Goal: Task Accomplishment & Management: Manage account settings

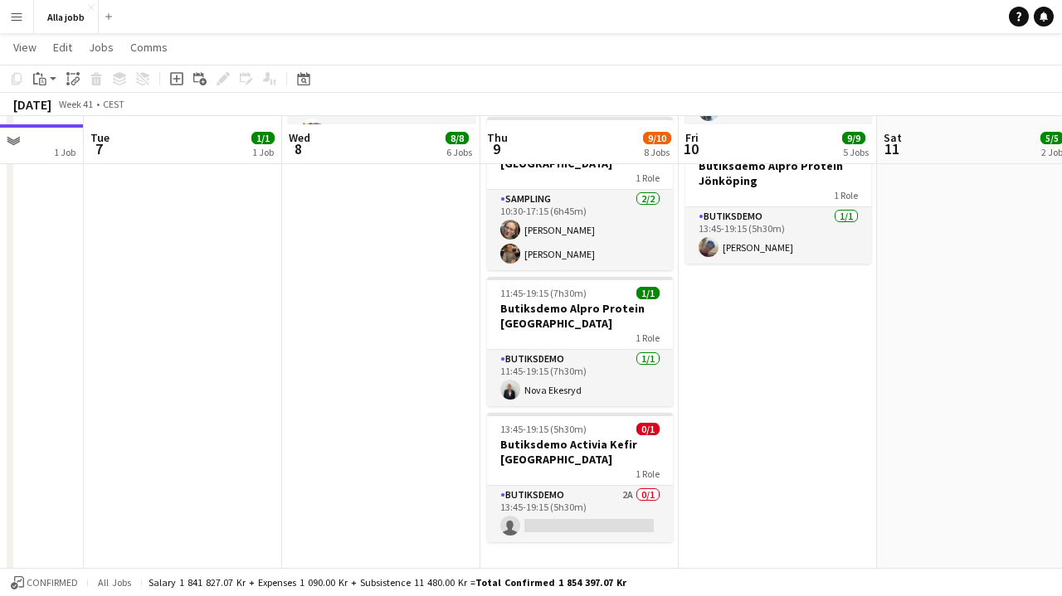
scroll to position [771, 0]
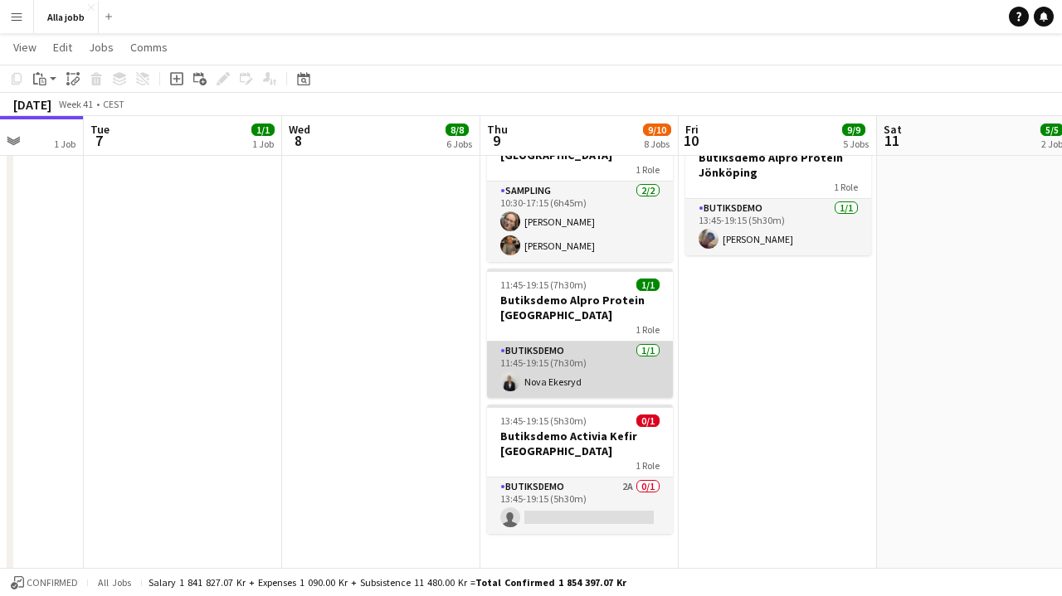
click at [570, 342] on app-card-role "Butiksdemo [DATE] 11:45-19:15 (7h30m) Nova Ekesryd" at bounding box center [580, 370] width 186 height 56
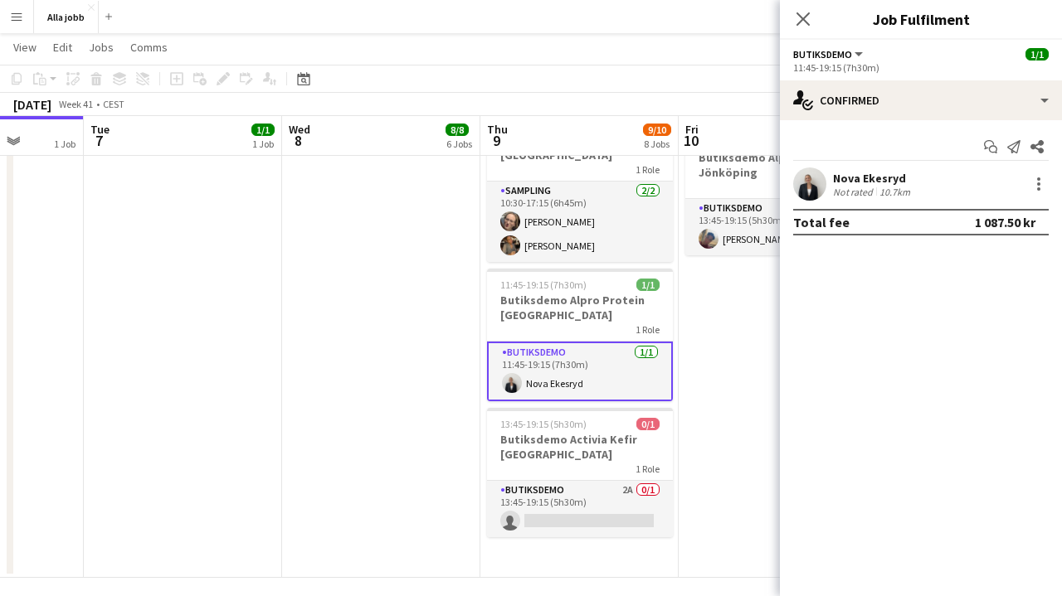
click at [912, 124] on div "Start chat Send notification Share [GEOGRAPHIC_DATA] Not rated 10.7km Total fee…" at bounding box center [921, 184] width 282 height 129
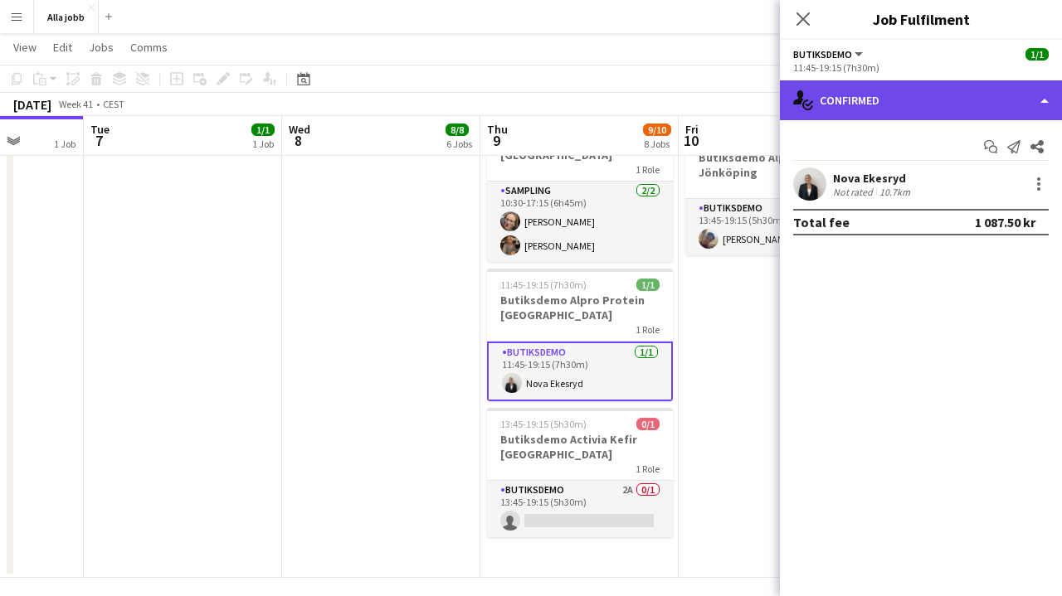
click at [914, 95] on div "single-neutral-actions-check-2 Confirmed" at bounding box center [921, 100] width 282 height 40
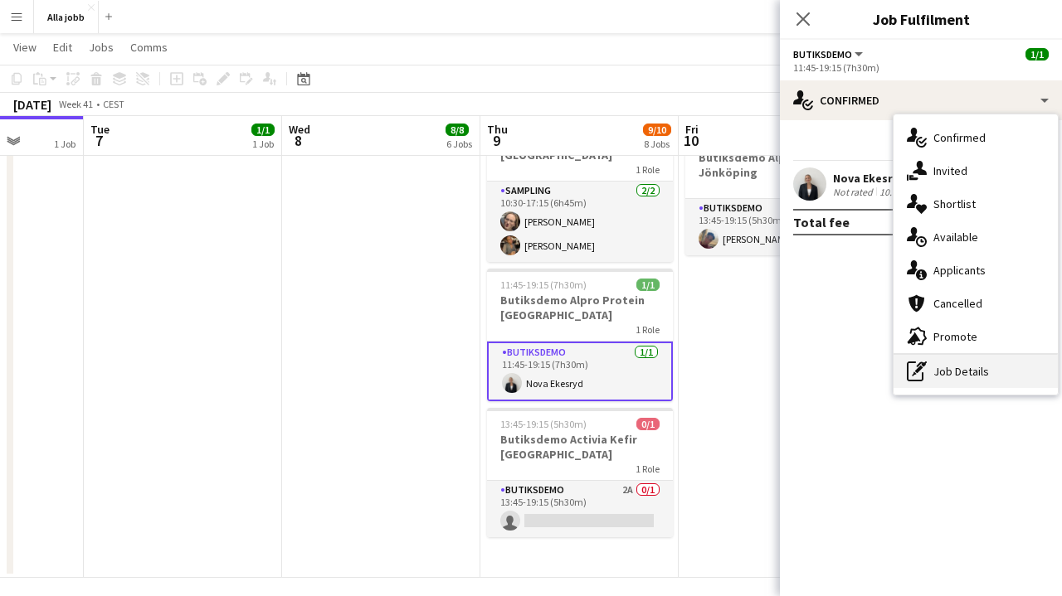
click at [944, 372] on div "pen-write Job Details" at bounding box center [975, 371] width 164 height 33
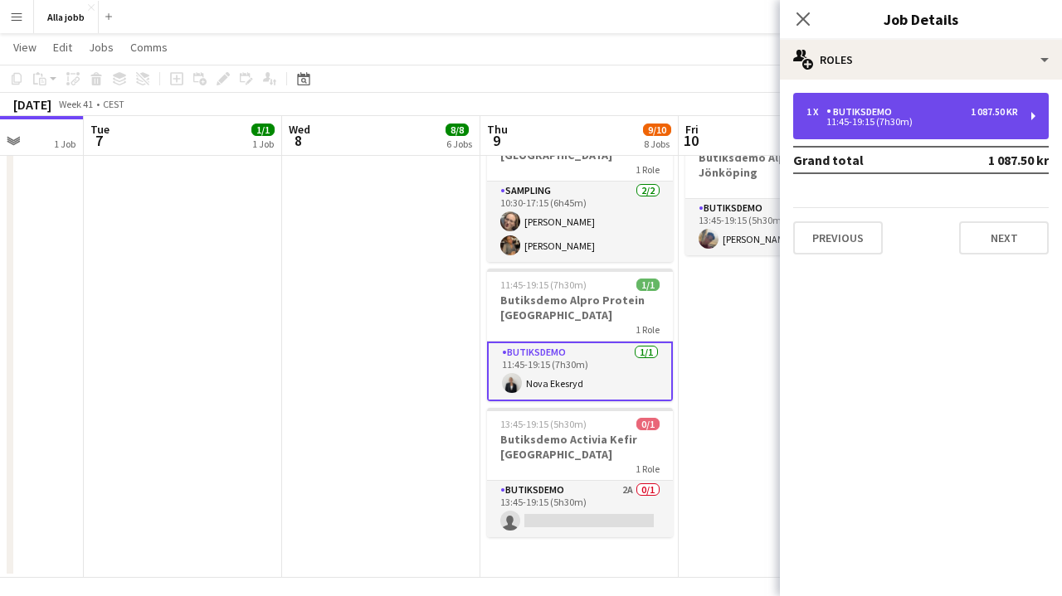
click at [933, 120] on div "11:45-19:15 (7h30m)" at bounding box center [911, 122] width 211 height 8
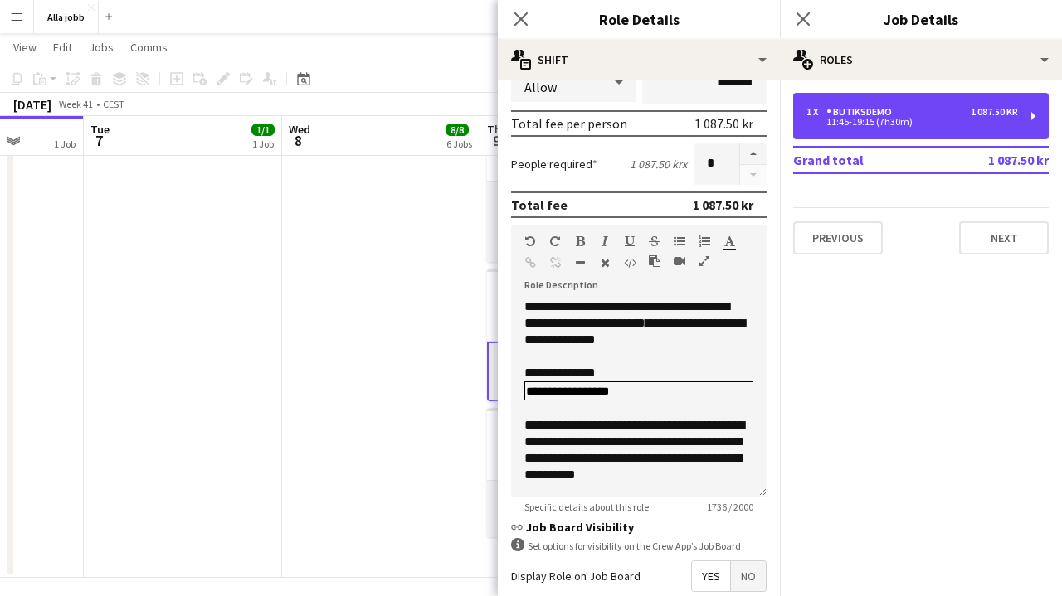
scroll to position [0, 0]
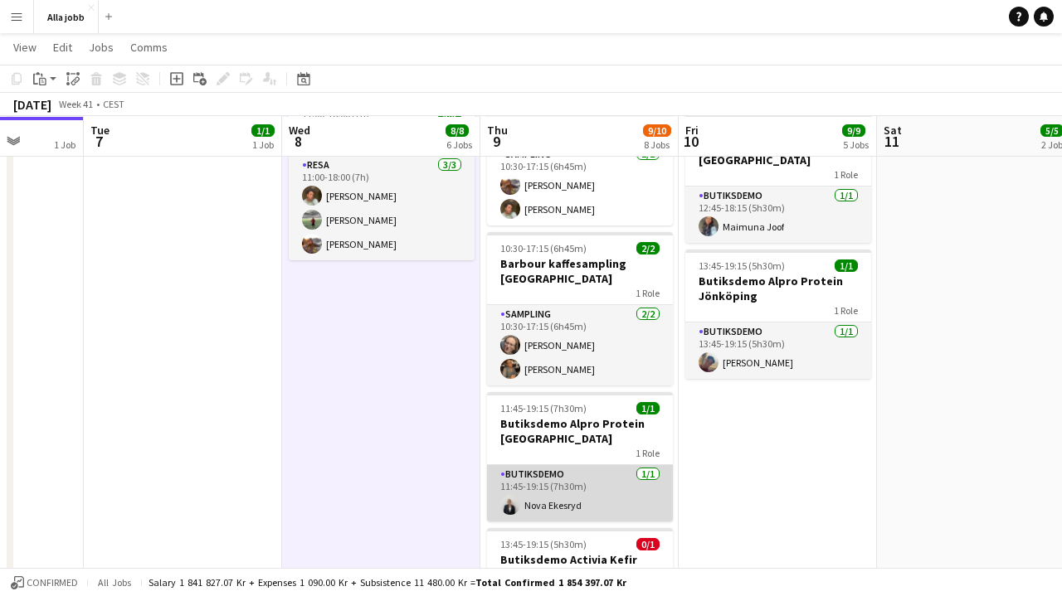
scroll to position [649, 0]
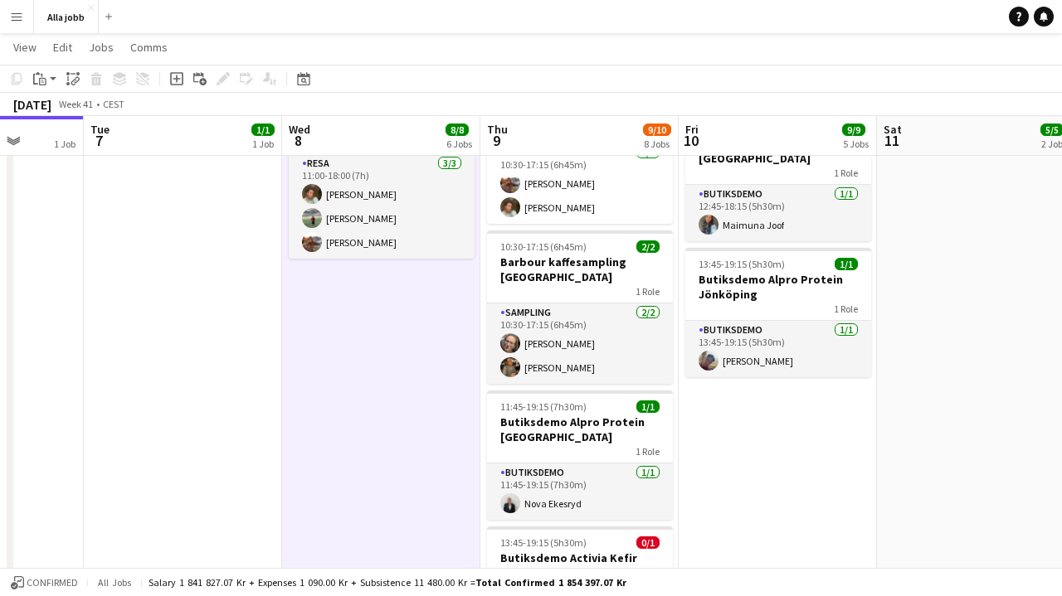
click at [372, 404] on app-date-cell "Köra ut produkter för butiksdemon [DATE]? Maimuna hämtar Kia för butiksdemo Res…" at bounding box center [381, 118] width 198 height 1164
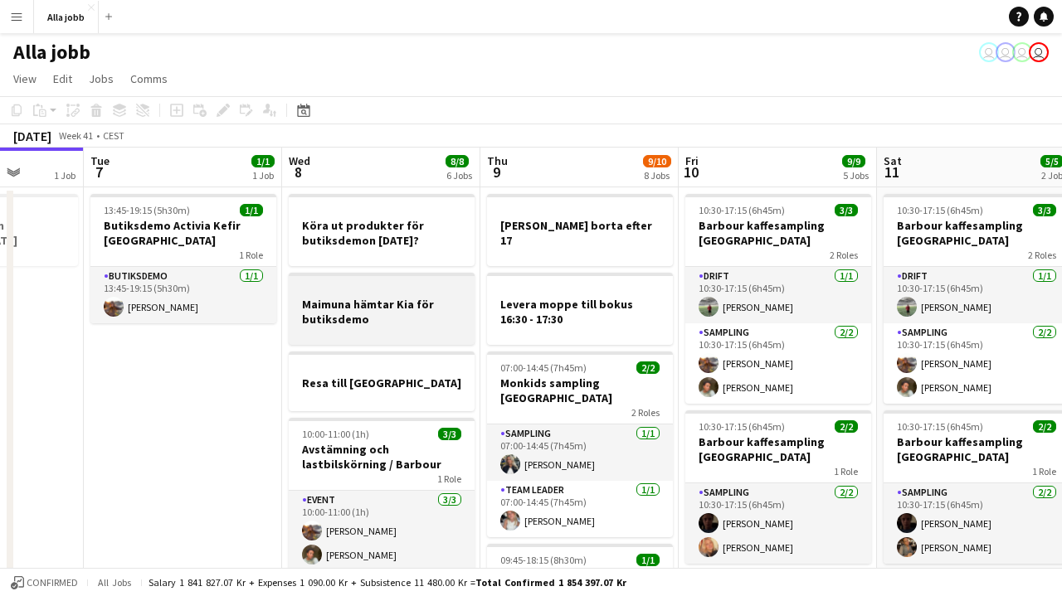
scroll to position [0, 0]
click at [363, 300] on h3 "Maimuna hämtar Kia för butiksdemo" at bounding box center [382, 312] width 186 height 30
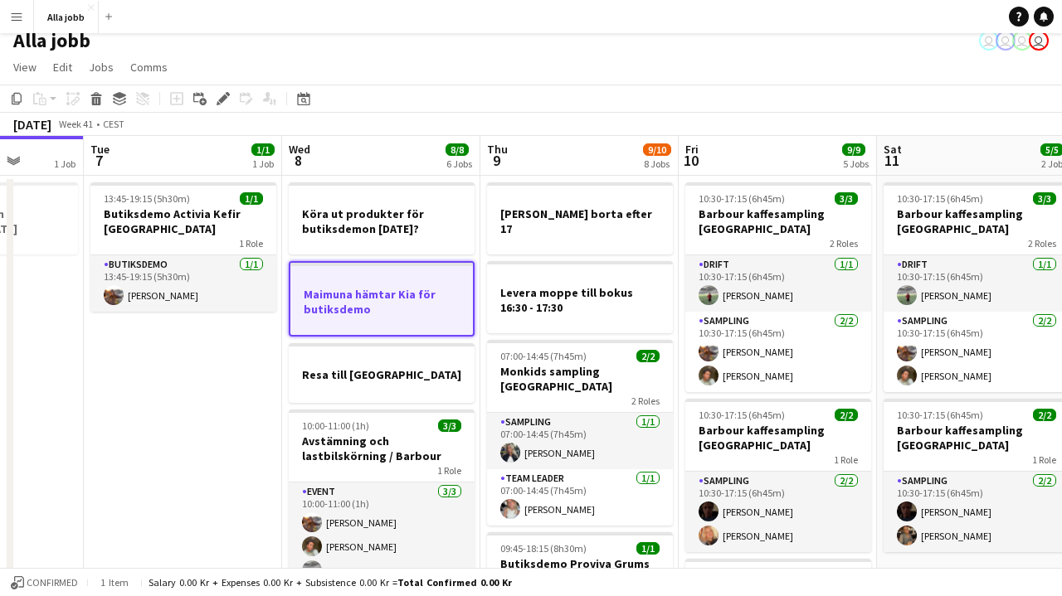
scroll to position [23, 0]
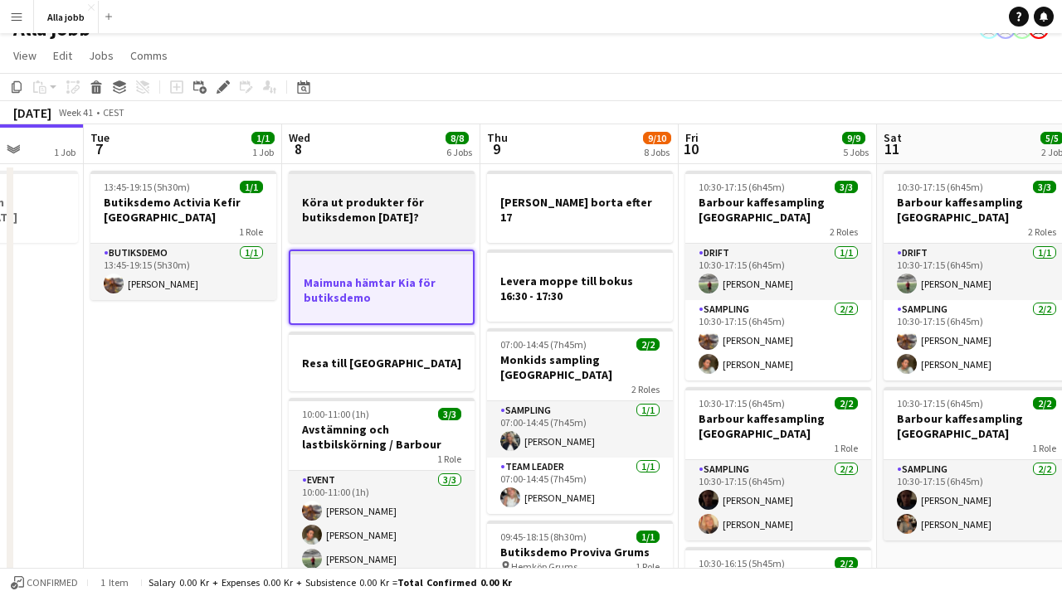
click at [383, 221] on h3 "Köra ut produkter för butiksdemon [DATE]?" at bounding box center [382, 210] width 186 height 30
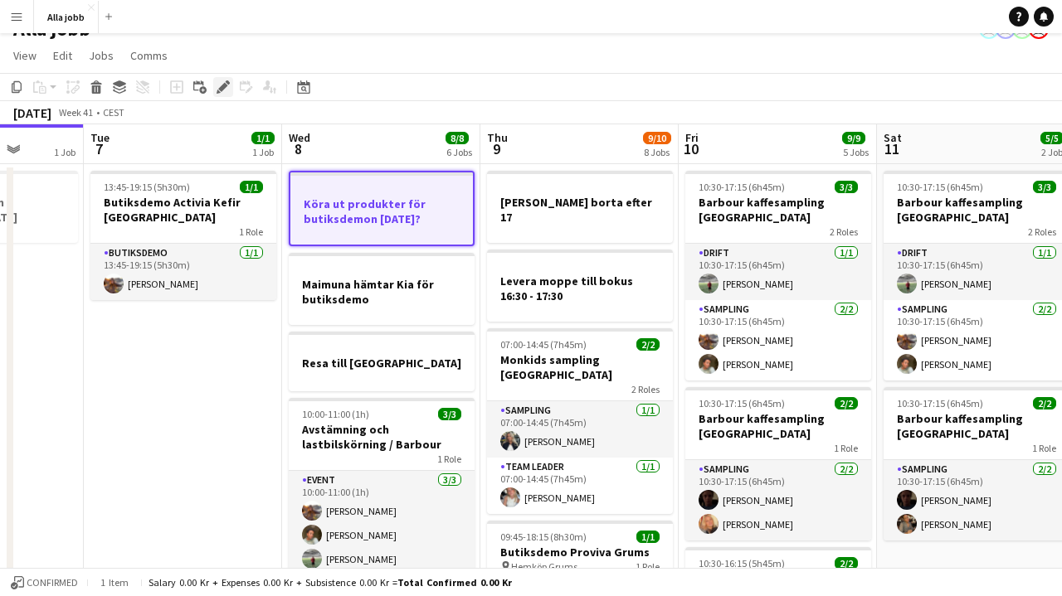
click at [229, 88] on icon "Edit" at bounding box center [222, 86] width 13 height 13
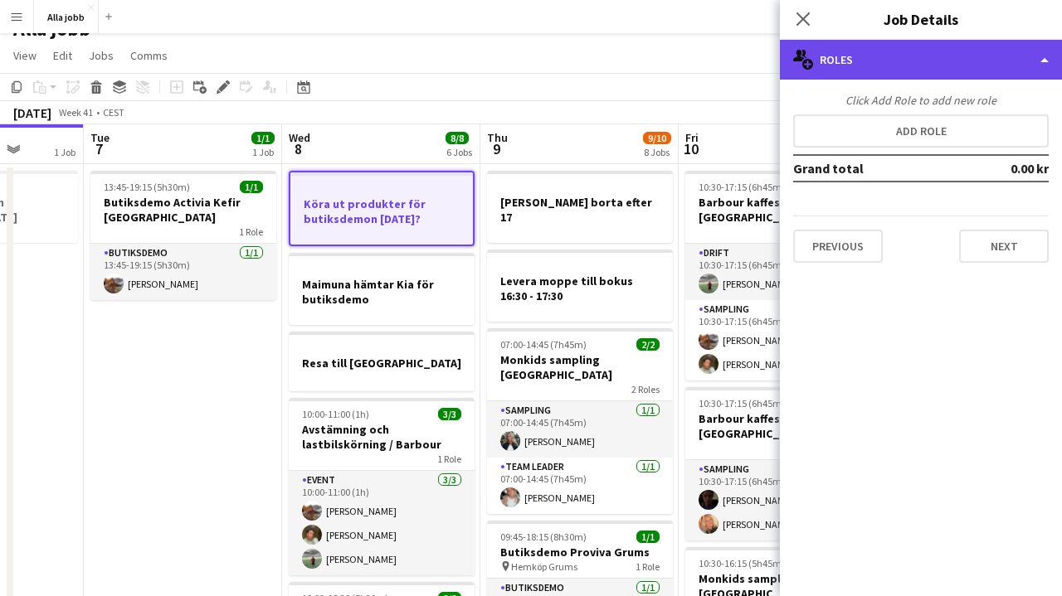
click at [924, 57] on div "multiple-users-add Roles" at bounding box center [921, 60] width 282 height 40
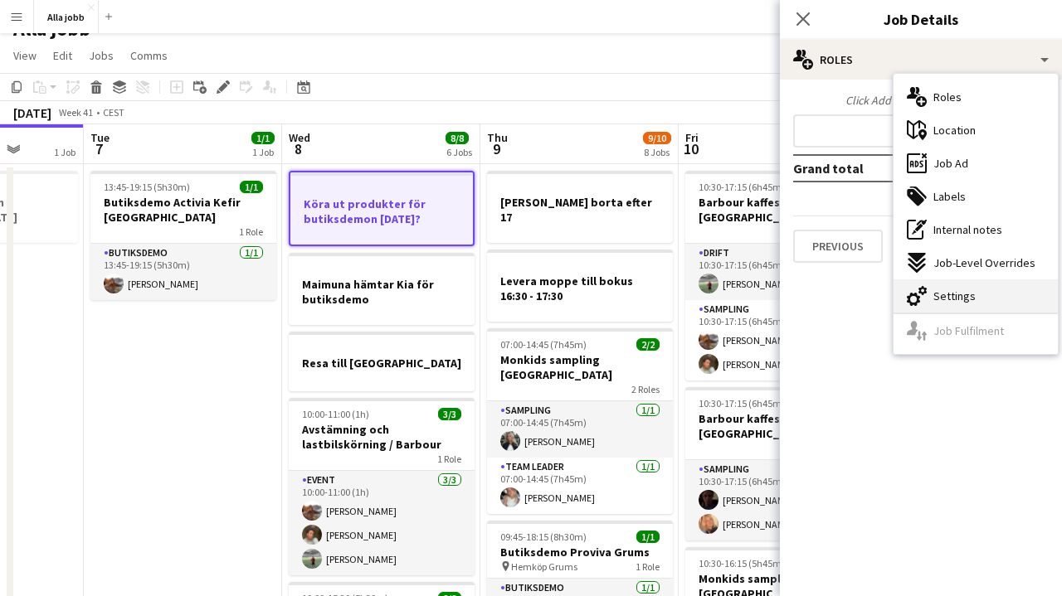
click at [936, 303] on span "Settings" at bounding box center [954, 296] width 42 height 15
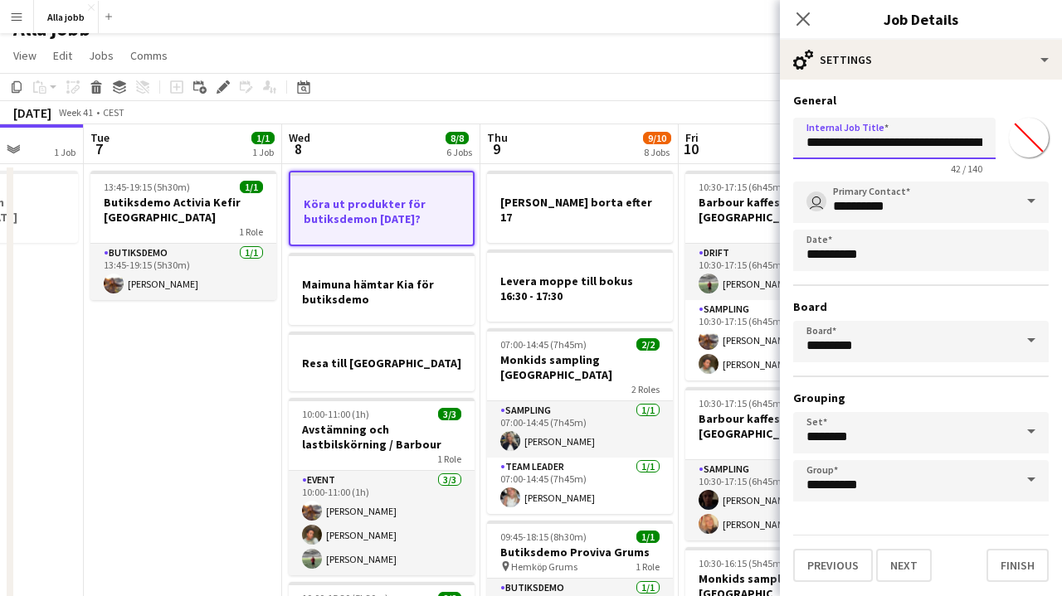
drag, startPoint x: 963, startPoint y: 142, endPoint x: 985, endPoint y: 141, distance: 22.4
click at [985, 141] on input "**********" at bounding box center [894, 138] width 202 height 41
click at [829, 137] on input "**********" at bounding box center [894, 138] width 202 height 41
click at [963, 143] on input "**********" at bounding box center [894, 138] width 202 height 41
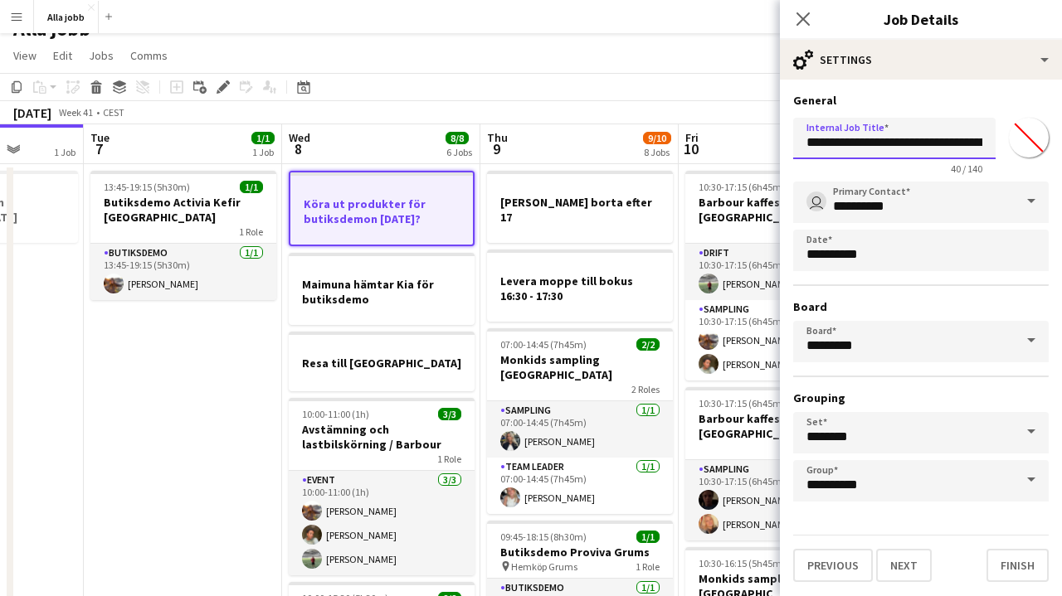
drag, startPoint x: 974, startPoint y: 144, endPoint x: 1013, endPoint y: 144, distance: 39.0
click at [1013, 144] on div "**********" at bounding box center [920, 143] width 255 height 64
click at [952, 143] on input "**********" at bounding box center [894, 138] width 202 height 41
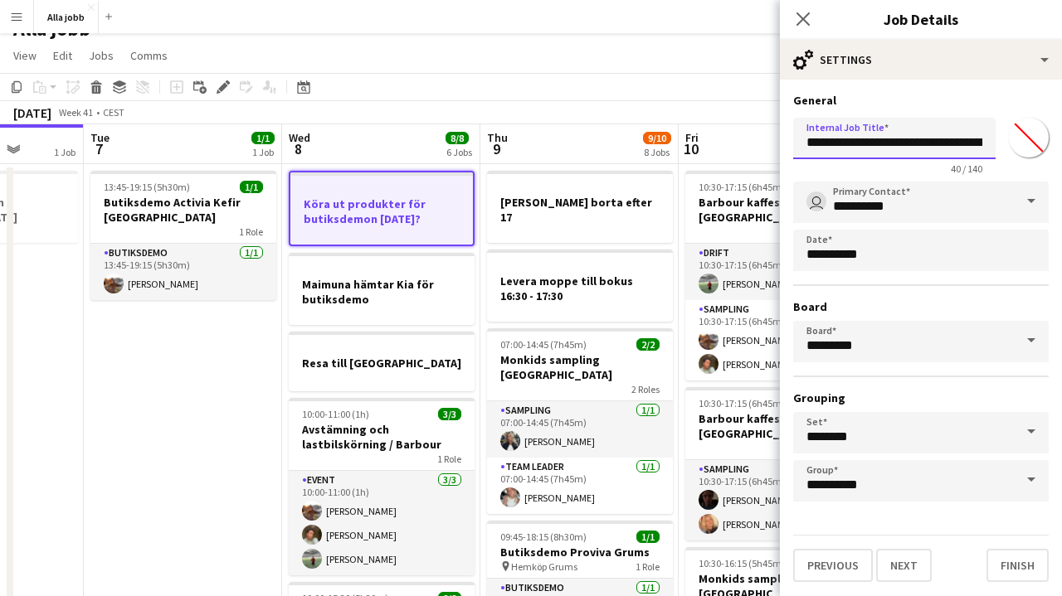
type input "**********"
click at [696, 79] on app-toolbar "Copy Paste Paste Command V Paste with crew Command Shift V Paste linked Job [GE…" at bounding box center [531, 87] width 1062 height 28
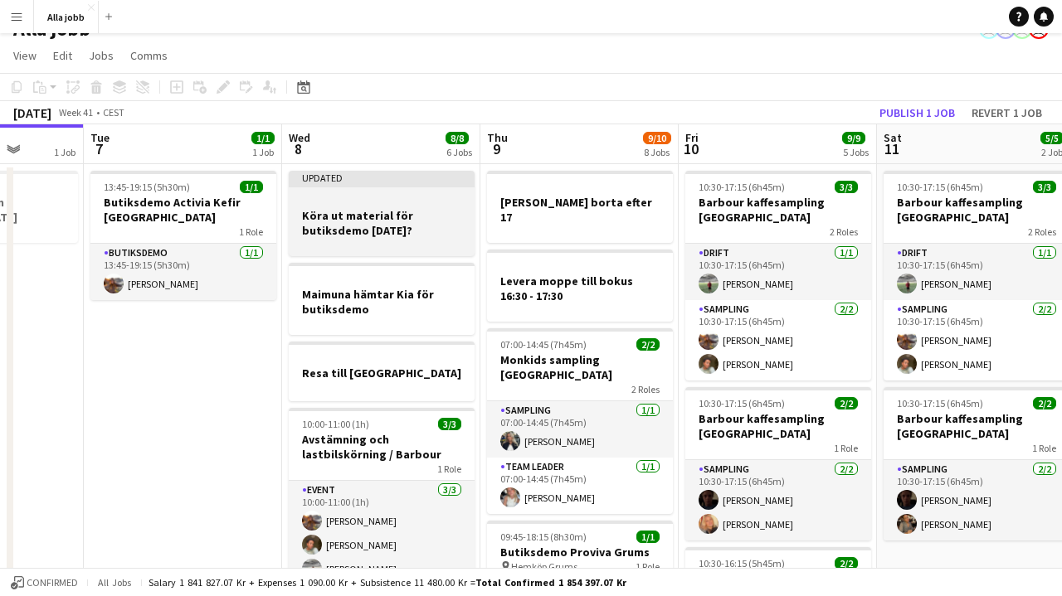
click at [399, 193] on app-job-card "Updated Köra ut material för butiksdemo [DATE]?" at bounding box center [382, 213] width 186 height 85
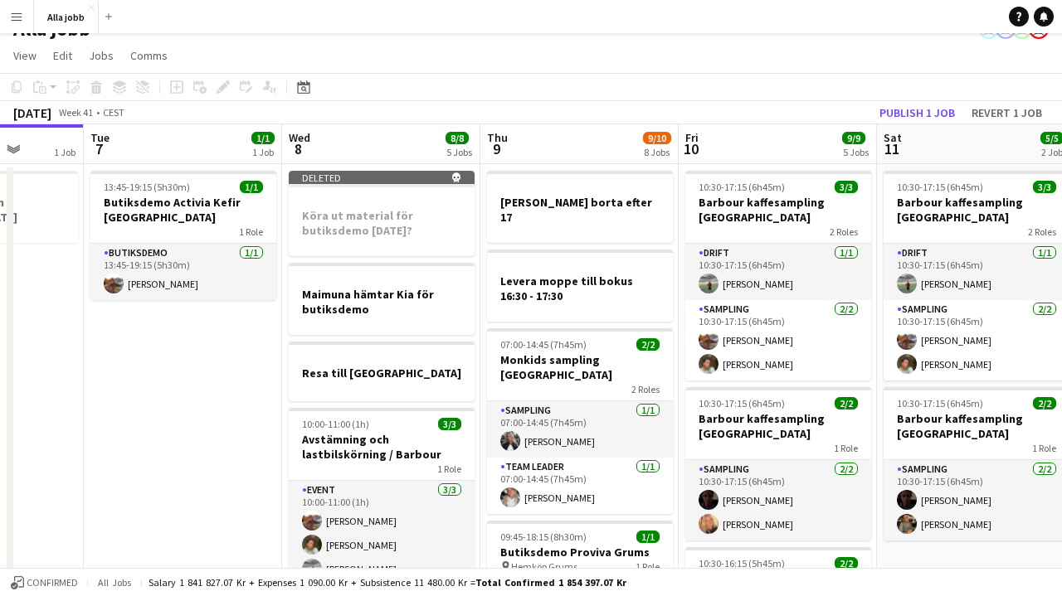
click at [470, 112] on div "[DATE] Week 41 • CEST Publish 1 job Revert 1 job" at bounding box center [531, 112] width 1062 height 23
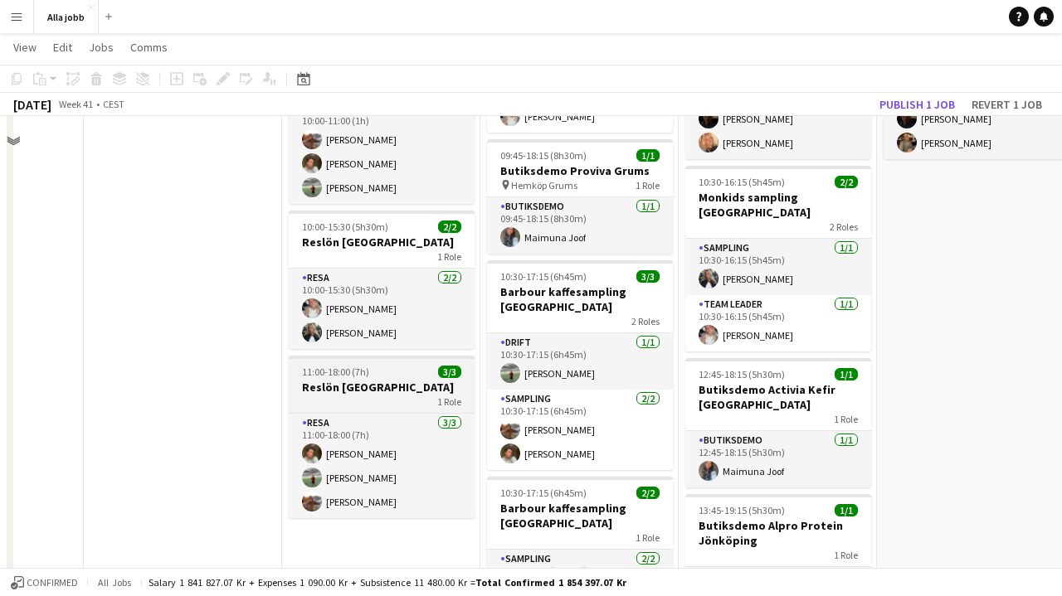
scroll to position [458, 0]
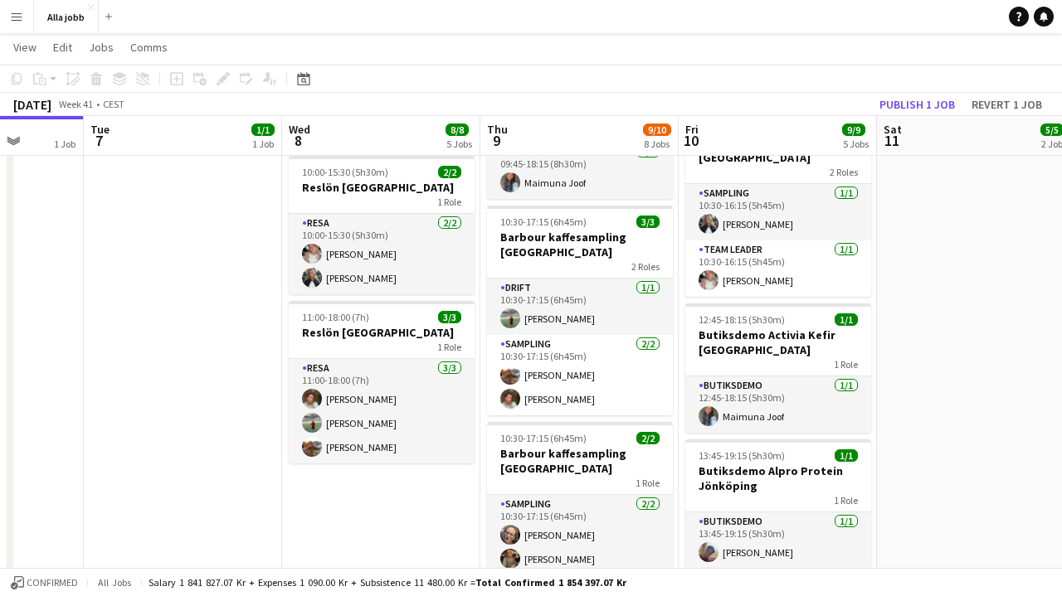
click at [367, 468] on app-date-cell "Deleted skull Köra ut material för butiksdemo [DATE]? Maimuna hämtar Kia för bu…" at bounding box center [381, 310] width 198 height 1164
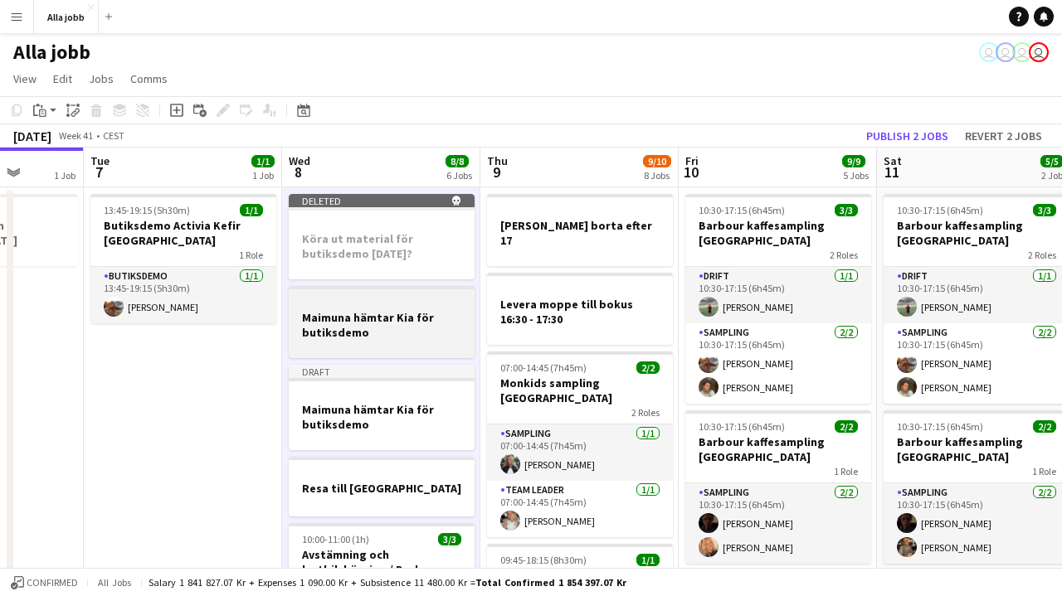
scroll to position [0, 0]
click at [347, 321] on h3 "Maimuna hämtar Kia för butiksdemo" at bounding box center [382, 325] width 186 height 30
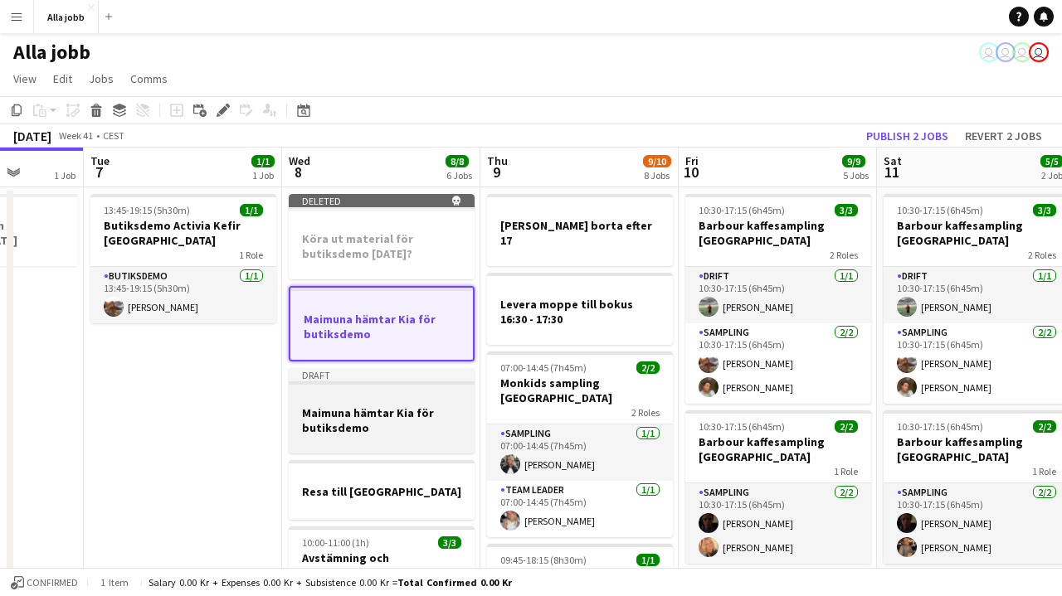
click at [339, 423] on h3 "Maimuna hämtar Kia för butiksdemo" at bounding box center [382, 421] width 186 height 30
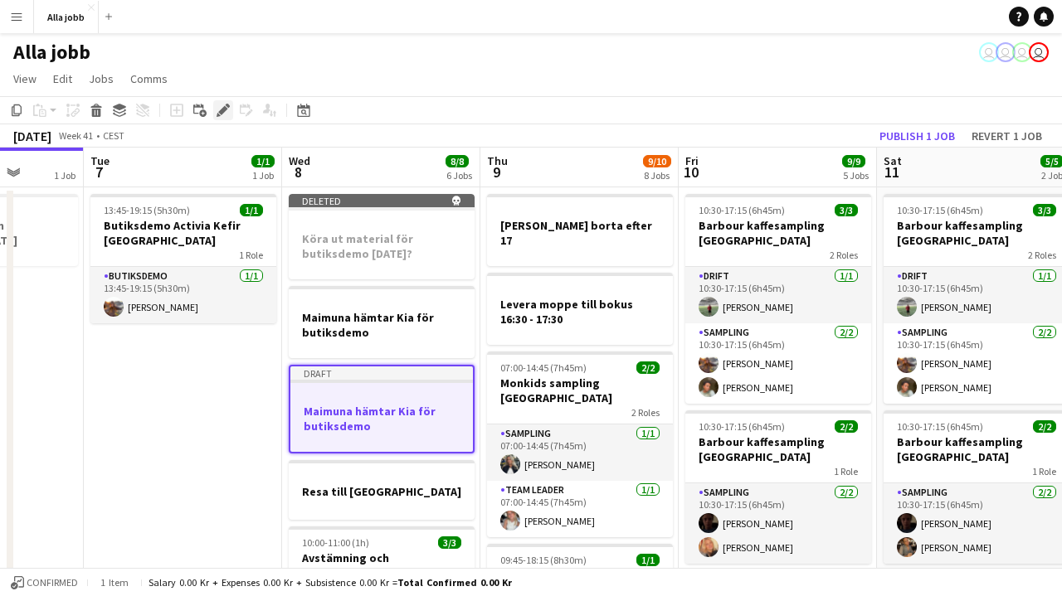
click at [218, 112] on icon "Edit" at bounding box center [222, 110] width 13 height 13
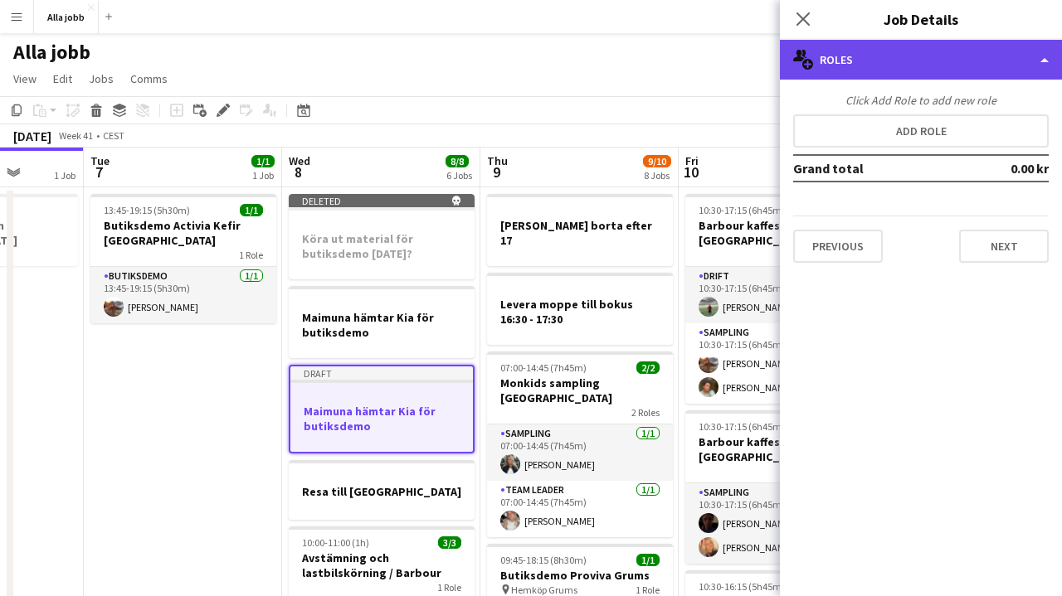
click at [985, 73] on div "multiple-users-add Roles" at bounding box center [921, 60] width 282 height 40
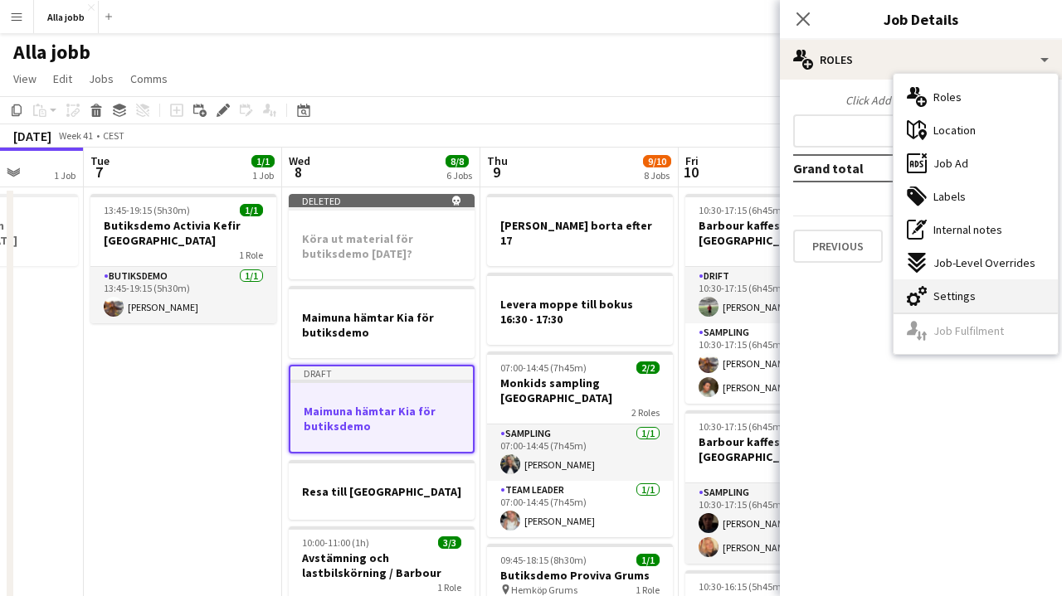
click at [962, 291] on span "Settings" at bounding box center [954, 296] width 42 height 15
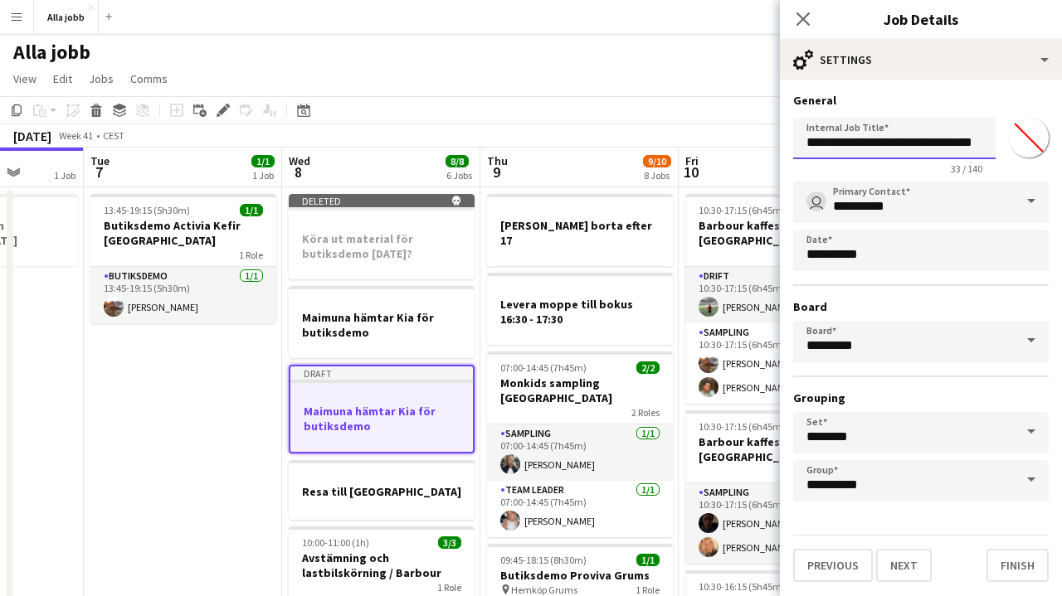
click at [843, 142] on input "**********" at bounding box center [894, 138] width 202 height 41
click at [886, 143] on input "**********" at bounding box center [894, 138] width 202 height 41
type input "**********"
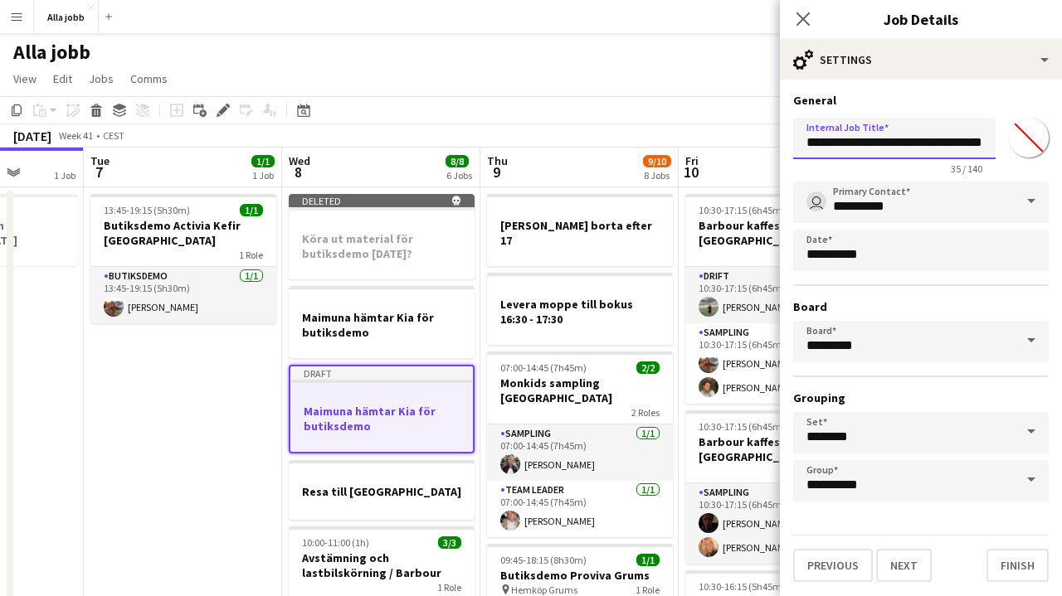
click at [902, 566] on button "Next" at bounding box center [904, 565] width 56 height 33
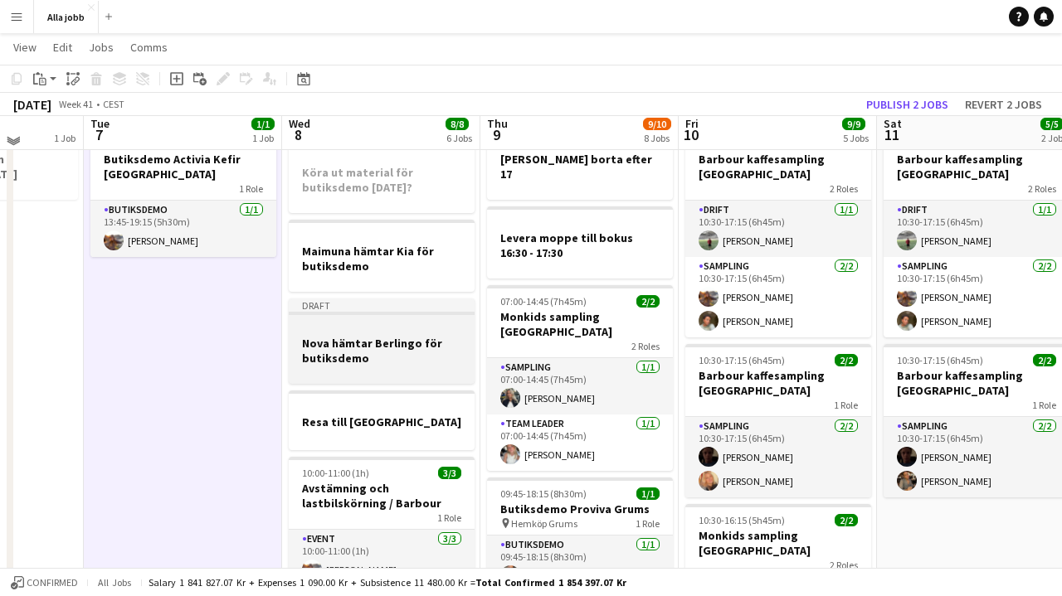
scroll to position [71, 0]
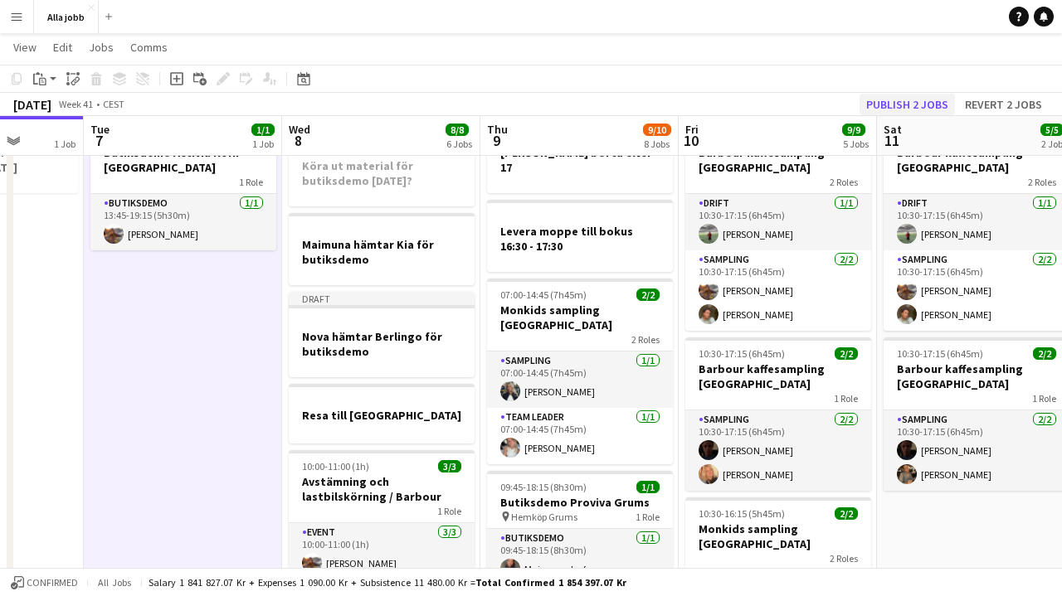
click at [900, 105] on button "Publish 2 jobs" at bounding box center [906, 105] width 95 height 22
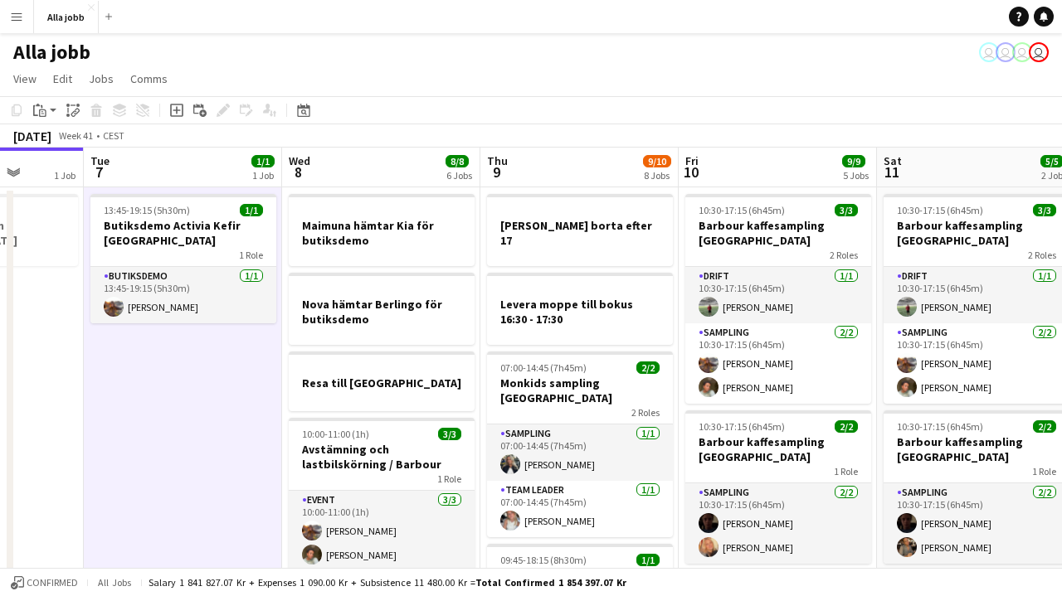
scroll to position [0, 0]
click at [75, 15] on button "Alla jobb Close" at bounding box center [66, 17] width 65 height 32
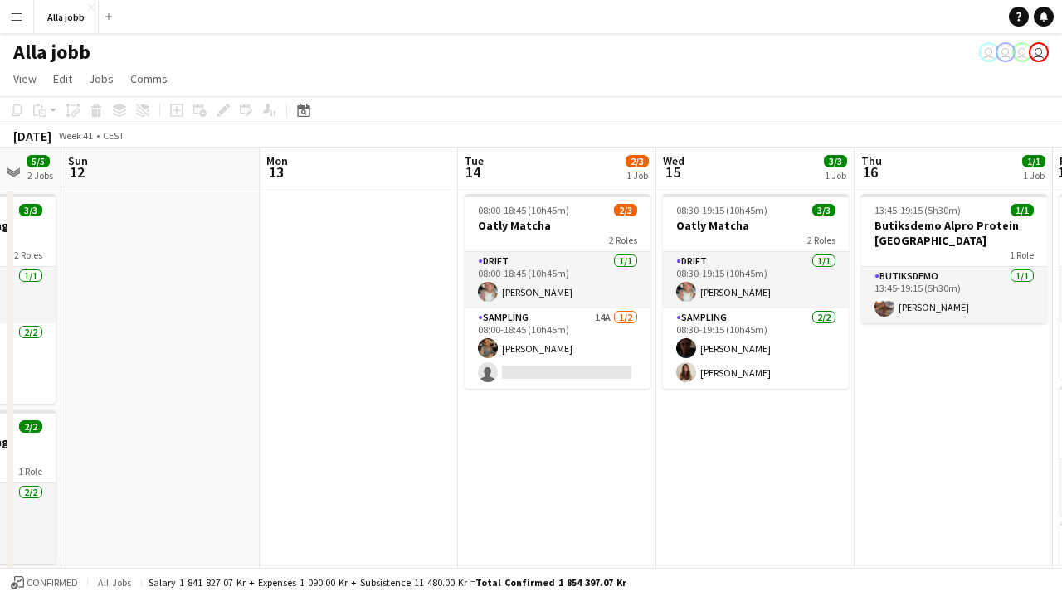
scroll to position [0, 746]
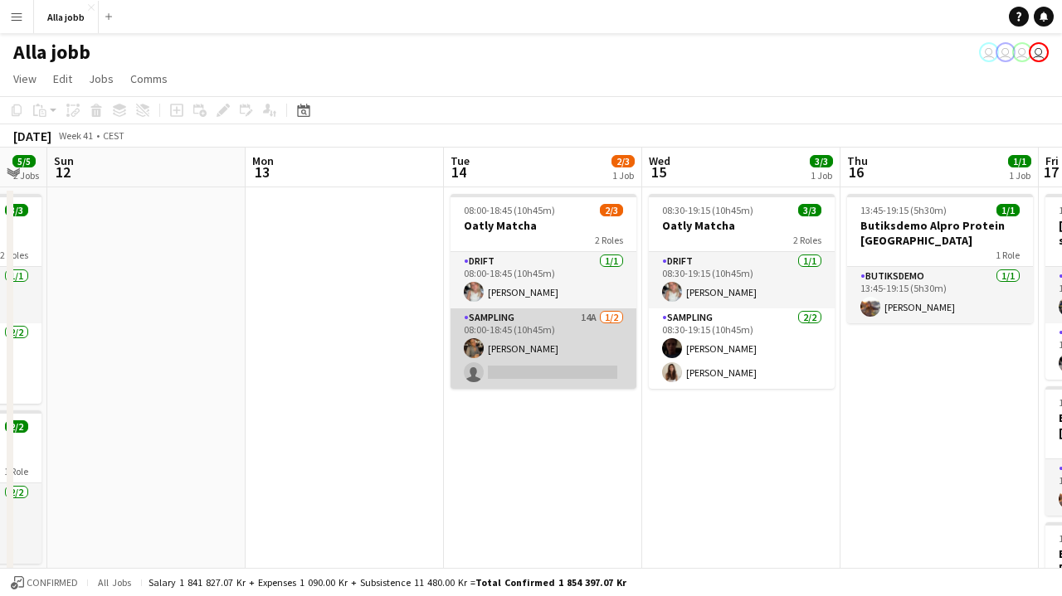
click at [535, 370] on app-card-role "Sampling 14A [DATE] 08:00-18:45 (10h45m) [PERSON_NAME] single-neutral-actions" at bounding box center [543, 349] width 186 height 80
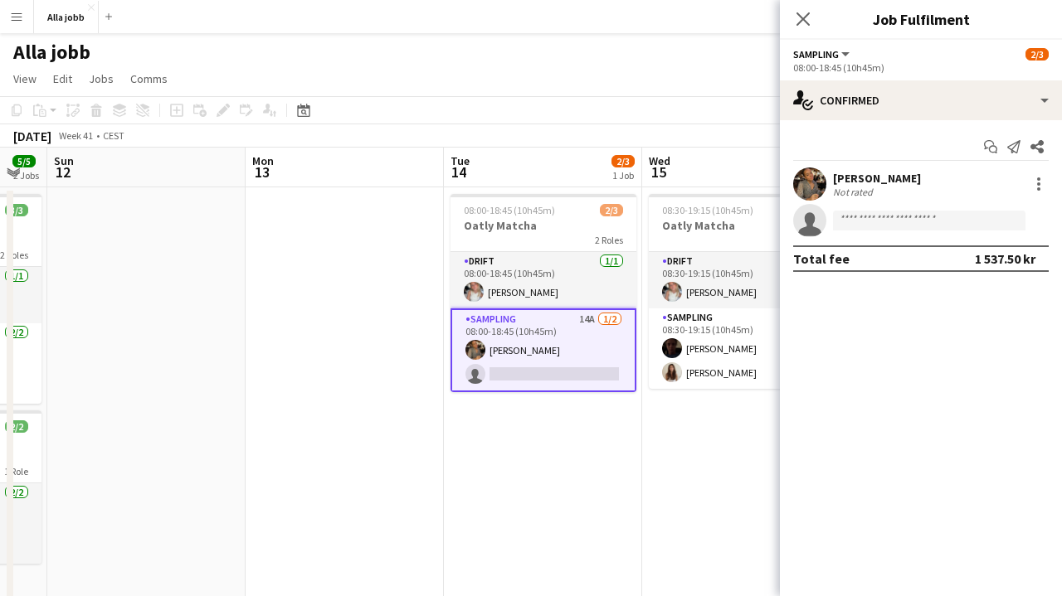
click at [963, 63] on div "08:00-18:45 (10h45m)" at bounding box center [920, 67] width 255 height 12
click at [960, 78] on app-options-switcher "Sampling All roles Sampling [DATE] 08:00-18:45 (10h45m)" at bounding box center [921, 60] width 282 height 41
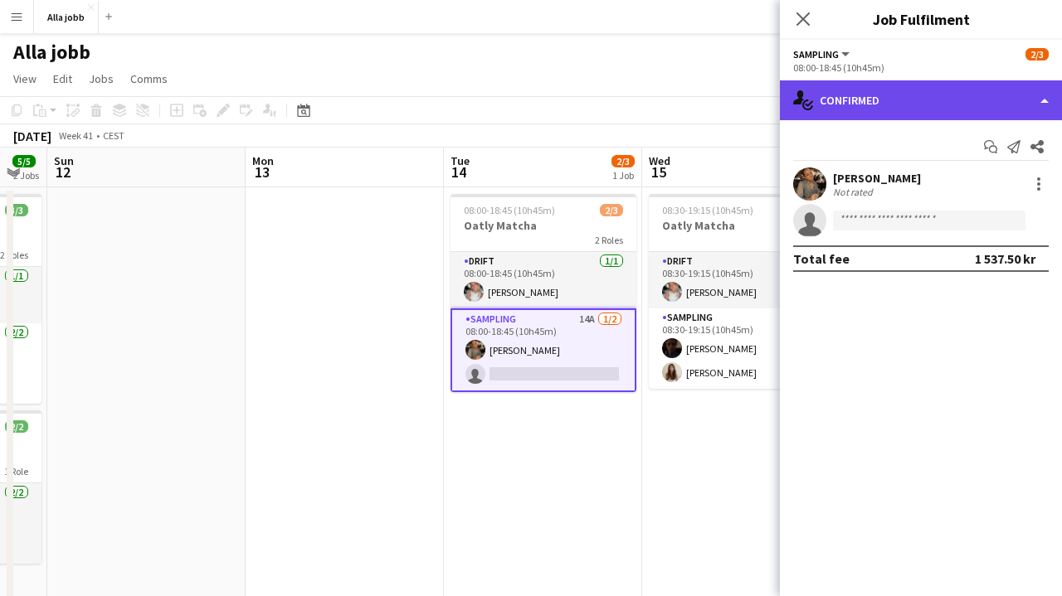
click at [954, 109] on div "single-neutral-actions-check-2 Confirmed" at bounding box center [921, 100] width 282 height 40
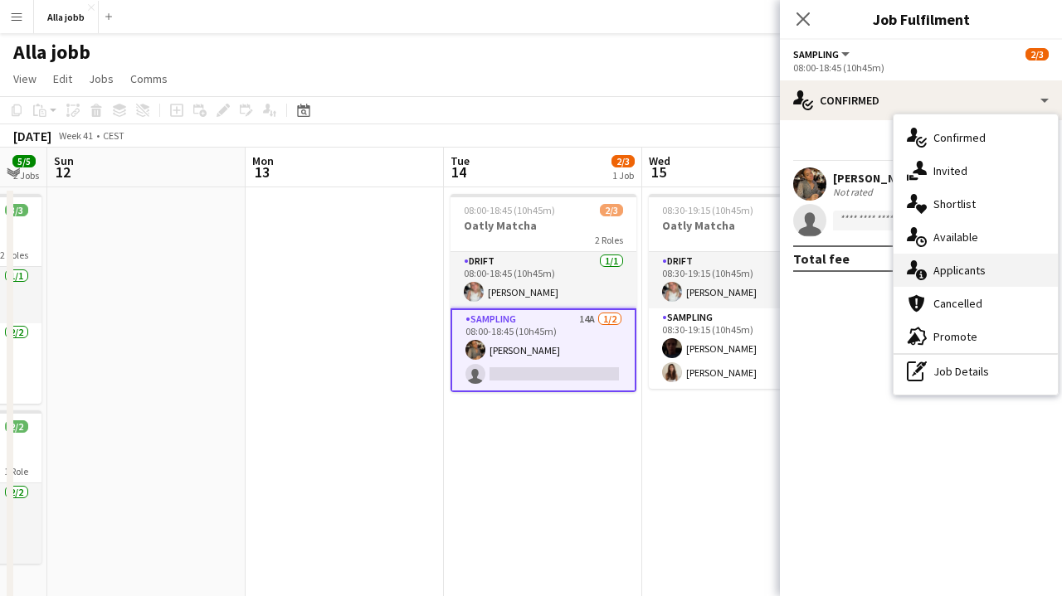
click at [951, 269] on span "Applicants" at bounding box center [959, 270] width 52 height 15
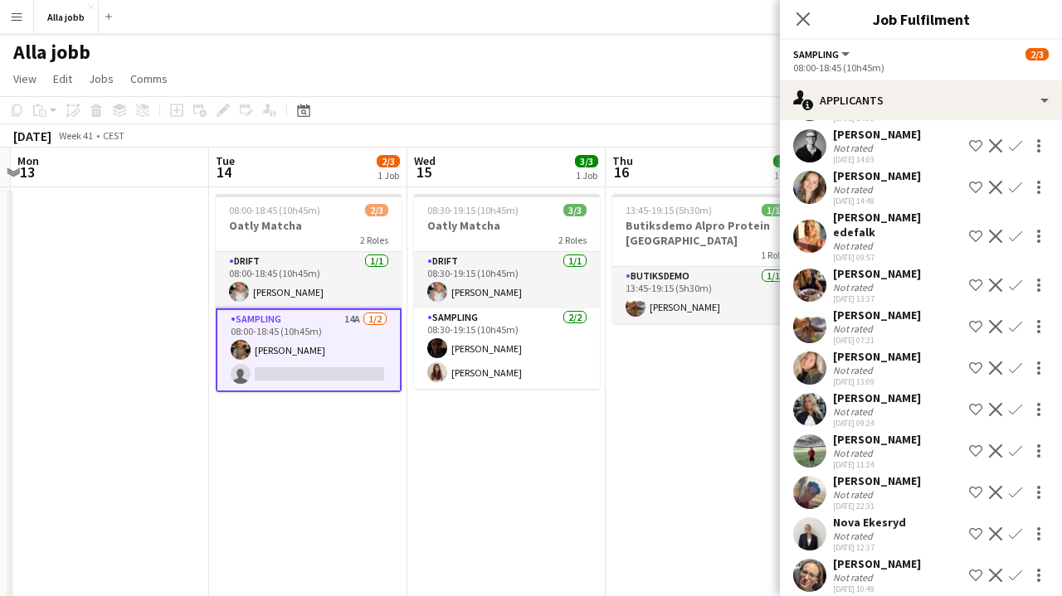
scroll to position [0, 785]
click at [803, 435] on app-user-avatar at bounding box center [809, 451] width 33 height 33
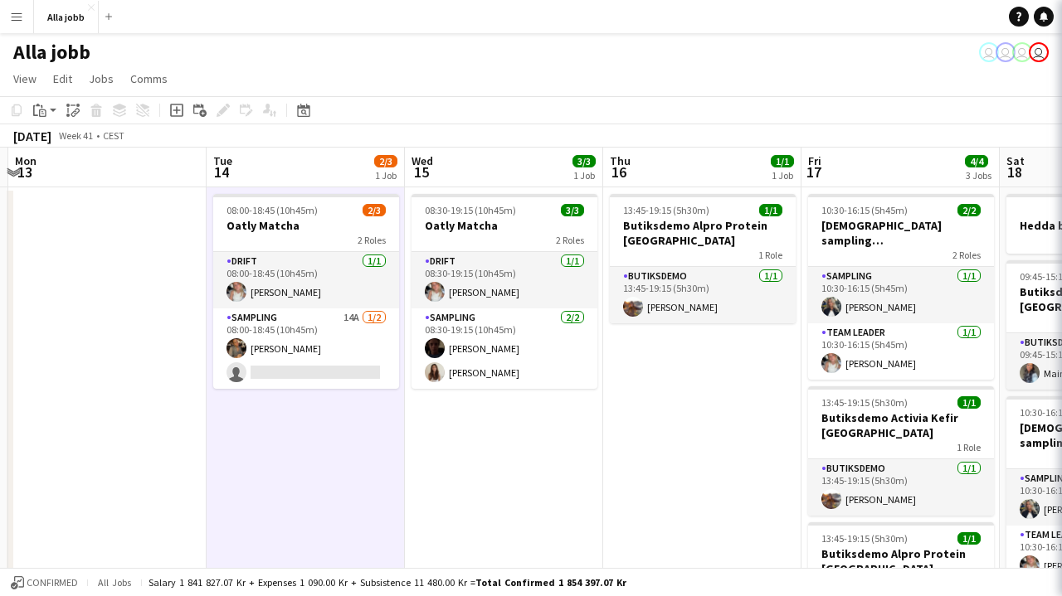
scroll to position [0, 0]
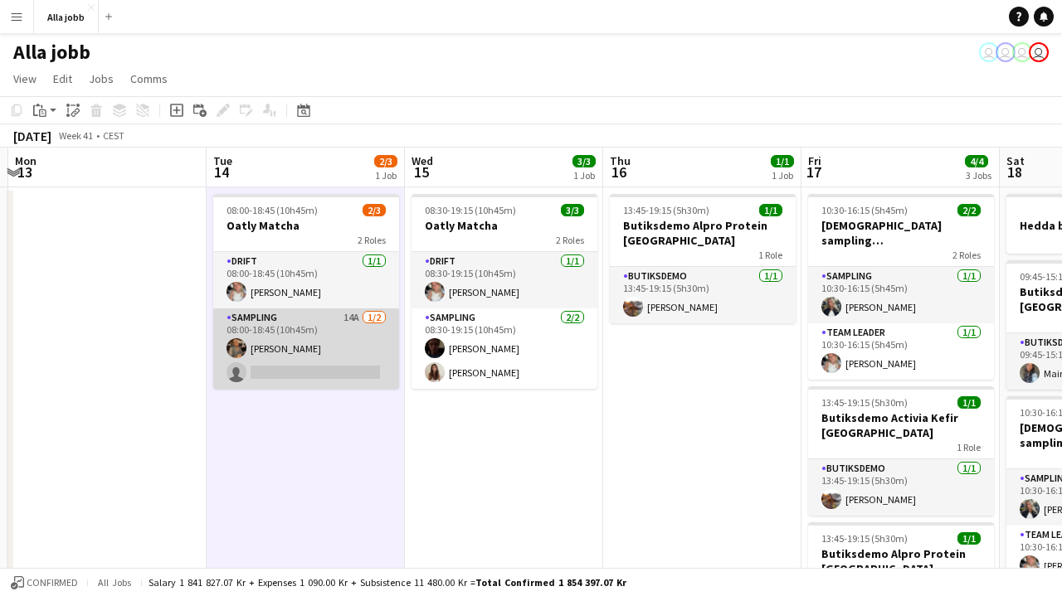
click at [313, 360] on app-card-role "Sampling 14A [DATE] 08:00-18:45 (10h45m) [PERSON_NAME] single-neutral-actions" at bounding box center [306, 349] width 186 height 80
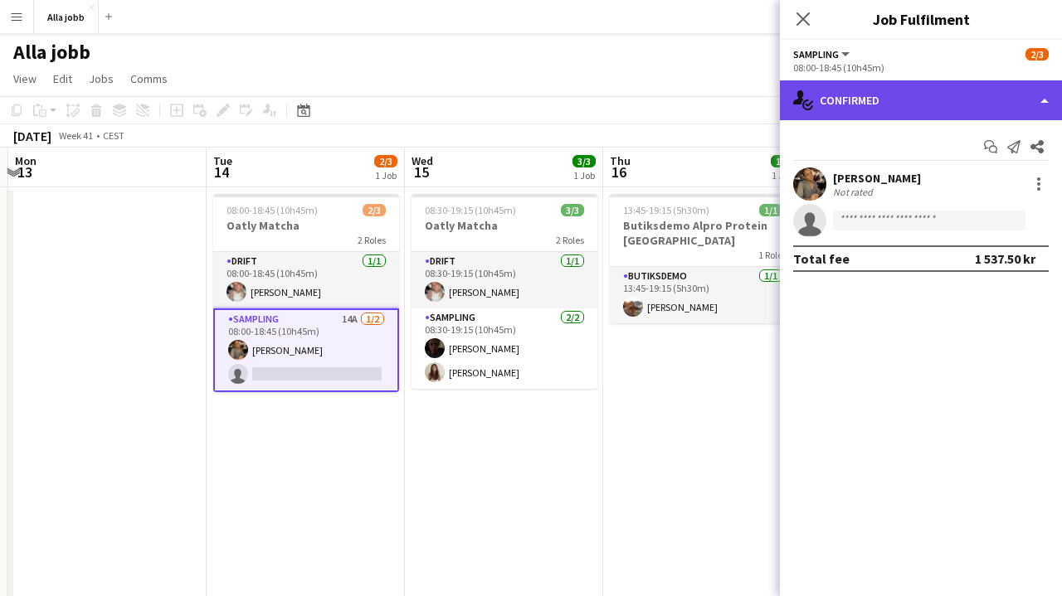
click at [982, 106] on div "single-neutral-actions-check-2 Confirmed" at bounding box center [921, 100] width 282 height 40
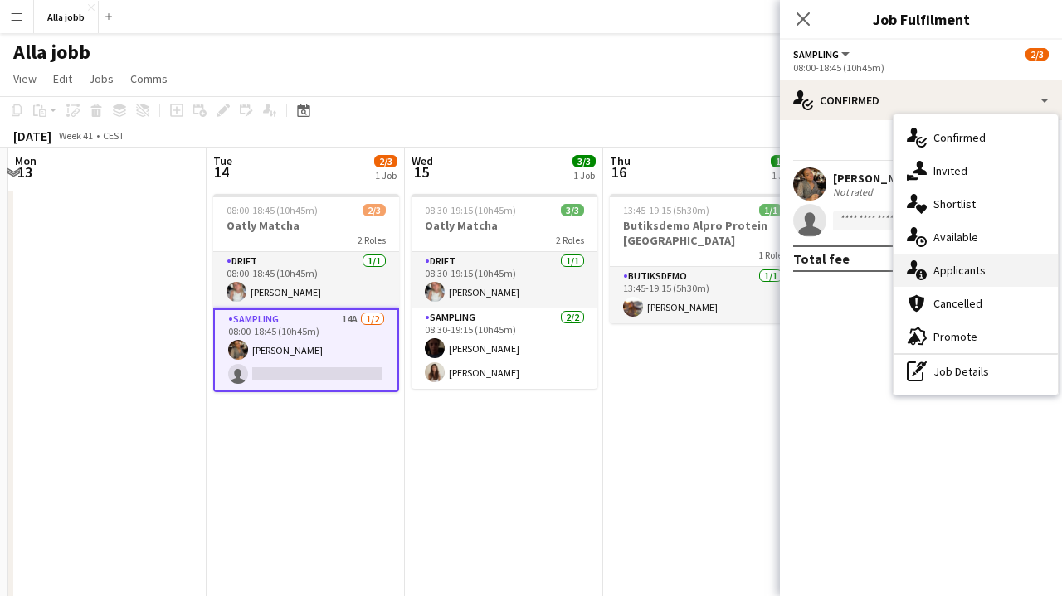
click at [994, 270] on div "single-neutral-actions-information Applicants" at bounding box center [975, 270] width 164 height 33
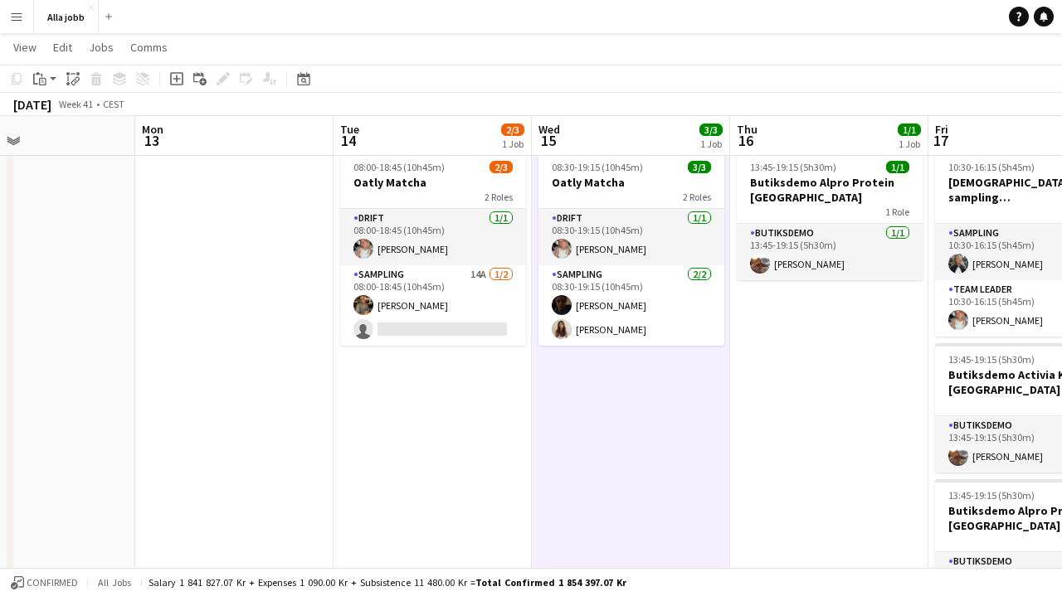
scroll to position [0, 396]
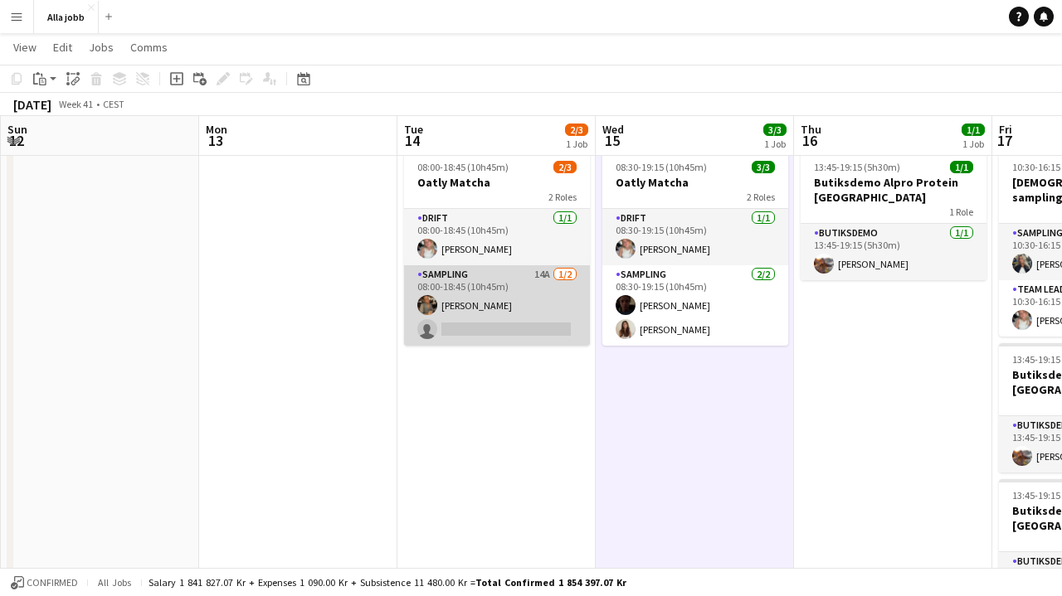
click at [501, 326] on app-card-role "Sampling 14A [DATE] 08:00-18:45 (10h45m) [PERSON_NAME] single-neutral-actions" at bounding box center [497, 305] width 186 height 80
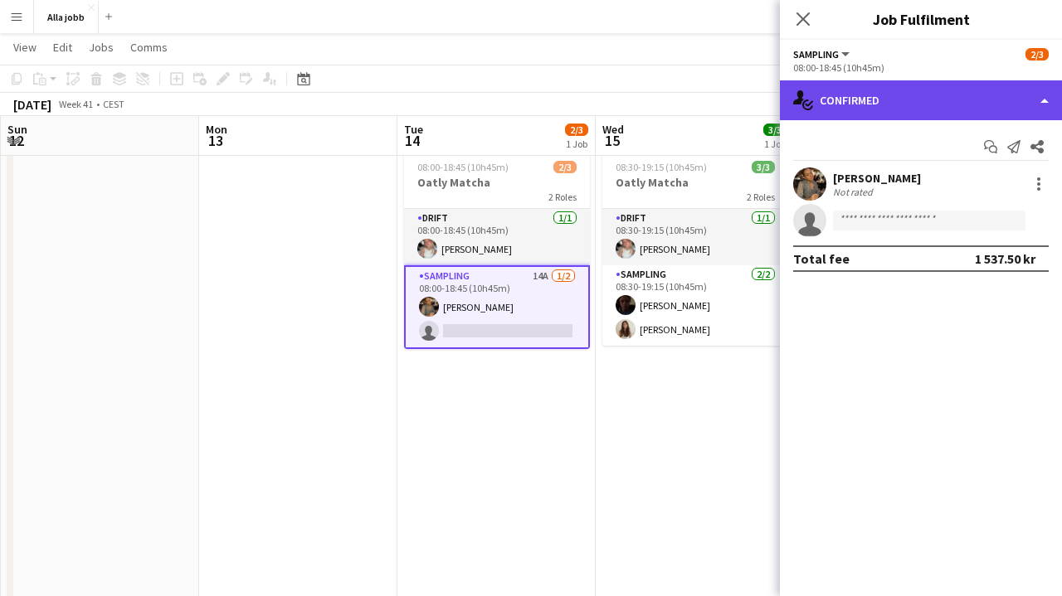
click at [895, 101] on div "single-neutral-actions-check-2 Confirmed" at bounding box center [921, 100] width 282 height 40
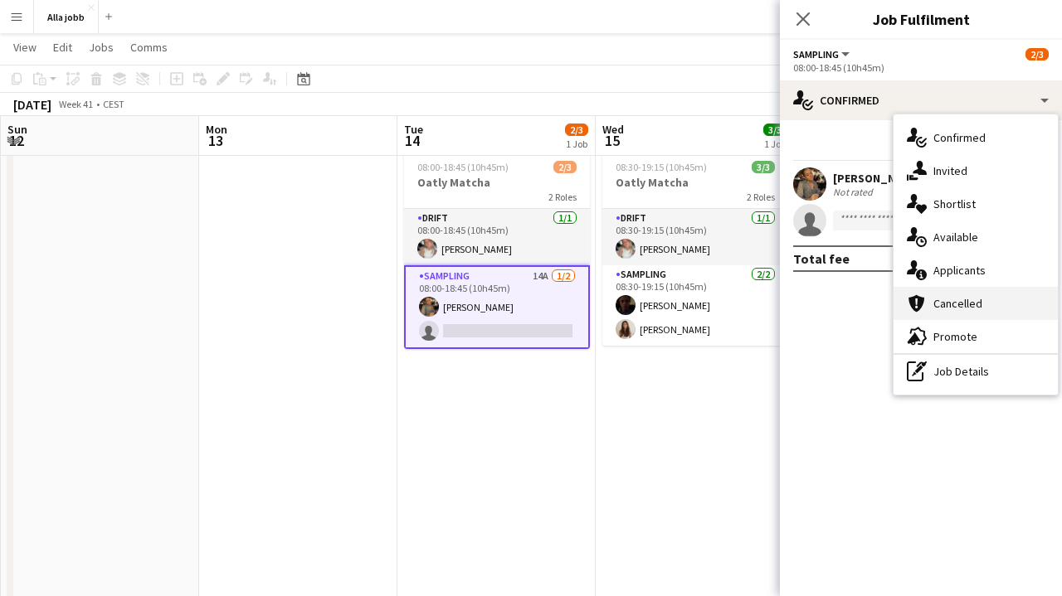
click at [922, 287] on div "cancellation Cancelled" at bounding box center [975, 303] width 164 height 33
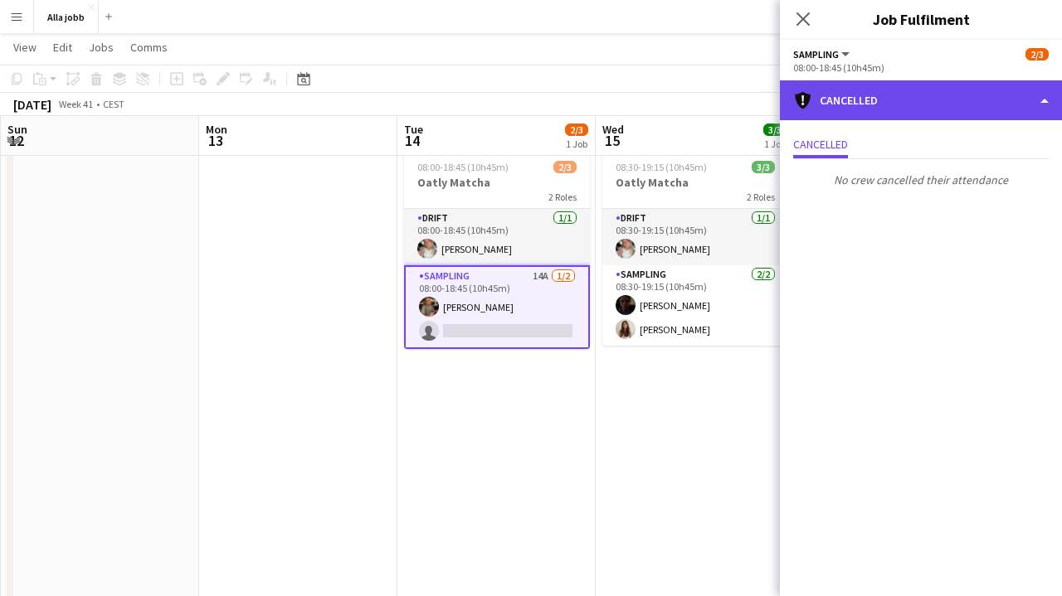
click at [865, 104] on div "cancellation Cancelled" at bounding box center [921, 100] width 282 height 40
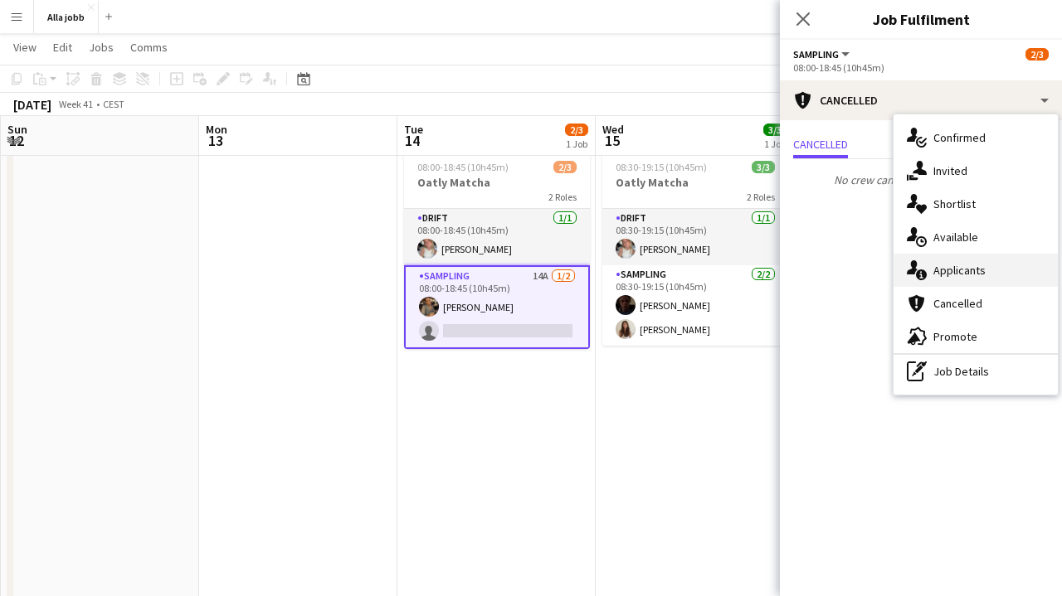
click at [935, 257] on div "single-neutral-actions-information Applicants" at bounding box center [975, 270] width 164 height 33
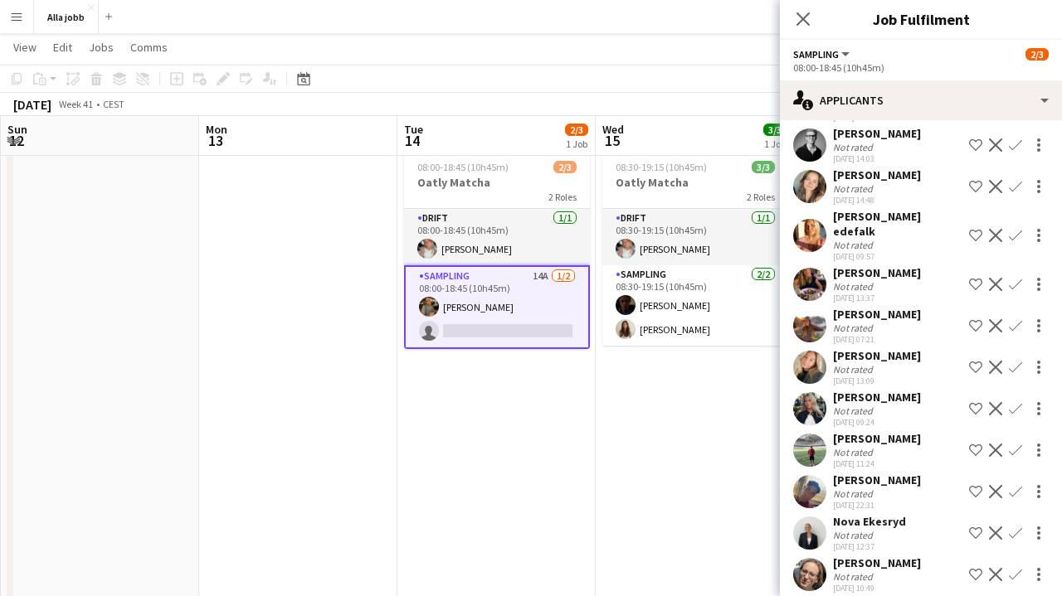
scroll to position [197, 0]
click at [1014, 403] on app-icon "Confirm" at bounding box center [1015, 409] width 13 height 13
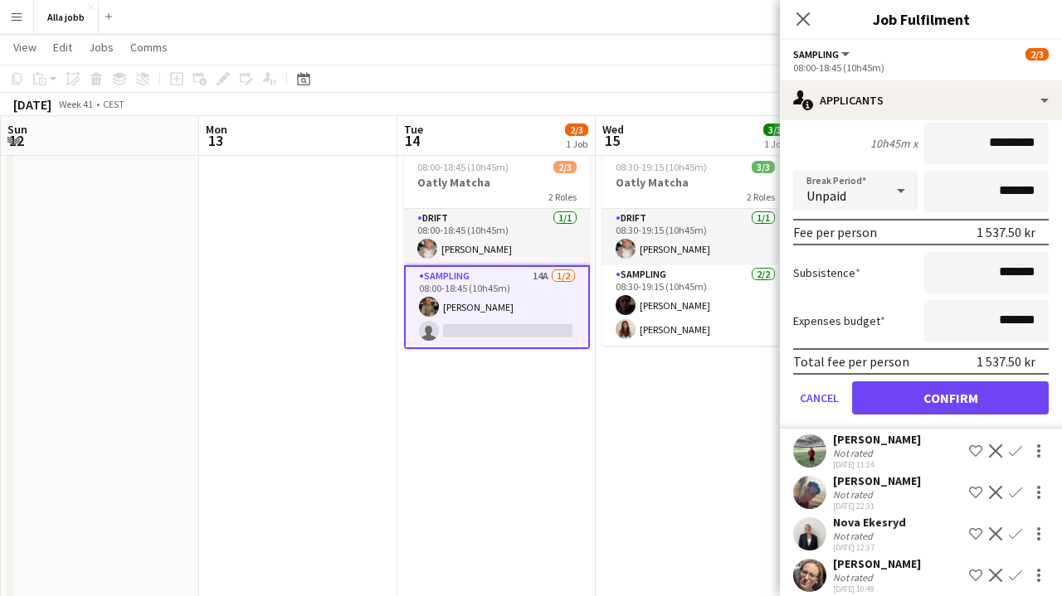
click at [965, 382] on button "Confirm" at bounding box center [950, 398] width 197 height 33
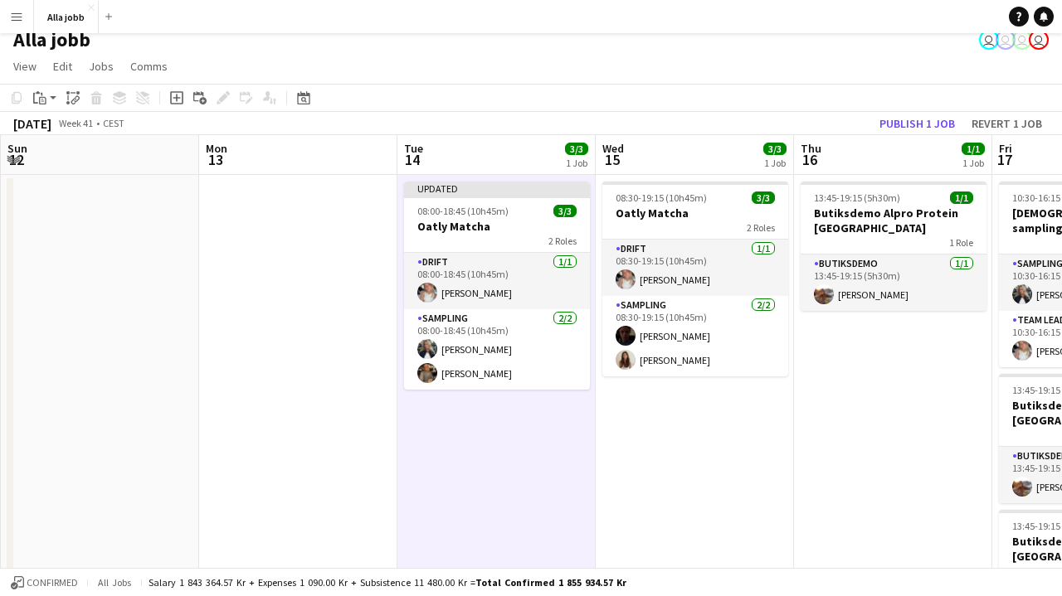
scroll to position [11, 0]
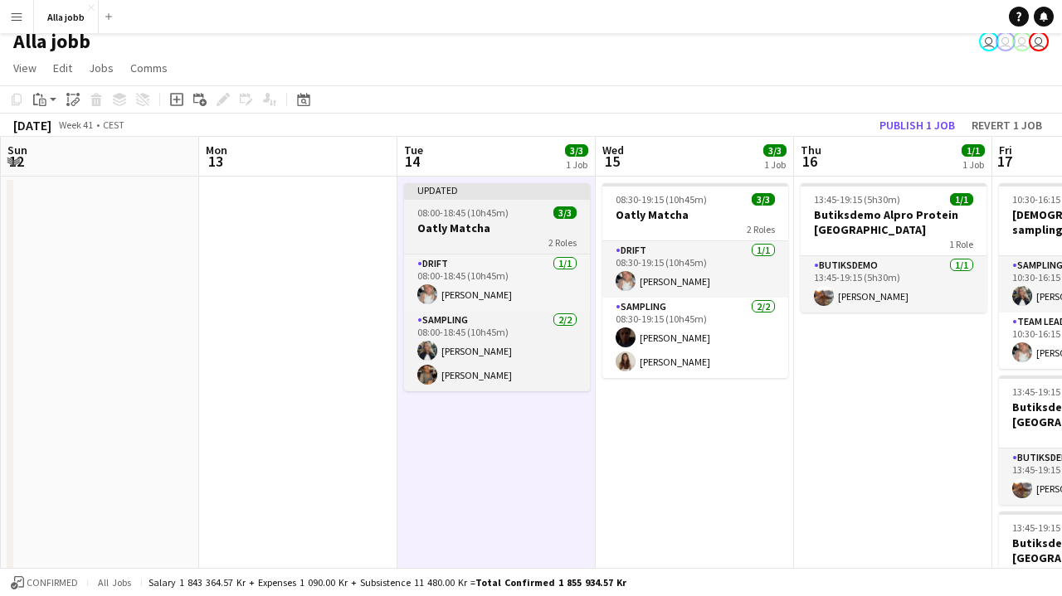
click at [497, 229] on h3 "Oatly Matcha" at bounding box center [497, 228] width 186 height 15
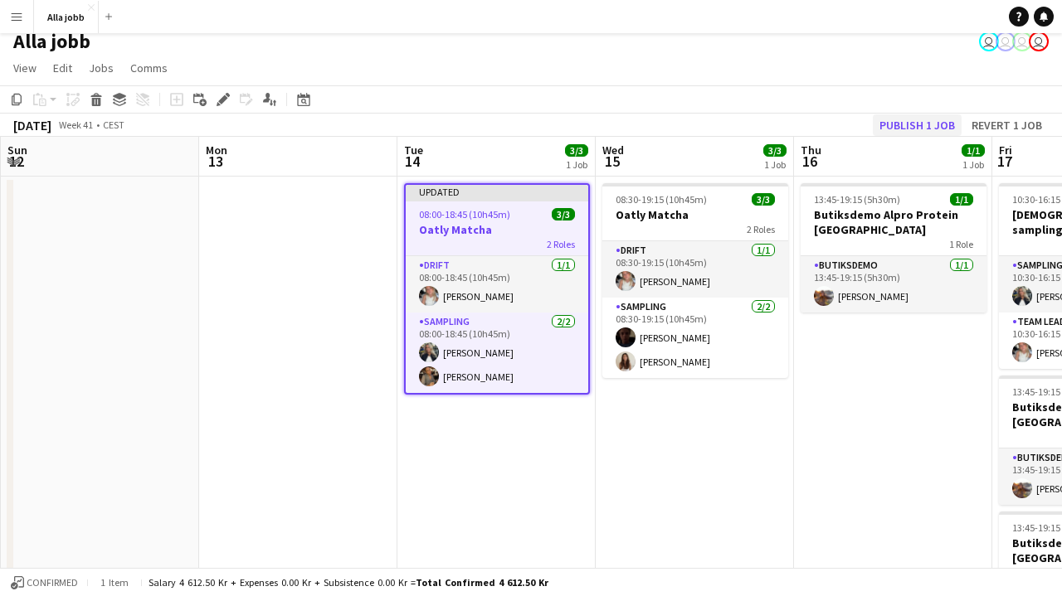
click at [919, 124] on button "Publish 1 job" at bounding box center [917, 125] width 89 height 22
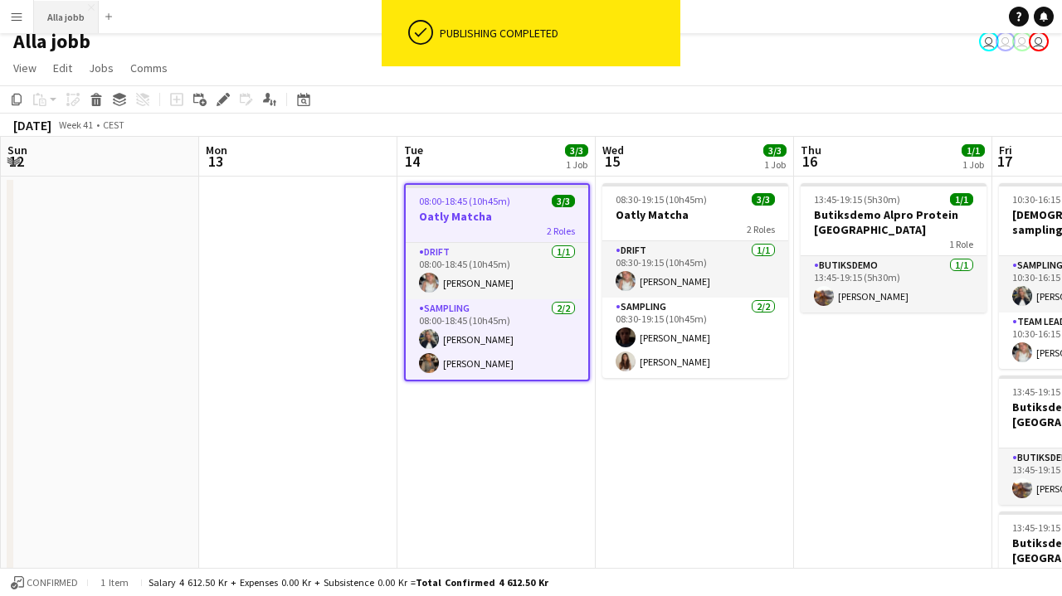
click at [73, 27] on button "Alla jobb Close" at bounding box center [66, 17] width 65 height 32
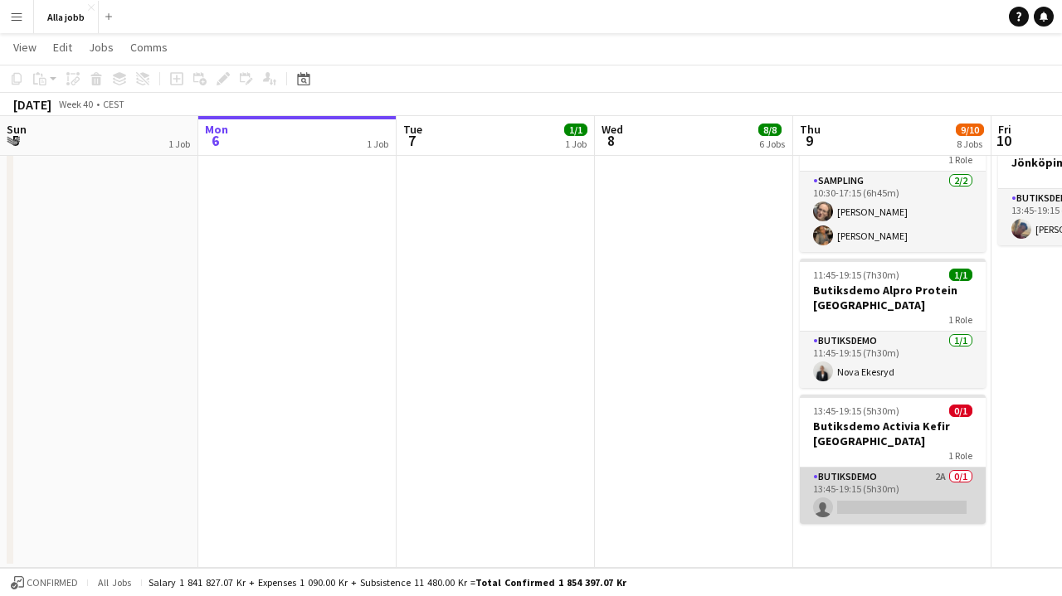
scroll to position [781, 0]
click at [821, 468] on app-card-role "Butiksdemo 2A 0/1 13:45-19:15 (5h30m) single-neutral-actions" at bounding box center [893, 496] width 186 height 56
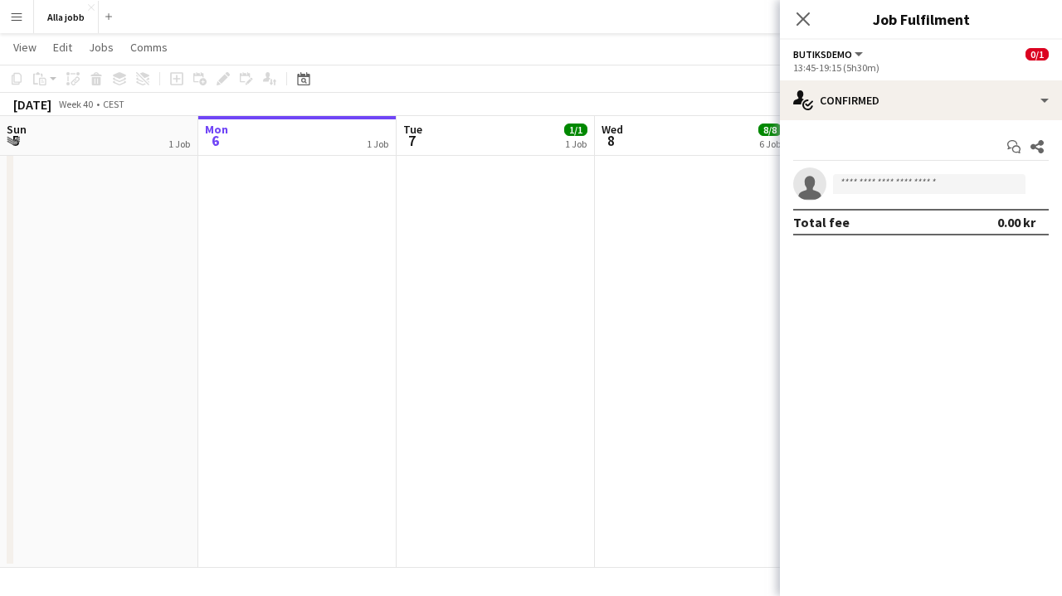
click at [902, 123] on div "Start chat Share single-neutral-actions Total fee 0.00 kr" at bounding box center [921, 184] width 282 height 129
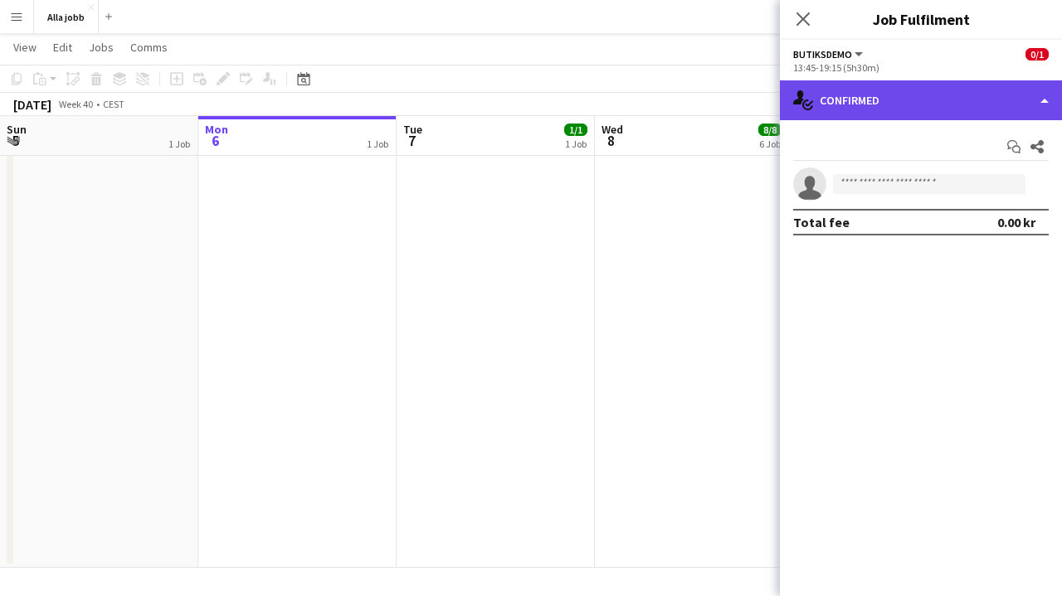
click at [902, 110] on div "single-neutral-actions-check-2 Confirmed" at bounding box center [921, 100] width 282 height 40
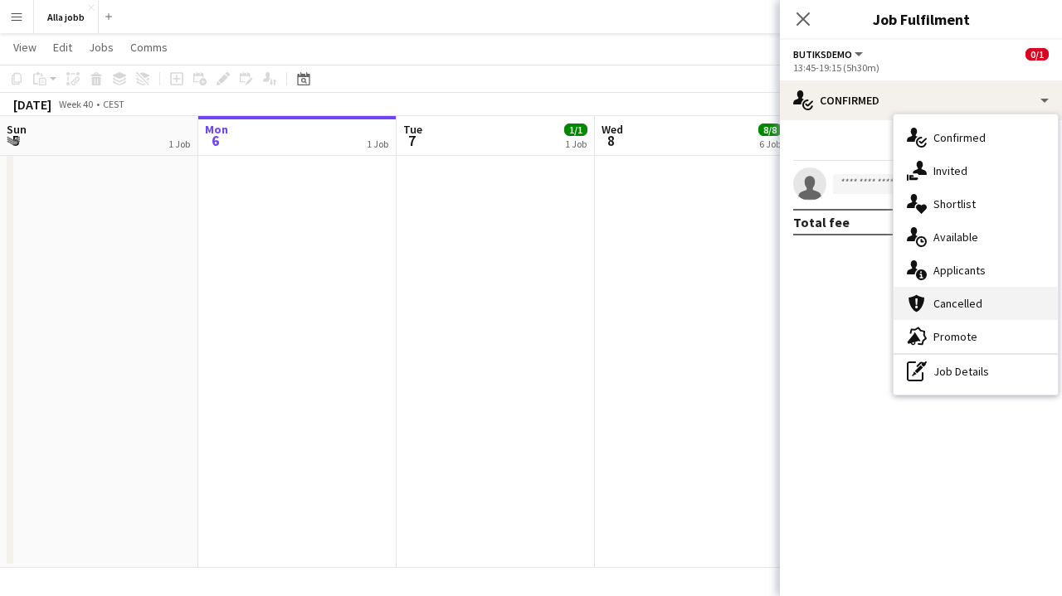
click at [932, 300] on div "cancellation Cancelled" at bounding box center [975, 303] width 164 height 33
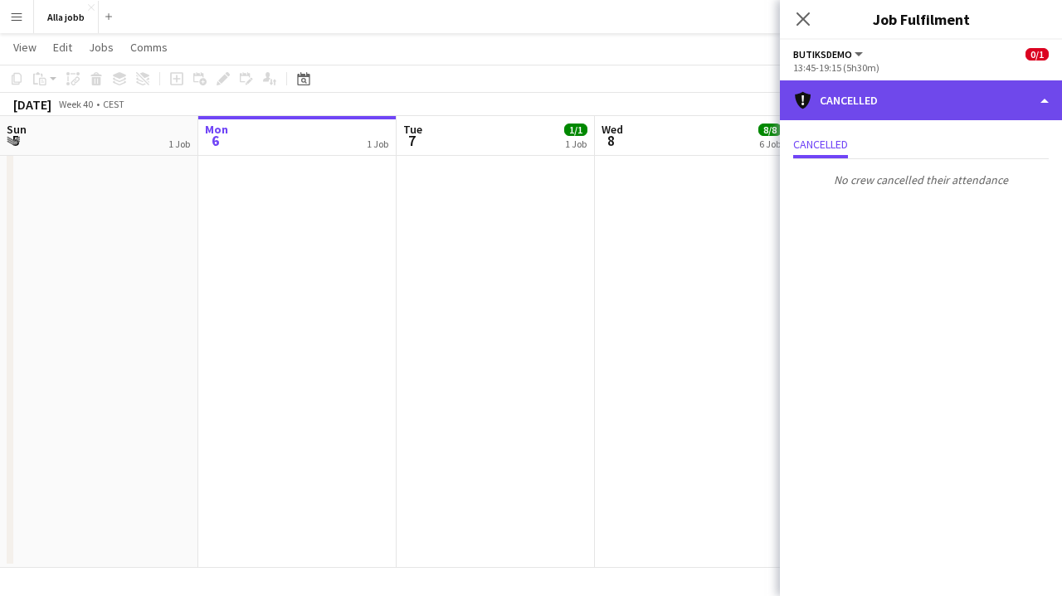
click at [937, 110] on div "cancellation Cancelled" at bounding box center [921, 100] width 282 height 40
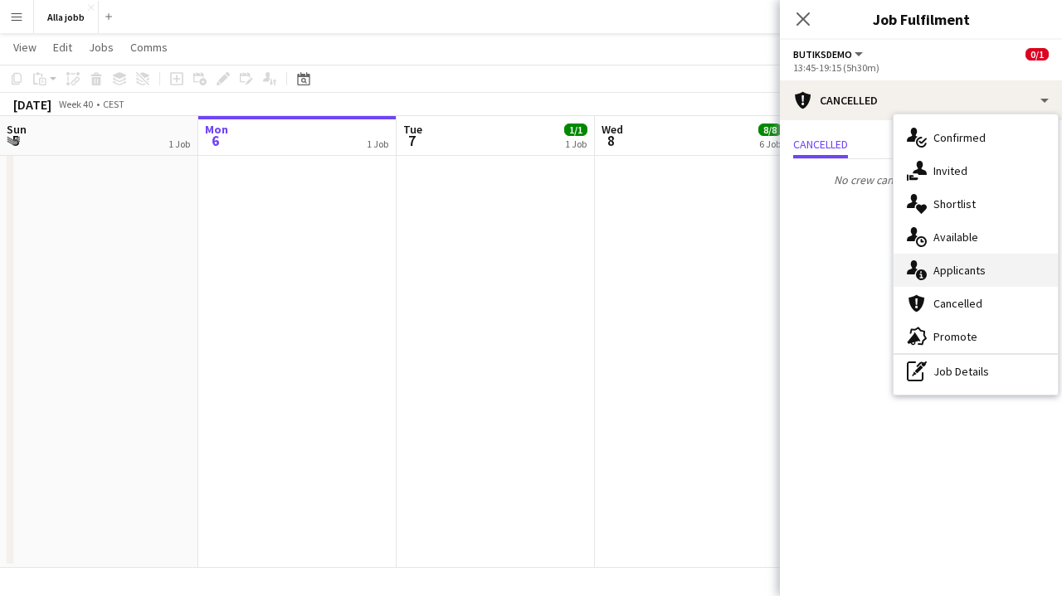
click at [935, 265] on span "Applicants" at bounding box center [959, 270] width 52 height 15
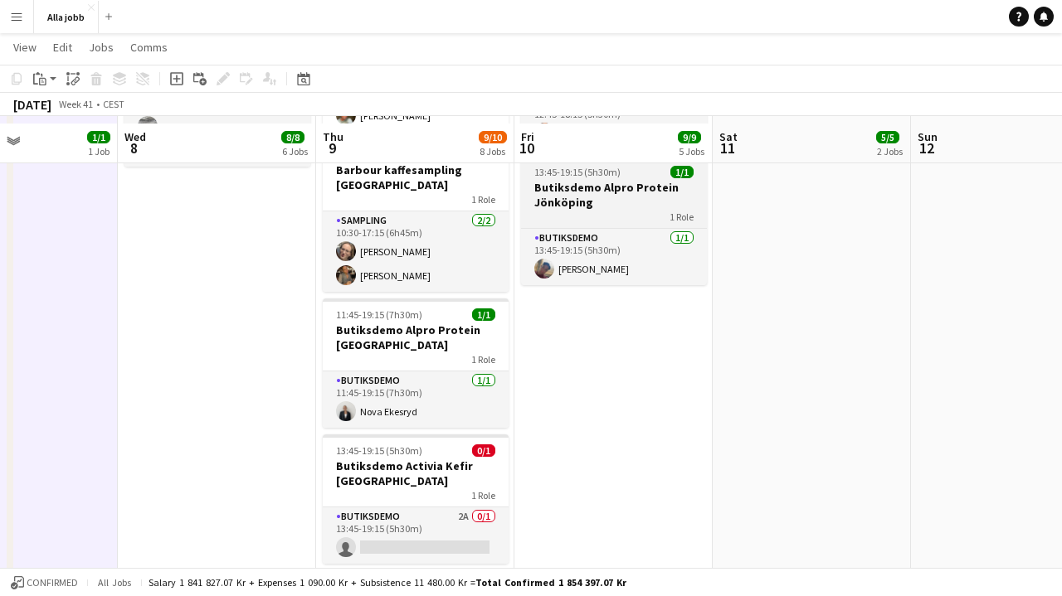
scroll to position [749, 0]
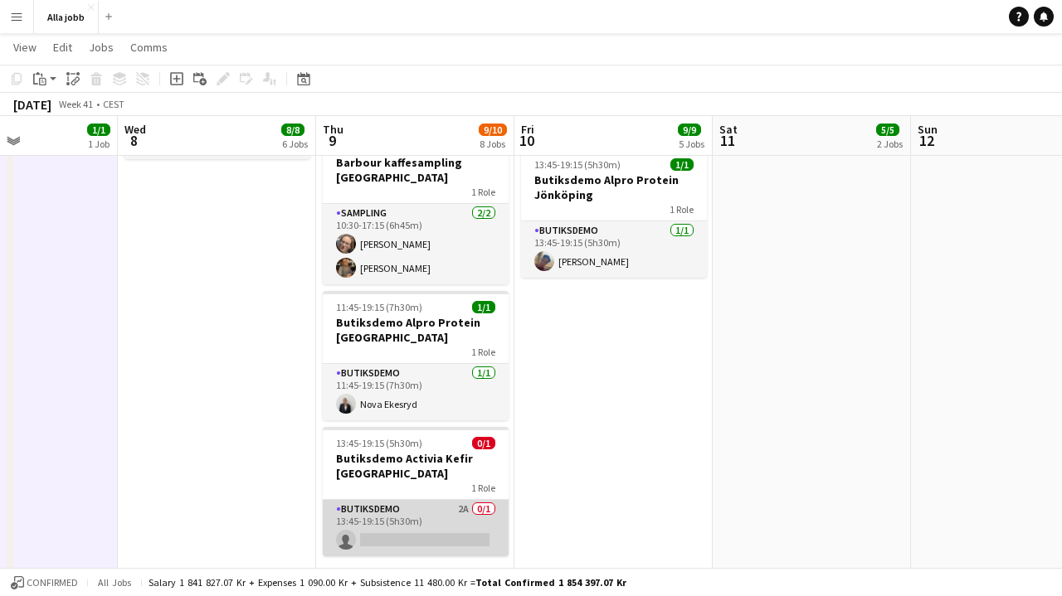
click at [417, 517] on app-card-role "Butiksdemo 2A 0/1 13:45-19:15 (5h30m) single-neutral-actions" at bounding box center [416, 528] width 186 height 56
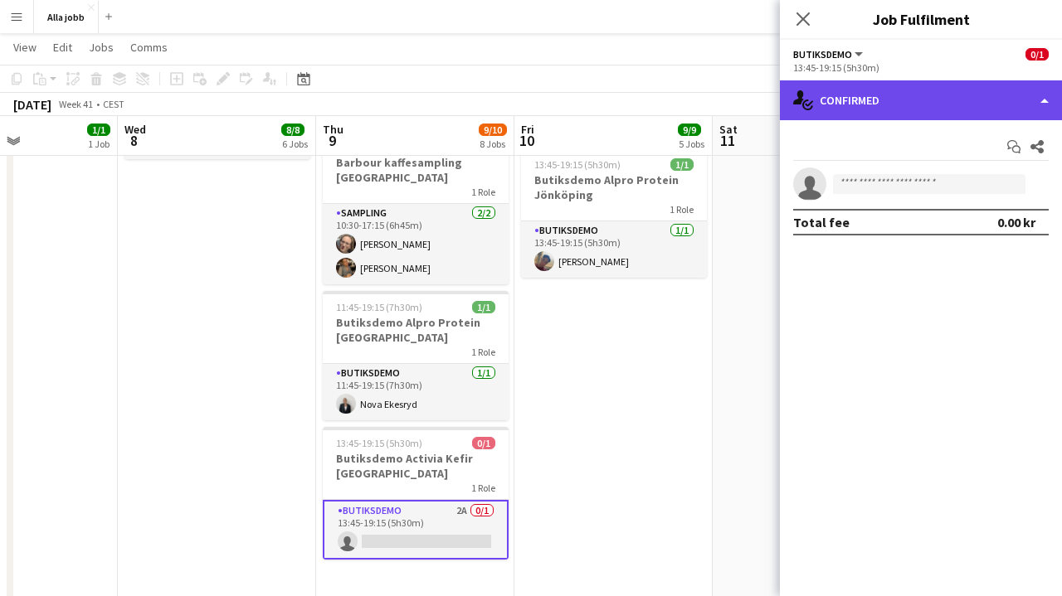
click at [885, 106] on div "single-neutral-actions-check-2 Confirmed" at bounding box center [921, 100] width 282 height 40
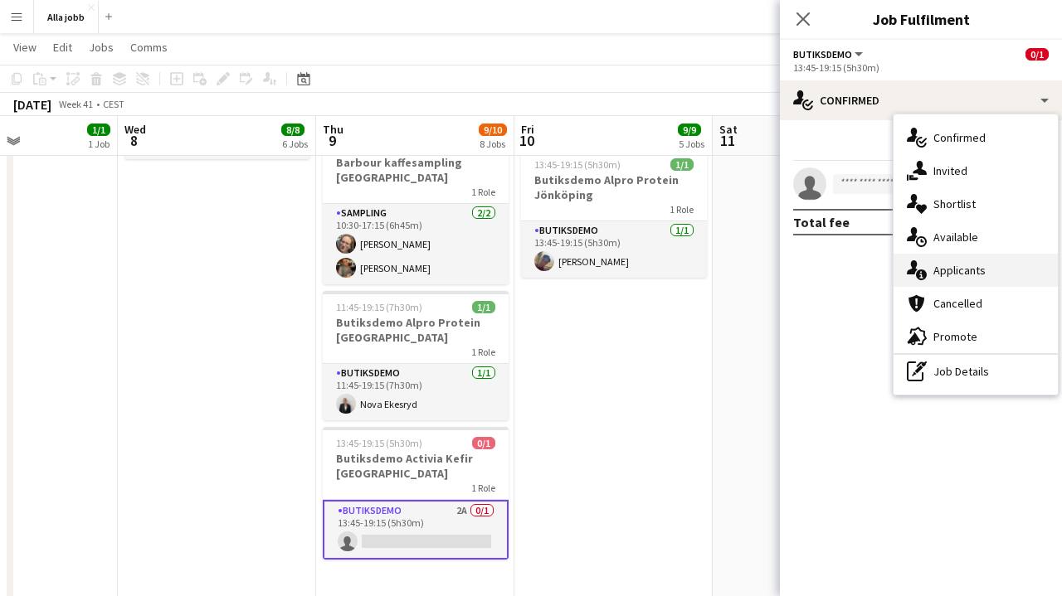
click at [931, 264] on div "single-neutral-actions-information Applicants" at bounding box center [975, 270] width 164 height 33
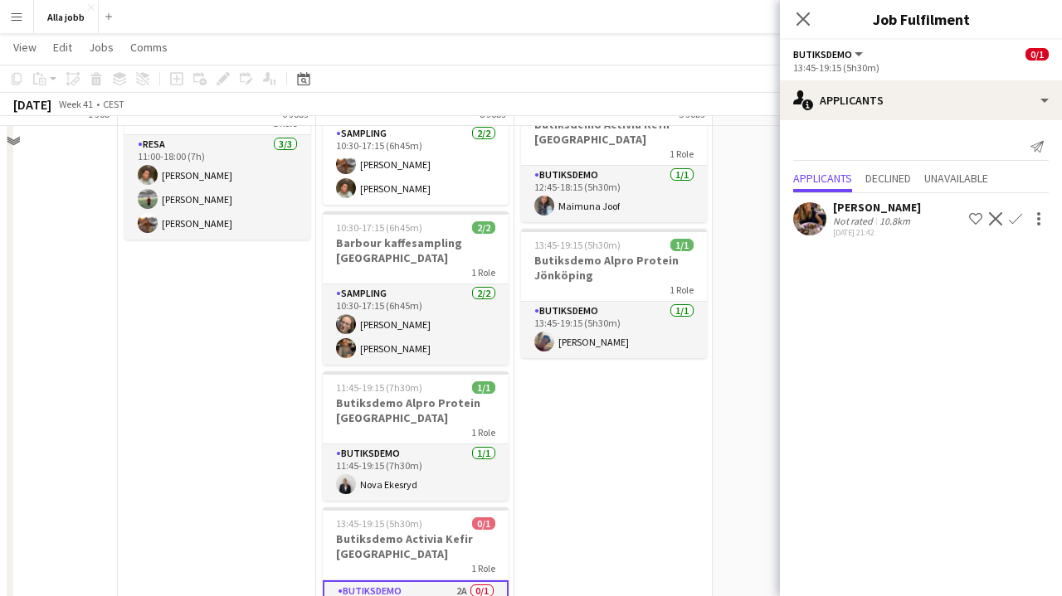
scroll to position [626, 0]
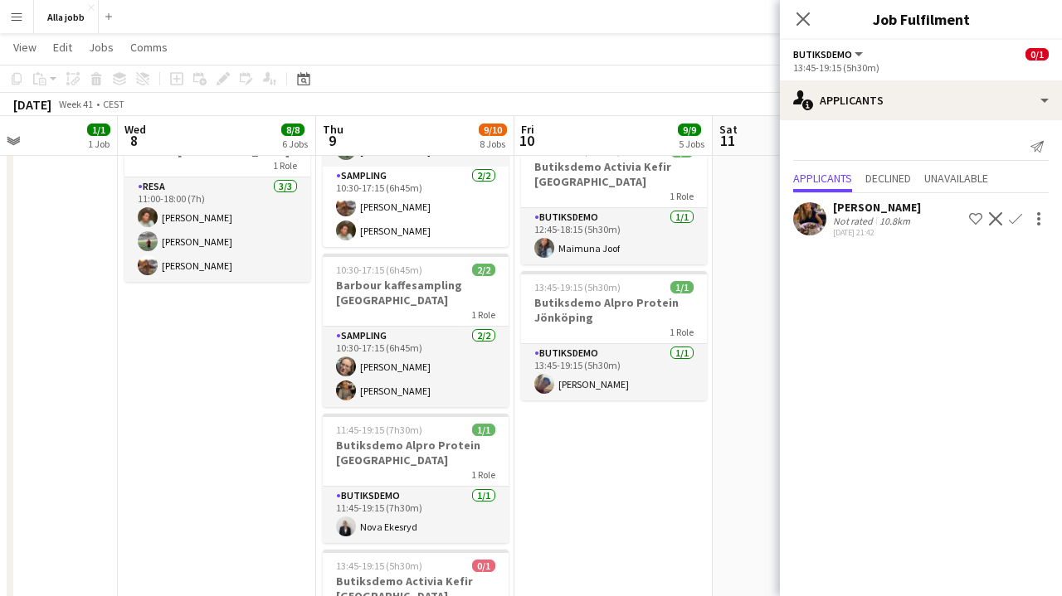
click at [720, 285] on app-date-cell "10:30-17:15 (6h45m) 3/3 Barbour kaffesampling Köpenhamn 2 Roles Drift [DATE] 10…" at bounding box center [811, 142] width 198 height 1164
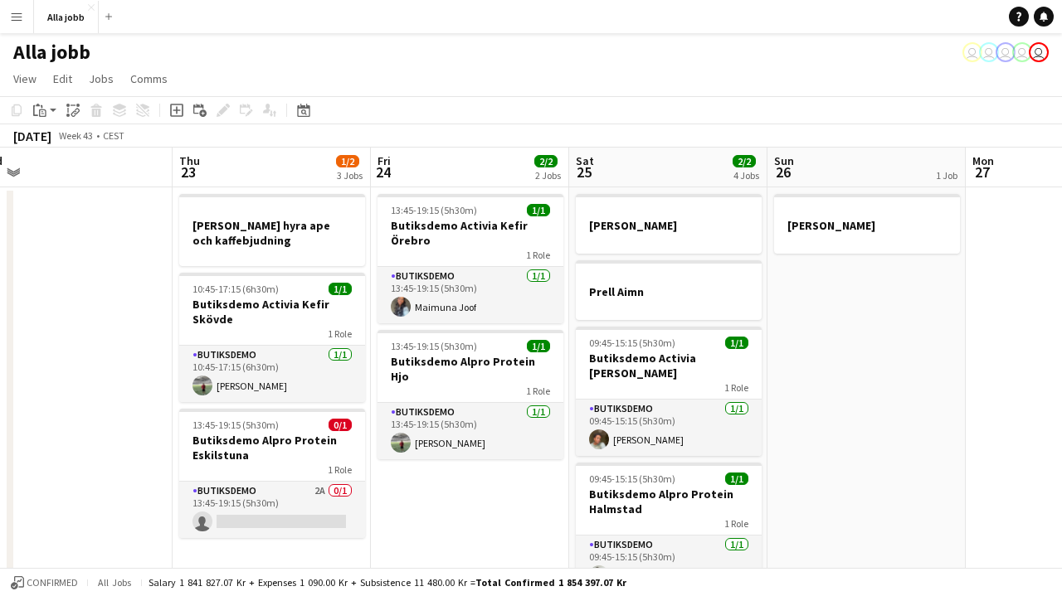
scroll to position [0, 413]
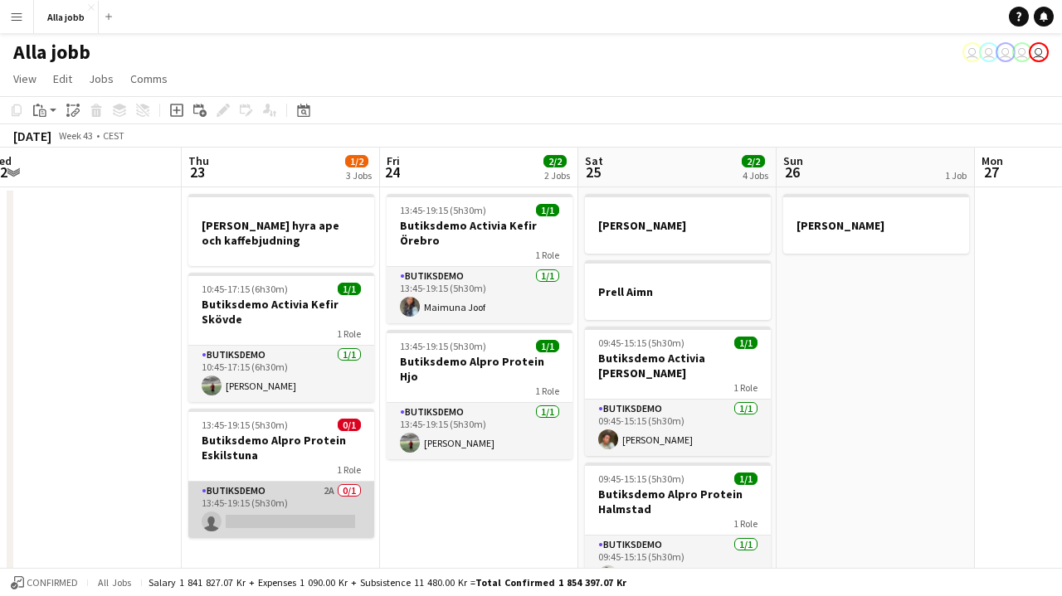
click at [310, 511] on app-card-role "Butiksdemo 2A 0/1 13:45-19:15 (5h30m) single-neutral-actions" at bounding box center [281, 510] width 186 height 56
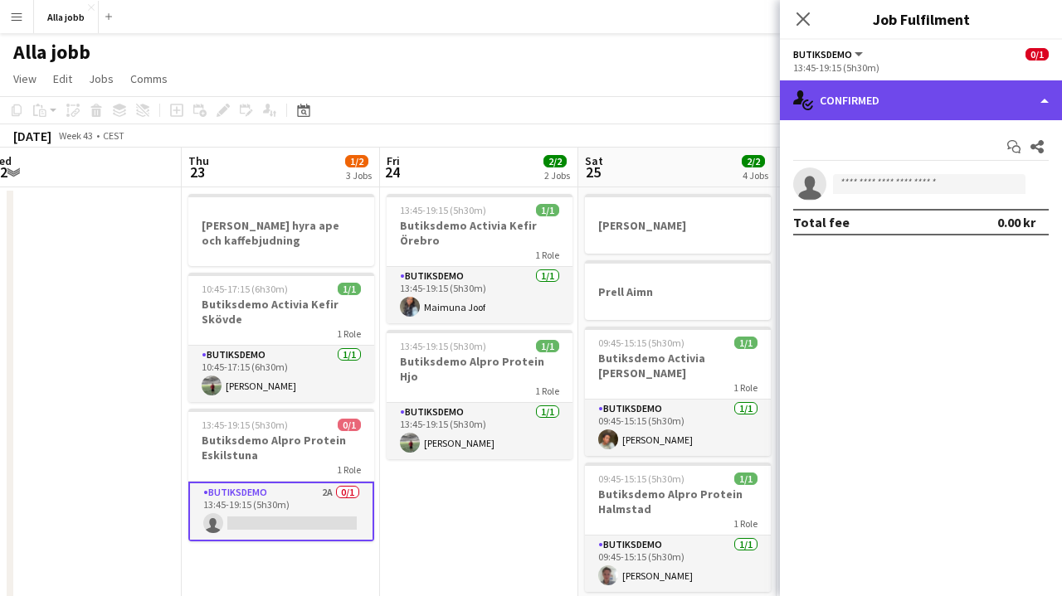
click at [911, 113] on div "single-neutral-actions-check-2 Confirmed" at bounding box center [921, 100] width 282 height 40
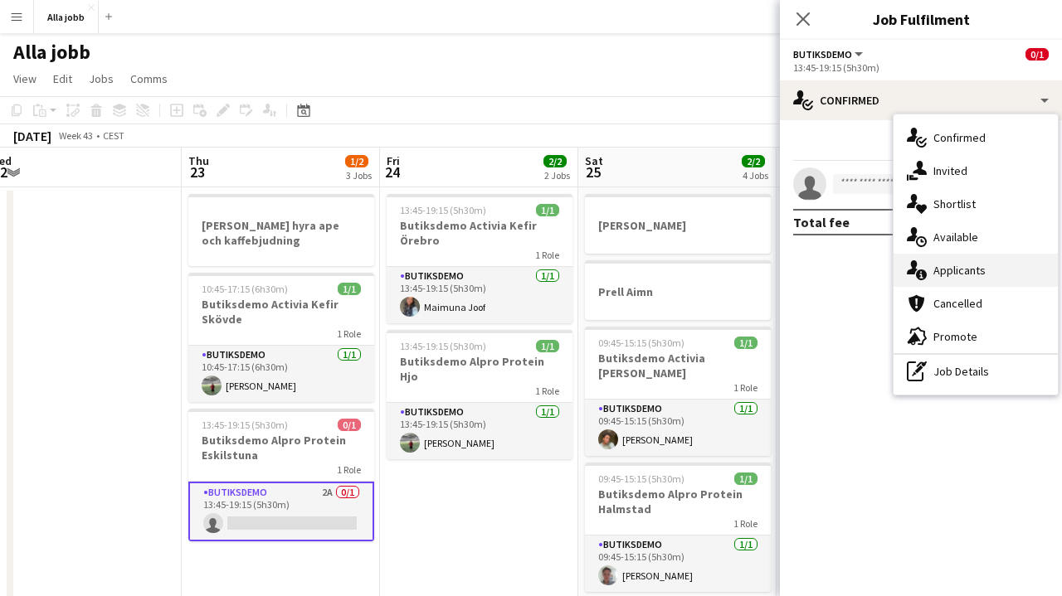
click at [936, 266] on span "Applicants" at bounding box center [959, 270] width 52 height 15
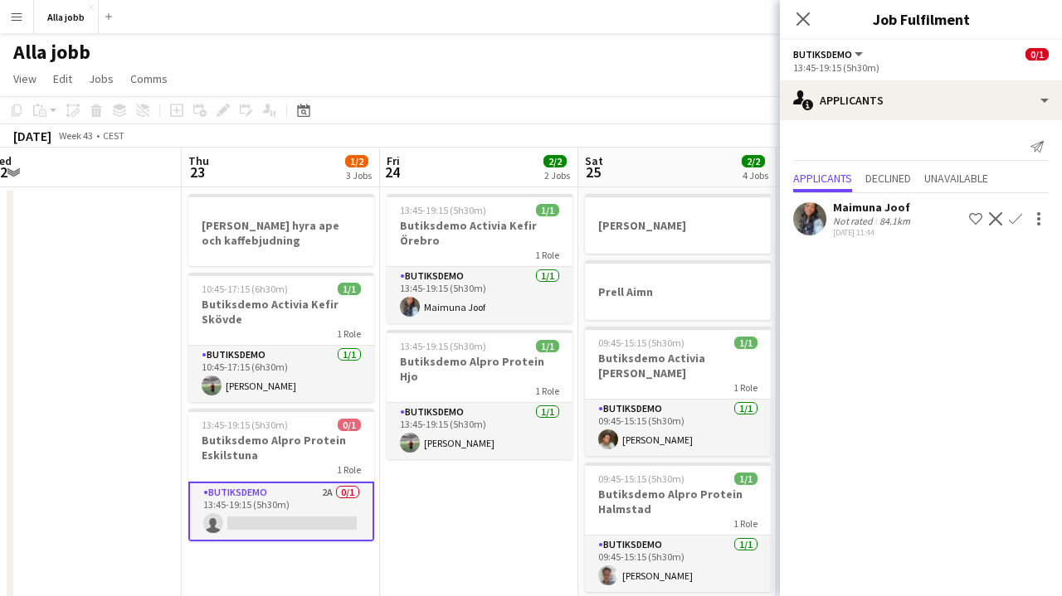
click at [1009, 226] on button "Confirm" at bounding box center [1015, 219] width 20 height 20
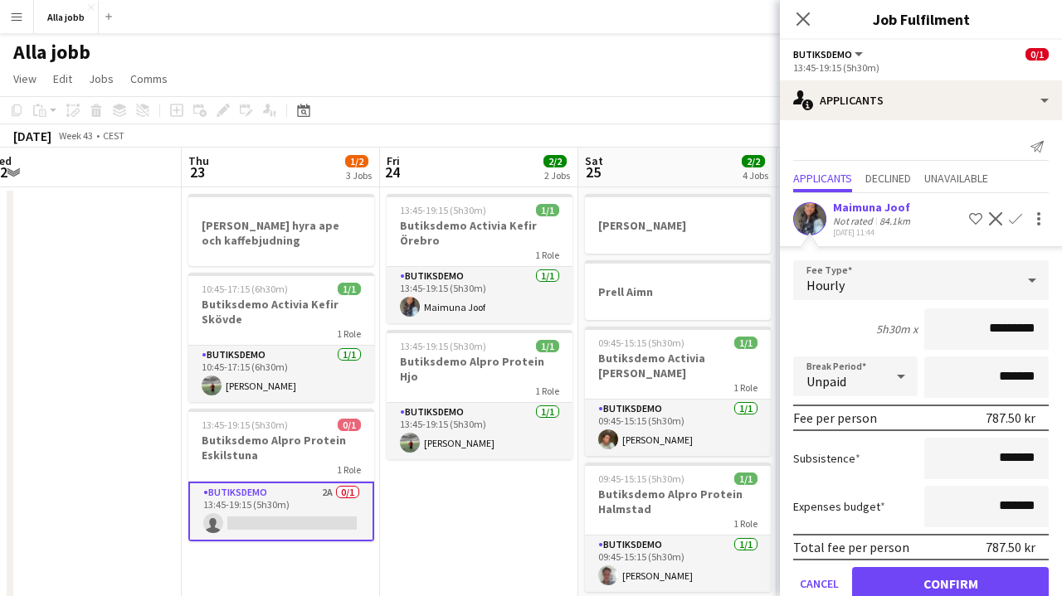
click at [921, 587] on button "Confirm" at bounding box center [950, 583] width 197 height 33
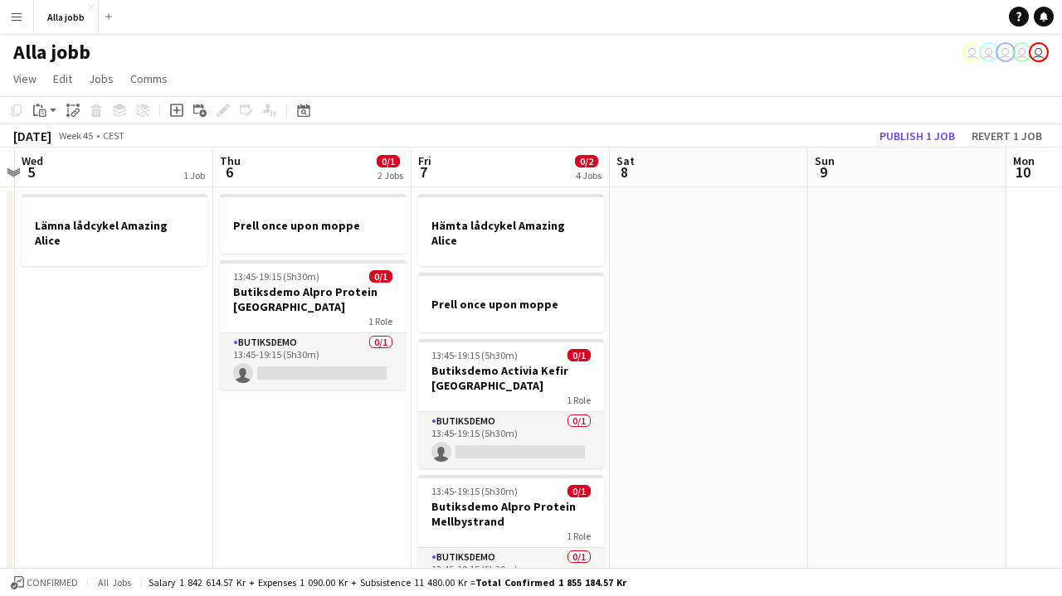
scroll to position [0, 0]
click at [919, 121] on app-toolbar "Copy Paste Paste Command V Paste with crew Command Shift V Paste linked Job [GE…" at bounding box center [531, 110] width 1062 height 28
click at [918, 130] on button "Publish 1 job" at bounding box center [917, 136] width 89 height 22
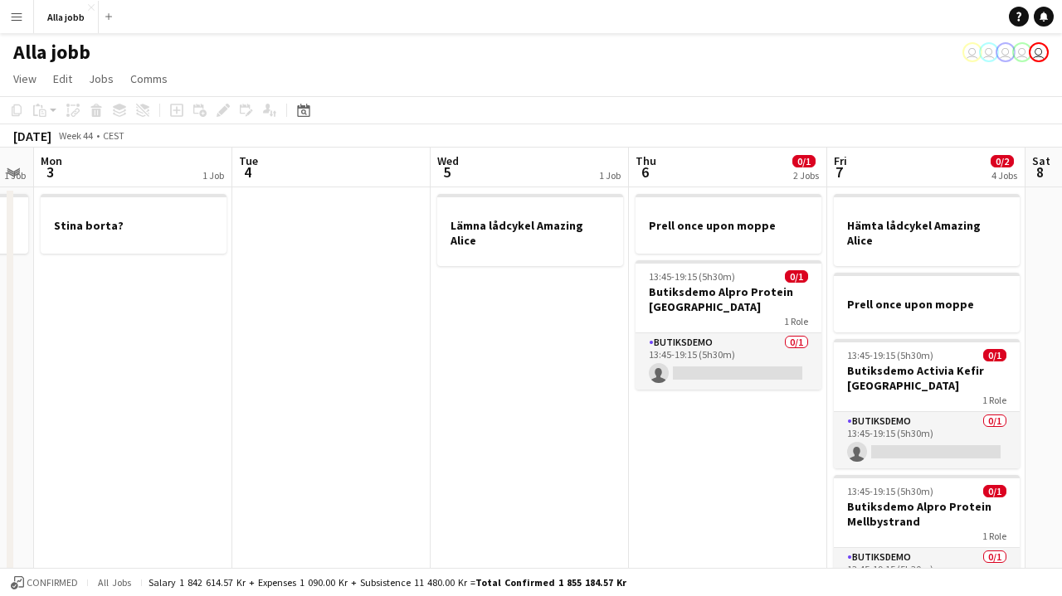
scroll to position [0, 354]
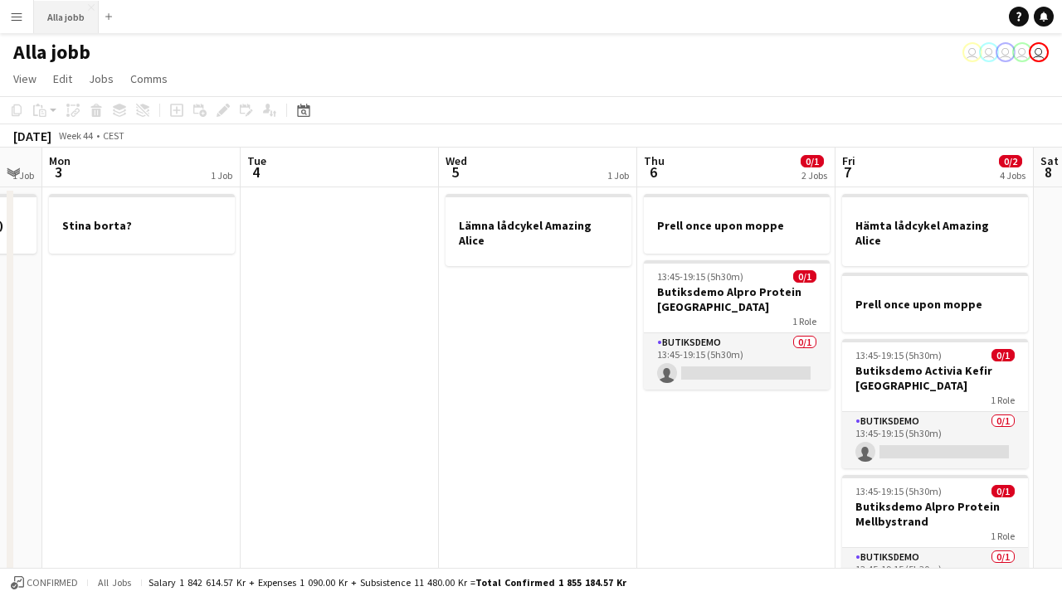
click at [70, 25] on button "Alla jobb Close" at bounding box center [66, 17] width 65 height 32
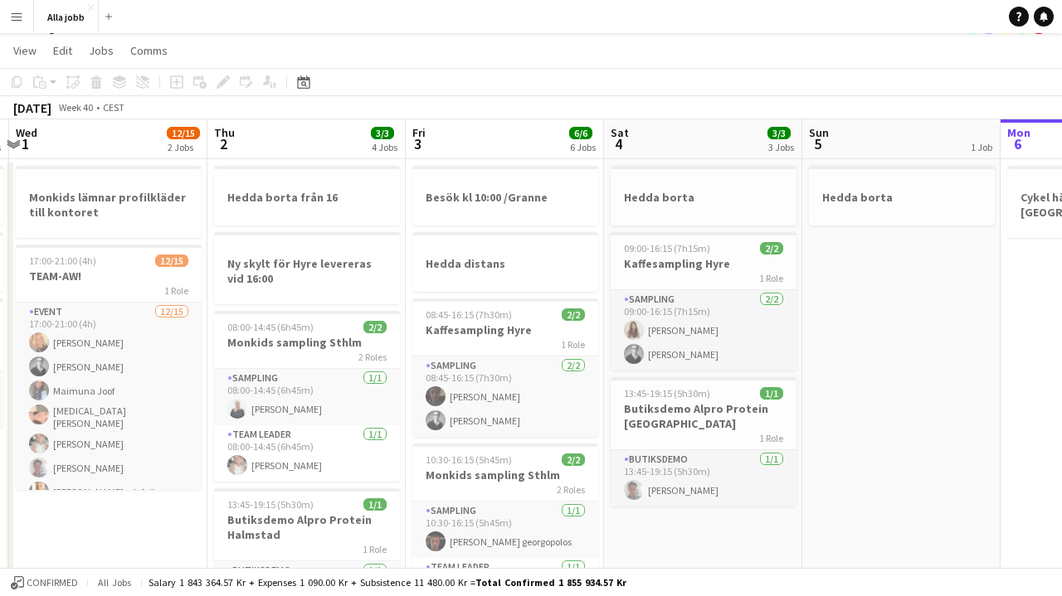
scroll to position [17, 0]
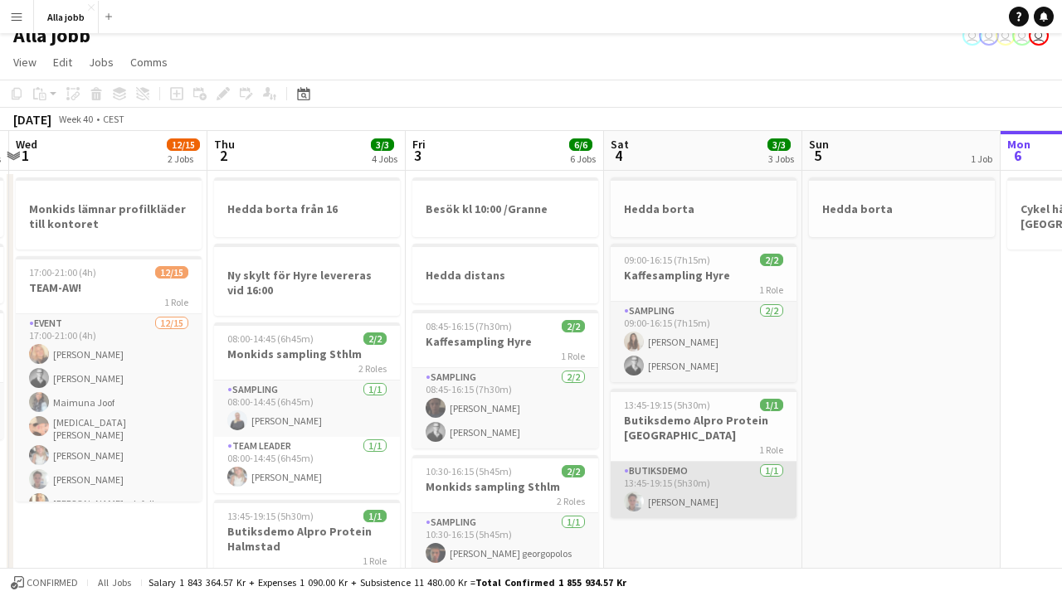
click at [690, 479] on app-card-role "Butiksdemo [DATE] 13:45-19:15 (5h30m) [PERSON_NAME]" at bounding box center [703, 490] width 186 height 56
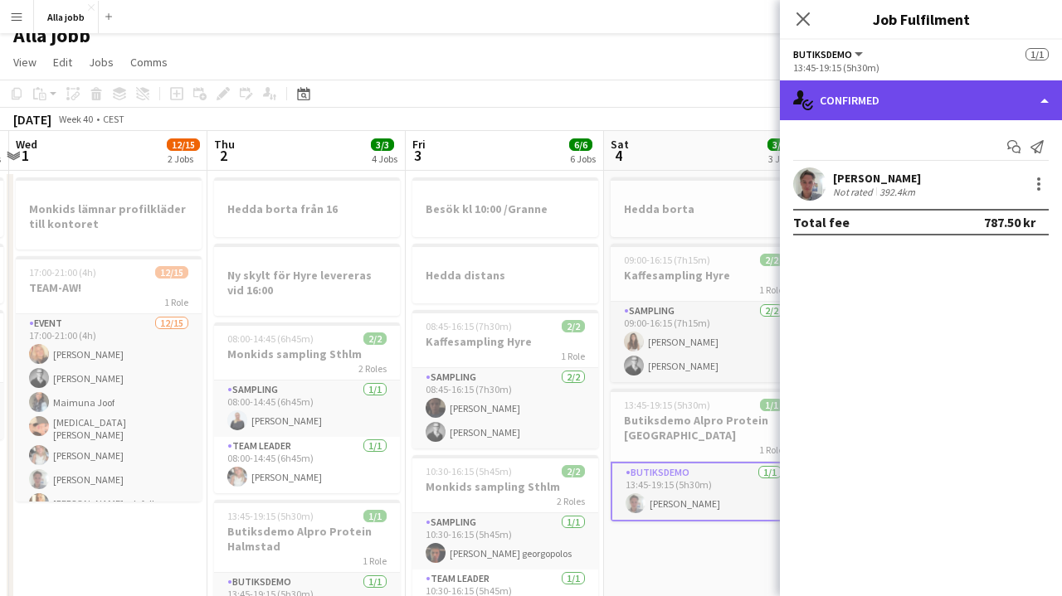
click at [867, 116] on div "single-neutral-actions-check-2 Confirmed" at bounding box center [921, 100] width 282 height 40
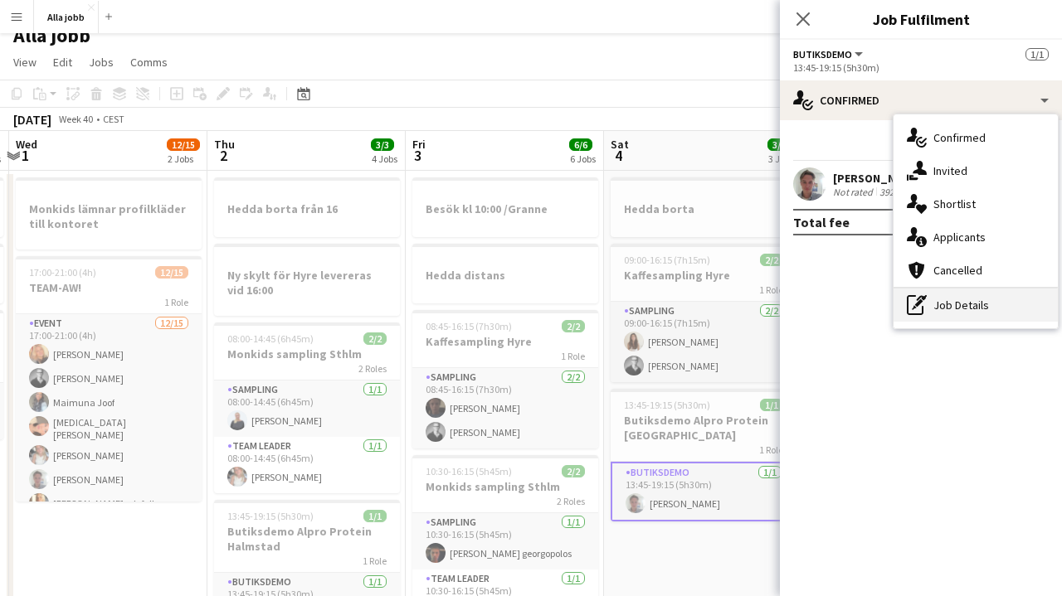
click at [971, 297] on div "pen-write Job Details" at bounding box center [975, 305] width 164 height 33
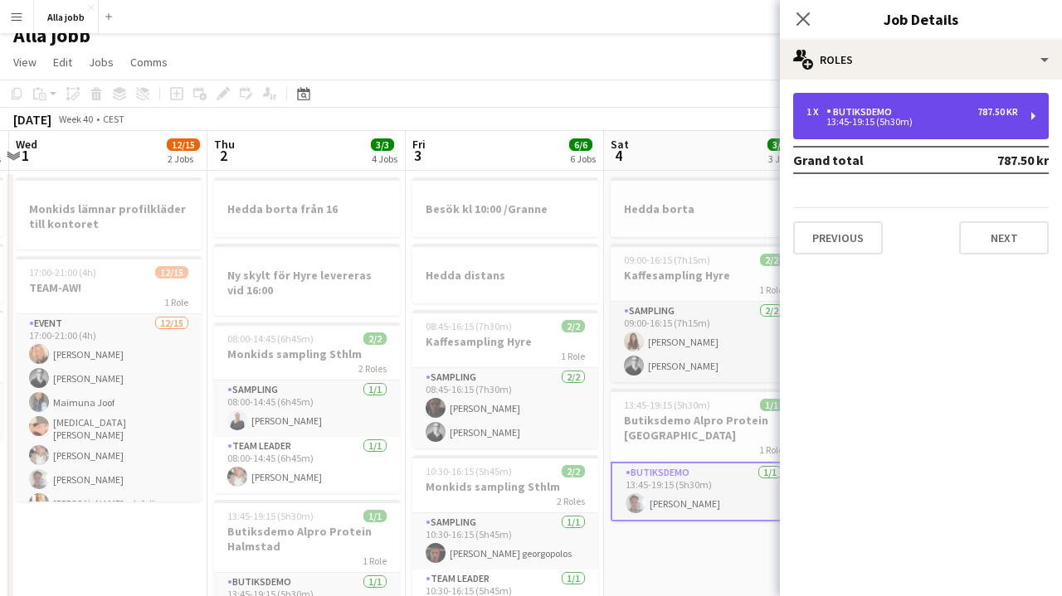
click at [941, 128] on div "1 x Butiksdemo 787.50 kr 13:45-19:15 (5h30m)" at bounding box center [920, 116] width 255 height 46
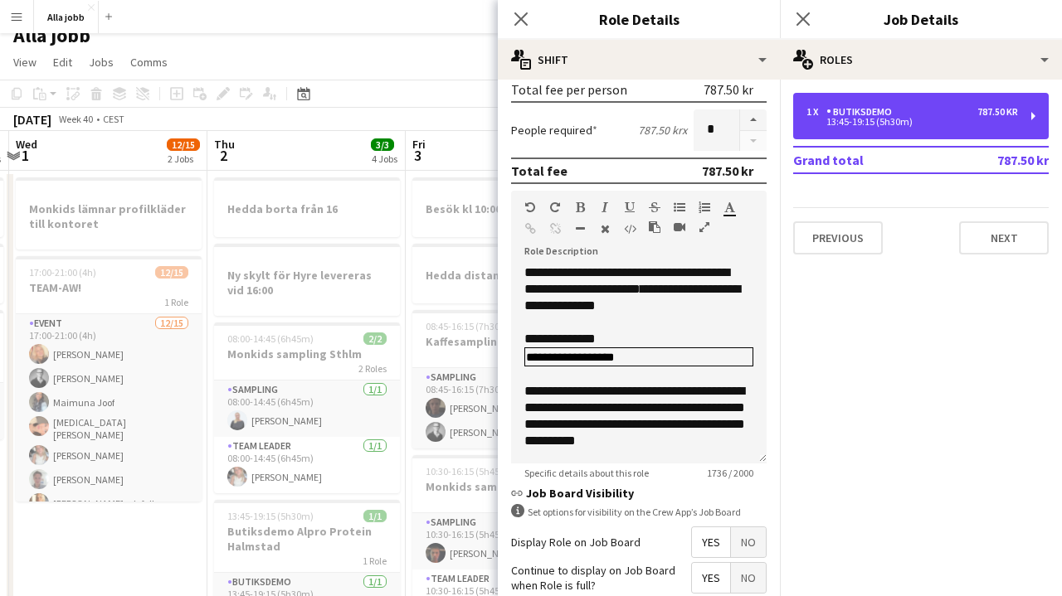
scroll to position [0, 0]
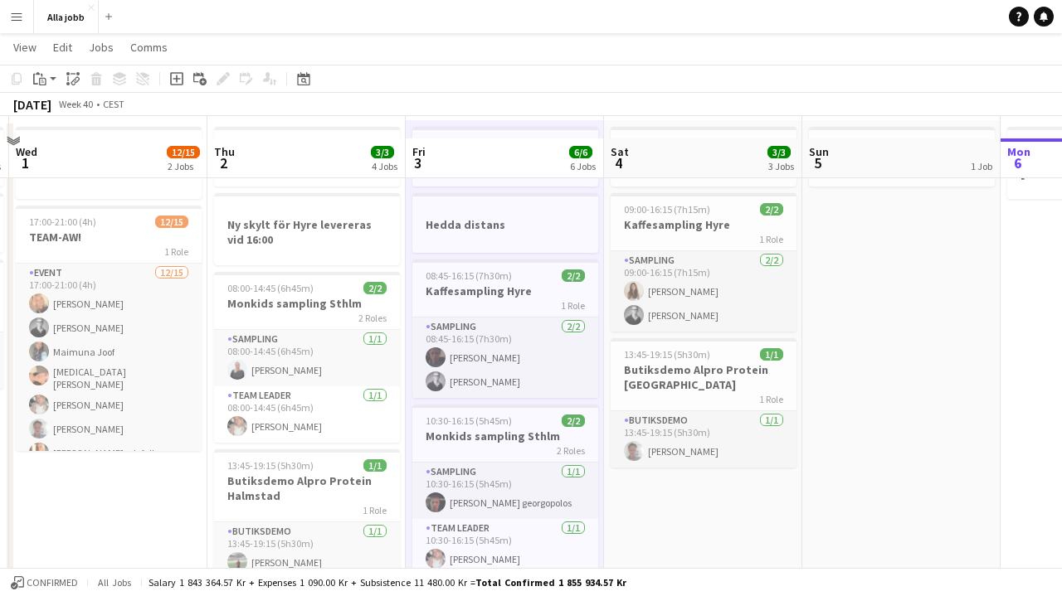
scroll to position [91, 0]
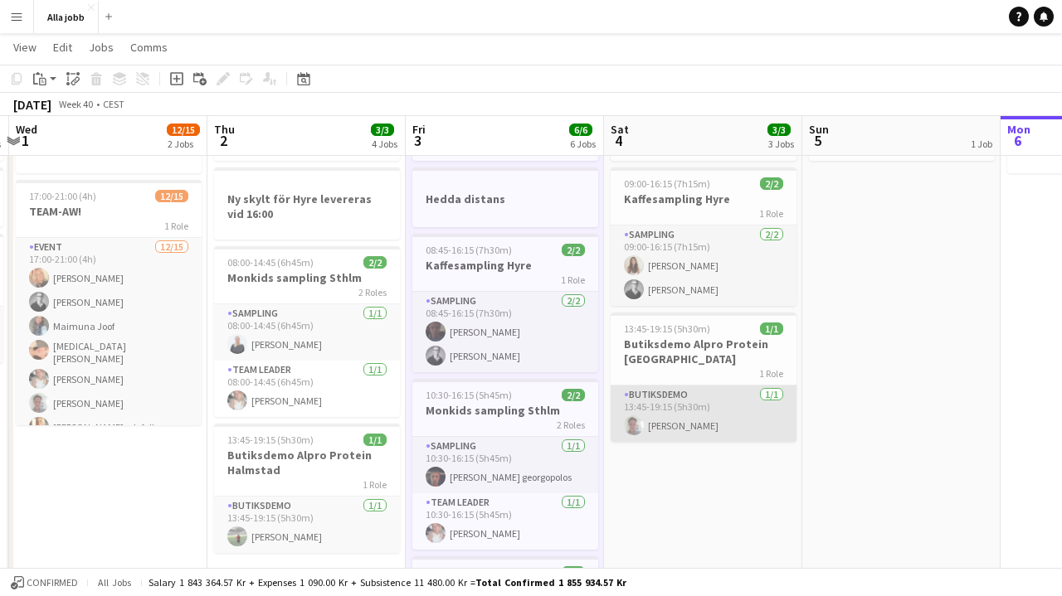
click at [673, 418] on app-card-role "Butiksdemo [DATE] 13:45-19:15 (5h30m) [PERSON_NAME]" at bounding box center [703, 414] width 186 height 56
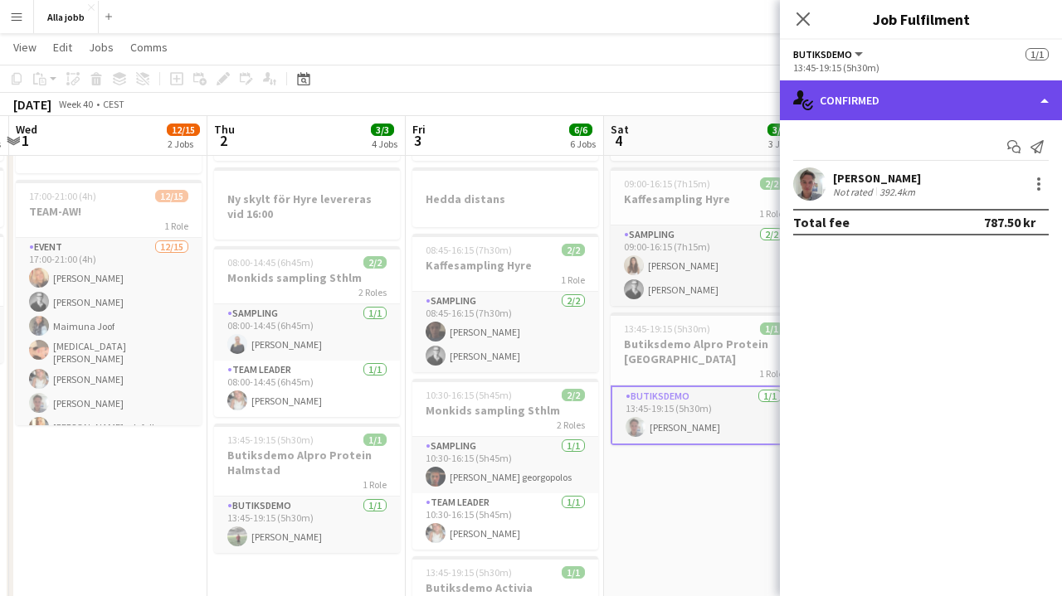
click at [894, 80] on div "single-neutral-actions-check-2 Confirmed" at bounding box center [921, 100] width 282 height 40
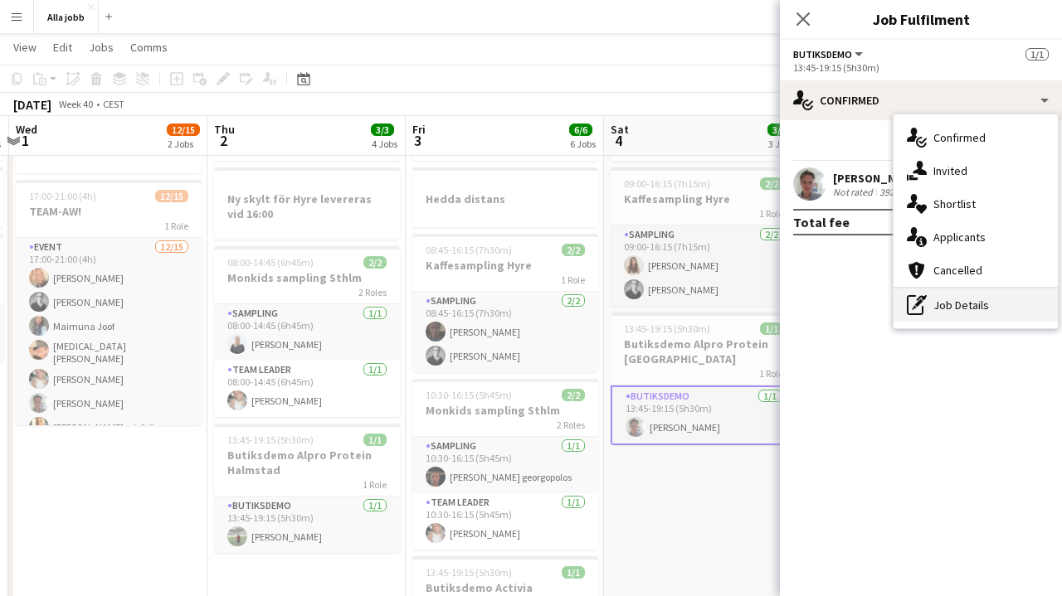
click at [936, 310] on div "pen-write Job Details" at bounding box center [975, 305] width 164 height 33
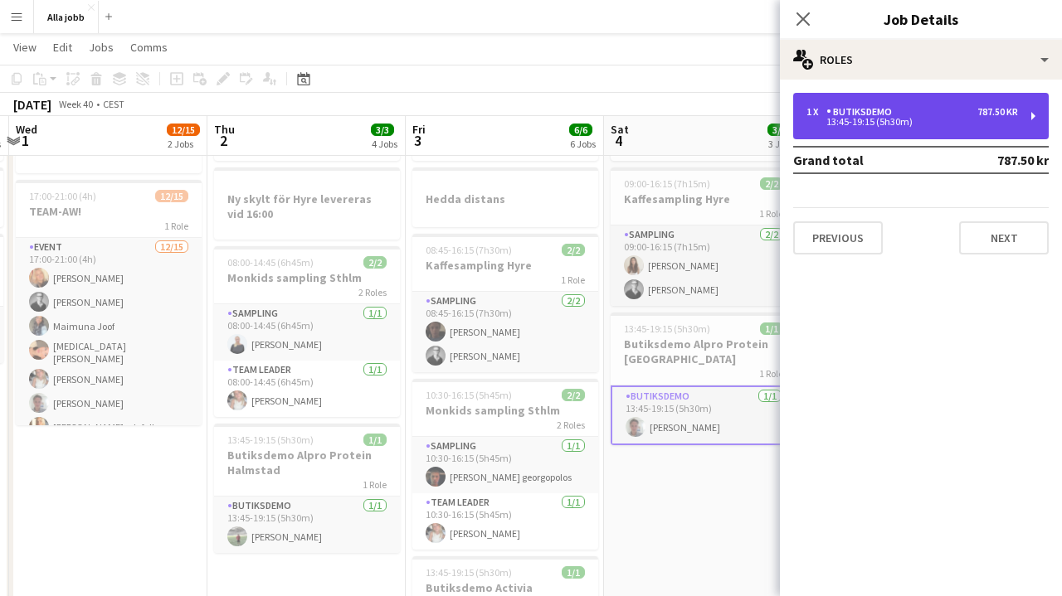
click at [926, 122] on div "13:45-19:15 (5h30m)" at bounding box center [911, 122] width 211 height 8
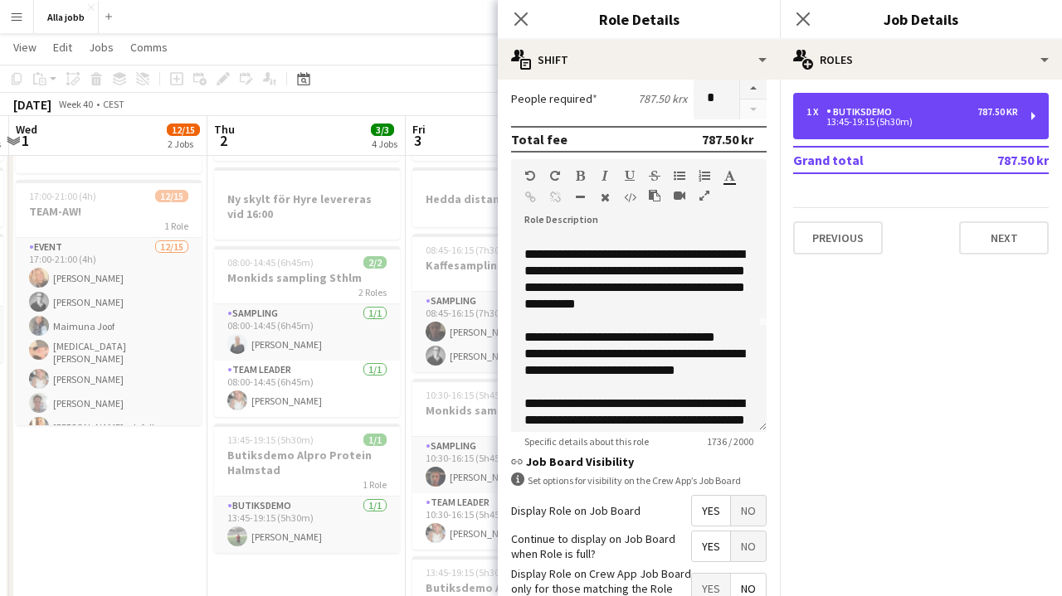
scroll to position [124, 0]
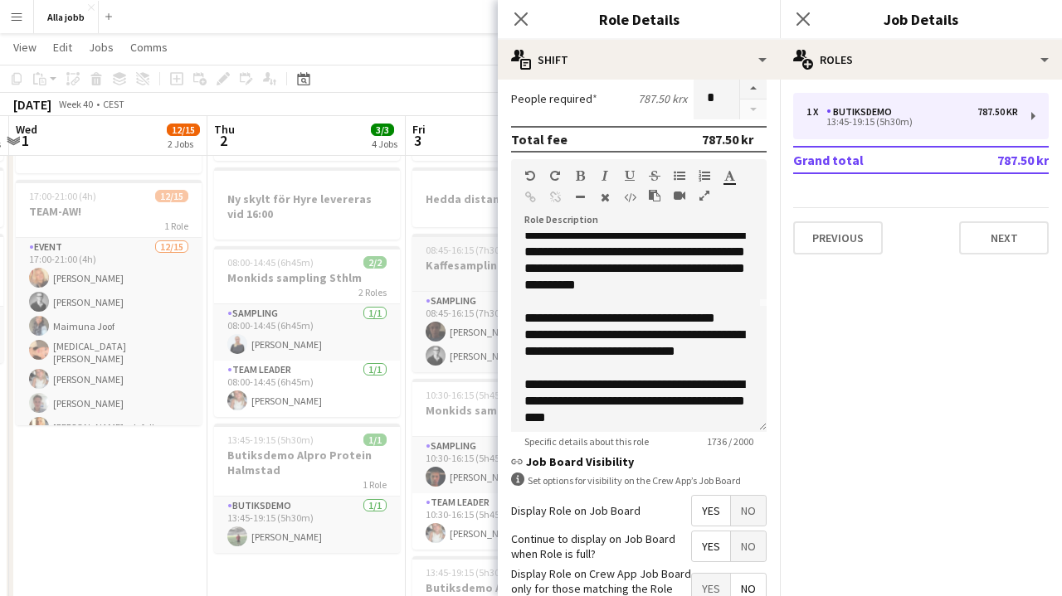
click at [460, 237] on app-job-card "08:45-16:15 (7h30m) 2/2 Kaffesampling Hyre 1 Role Sampling [DATE] 08:45-16:15 (…" at bounding box center [505, 303] width 186 height 139
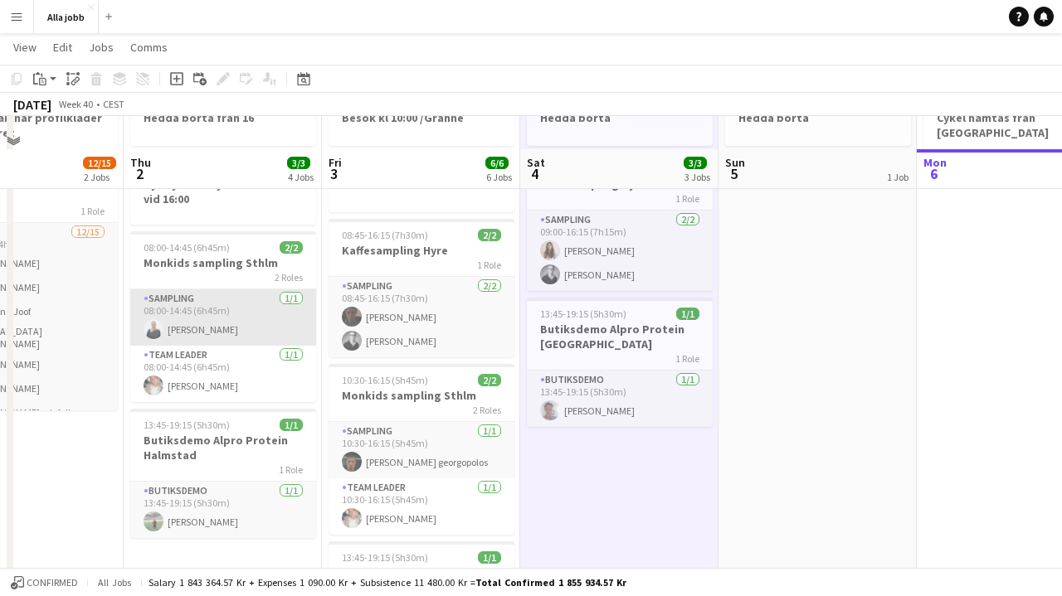
scroll to position [171, 0]
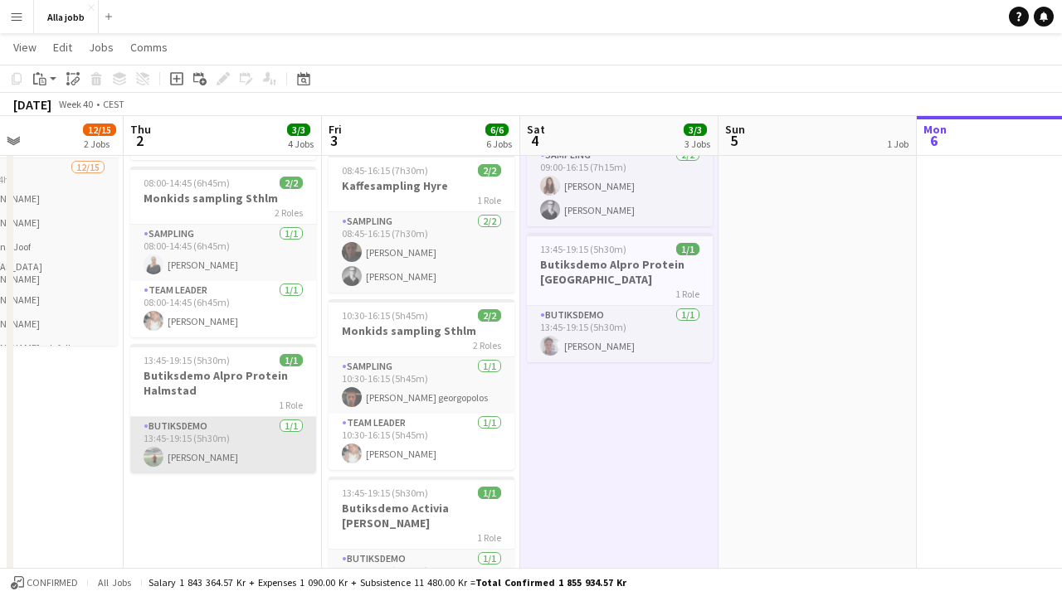
click at [203, 435] on app-card-role "Butiksdemo [DATE] 13:45-19:15 (5h30m) [PERSON_NAME]" at bounding box center [223, 445] width 186 height 56
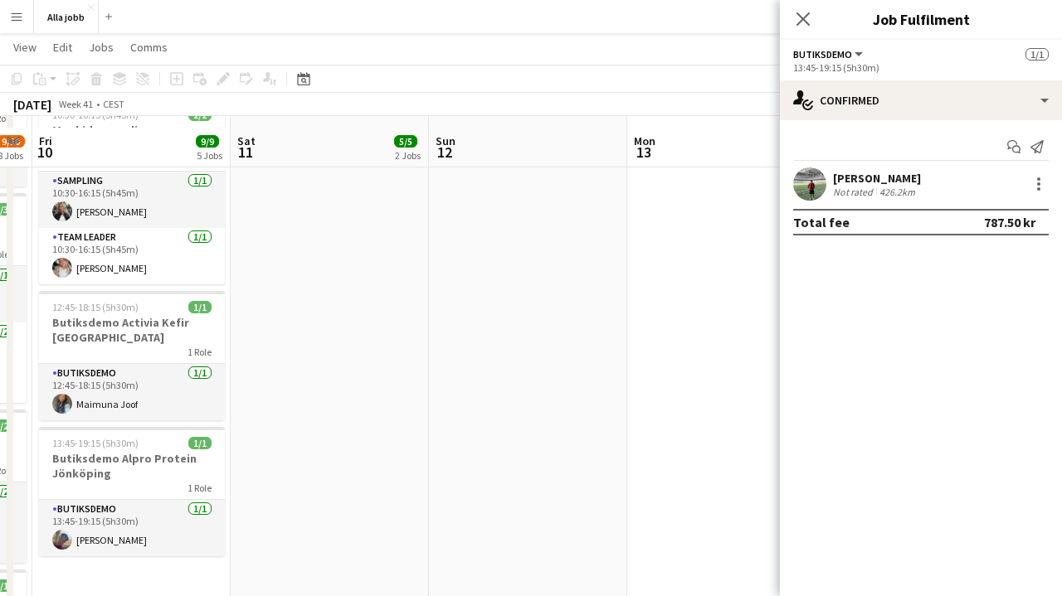
scroll to position [489, 0]
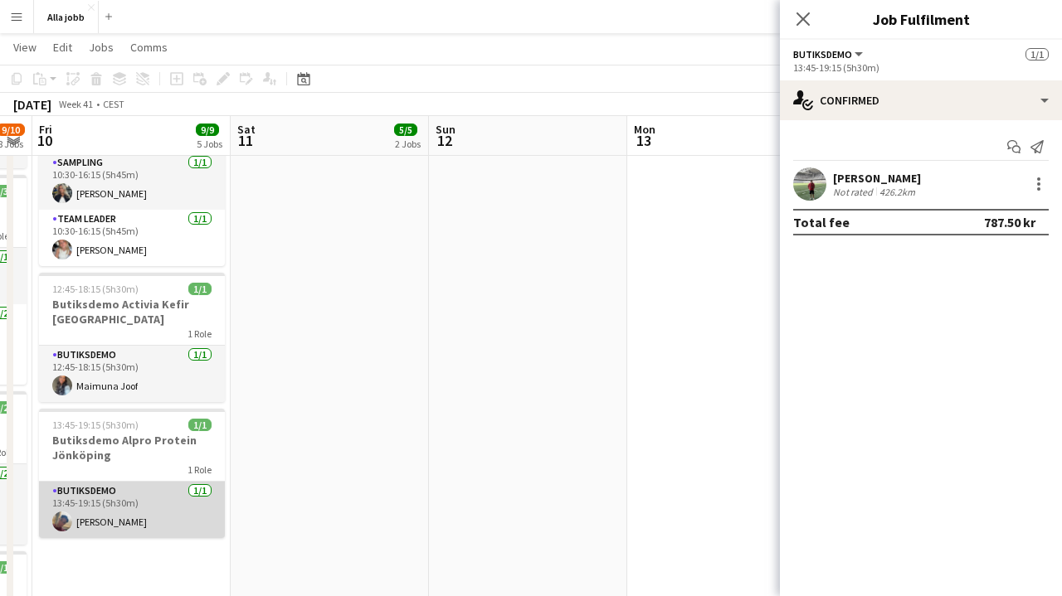
click at [101, 508] on app-card-role "Butiksdemo [DATE] 13:45-19:15 (5h30m) [PERSON_NAME]" at bounding box center [132, 510] width 186 height 56
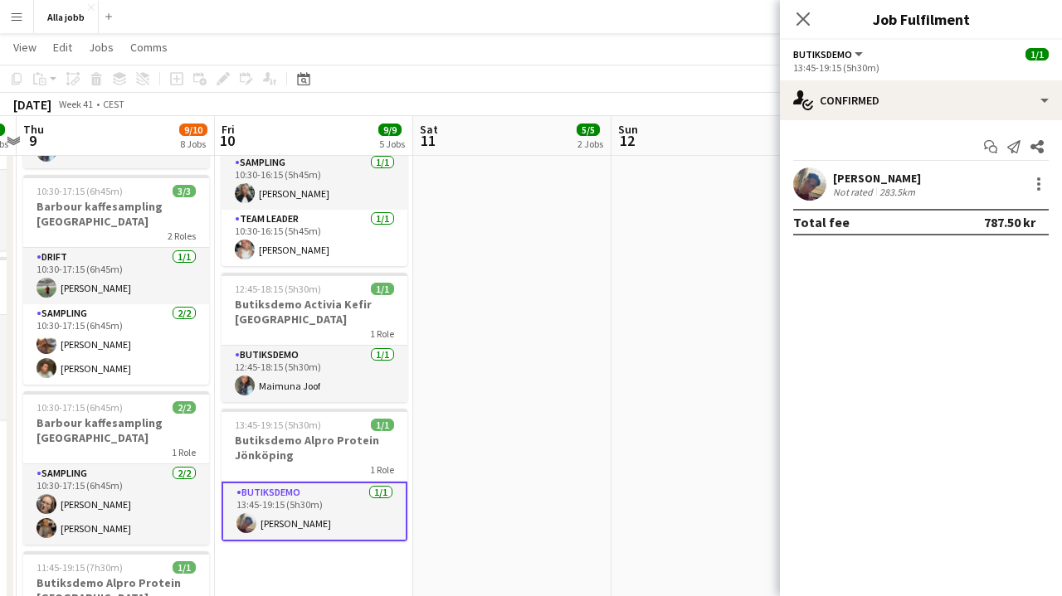
scroll to position [0, 355]
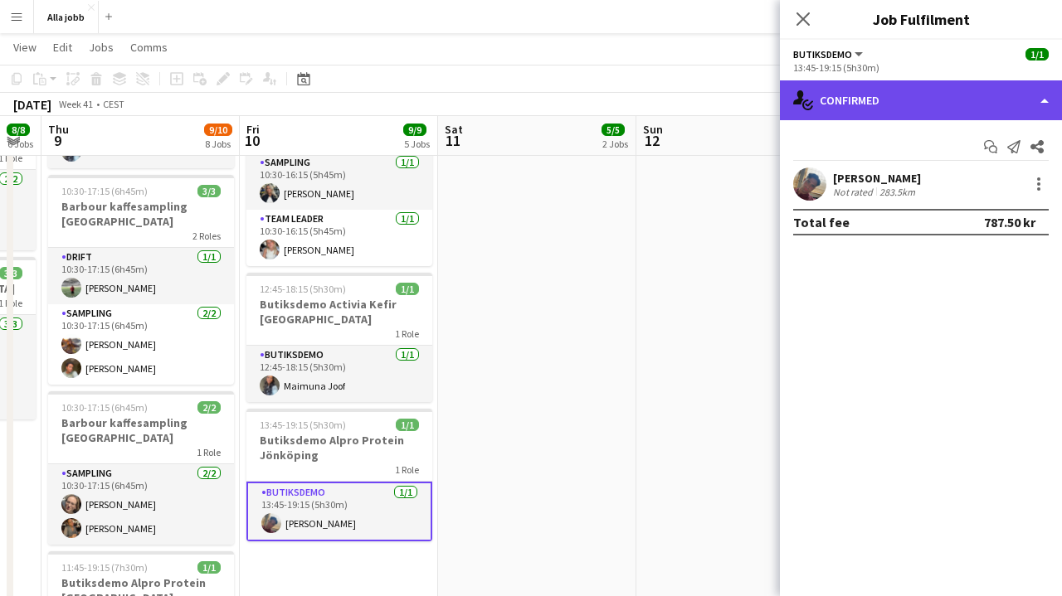
click at [861, 97] on div "single-neutral-actions-check-2 Confirmed" at bounding box center [921, 100] width 282 height 40
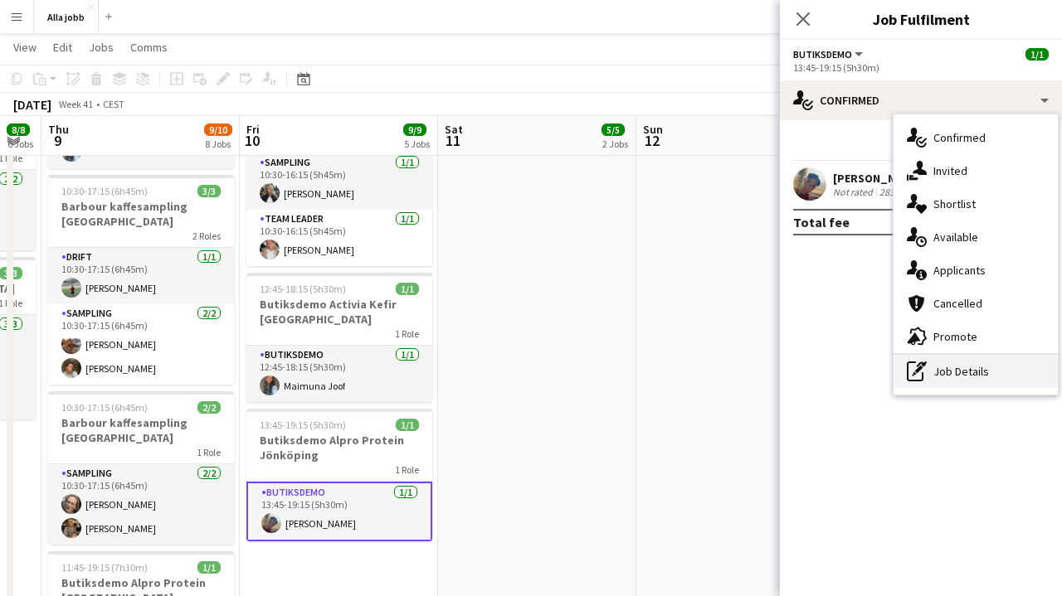
click at [929, 382] on div "pen-write Job Details" at bounding box center [975, 371] width 164 height 33
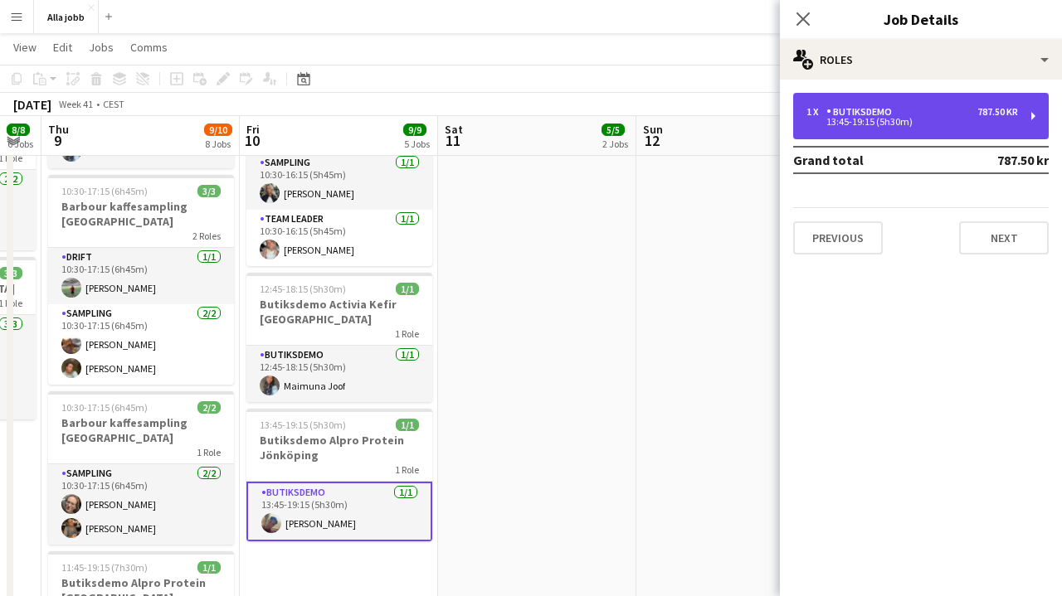
click at [863, 108] on div "Butiksdemo" at bounding box center [862, 112] width 72 height 12
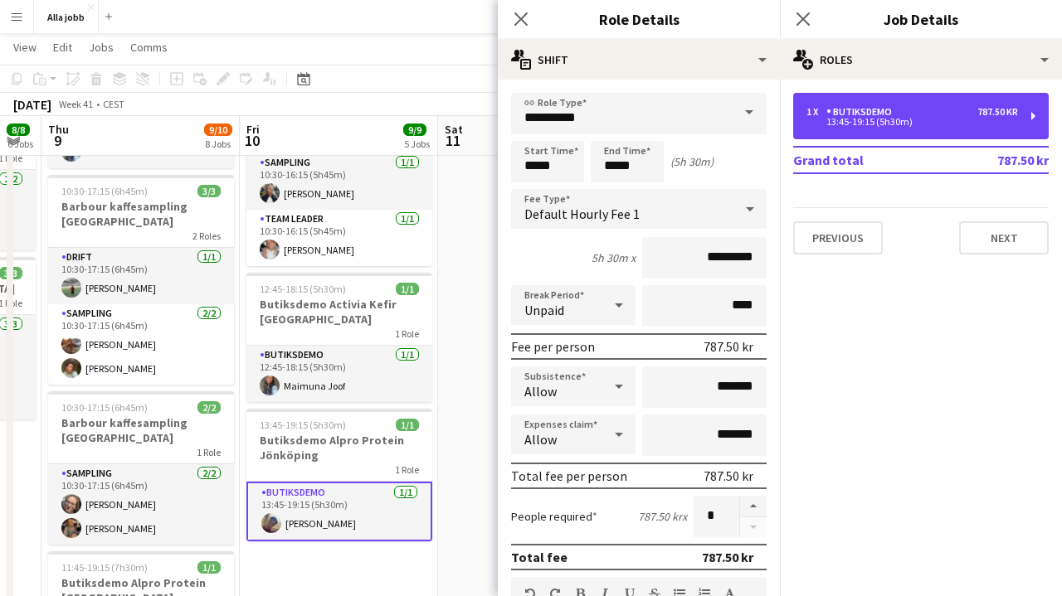
scroll to position [0, 0]
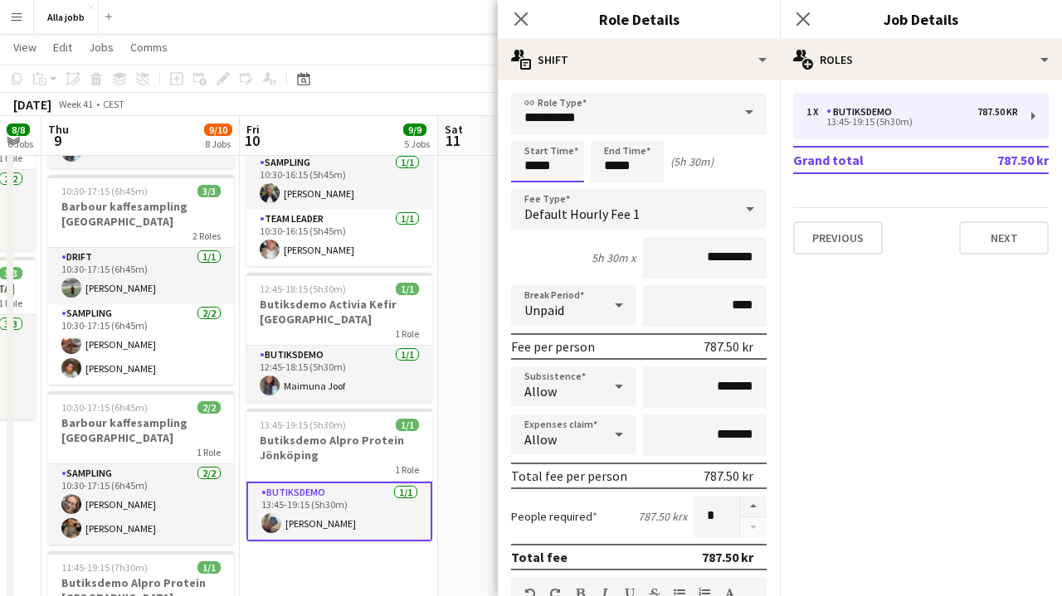
click at [539, 165] on input "*****" at bounding box center [547, 161] width 73 height 41
click at [534, 127] on div at bounding box center [530, 132] width 33 height 17
click at [532, 191] on div at bounding box center [530, 190] width 33 height 17
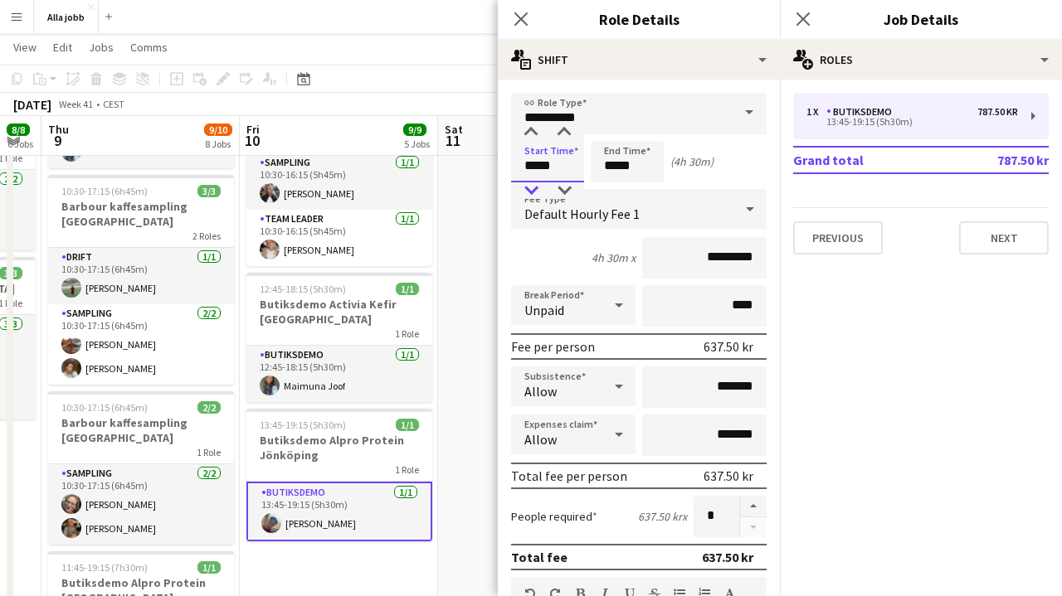
click at [532, 191] on div at bounding box center [530, 190] width 33 height 17
type input "*****"
click at [532, 191] on div at bounding box center [530, 190] width 33 height 17
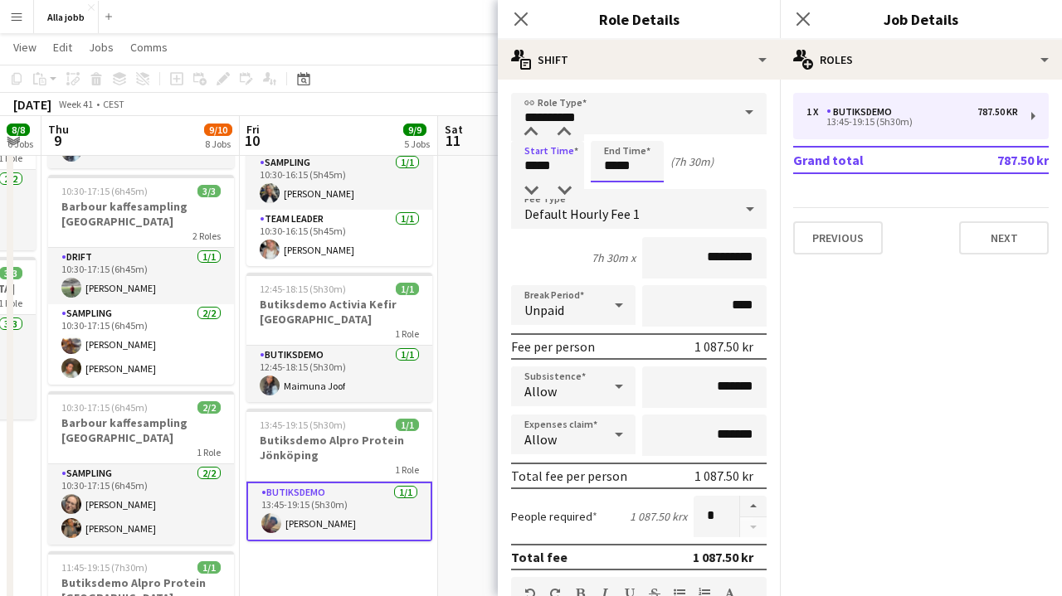
click at [625, 168] on input "*****" at bounding box center [627, 161] width 73 height 41
type input "*****"
click at [611, 184] on div at bounding box center [610, 190] width 33 height 17
click at [474, 294] on app-date-cell "10:30-17:15 (6h45m) 3/3 Barbour kaffesampling Köpenhamn 2 Roles Drift [DATE] 10…" at bounding box center [537, 279] width 198 height 1164
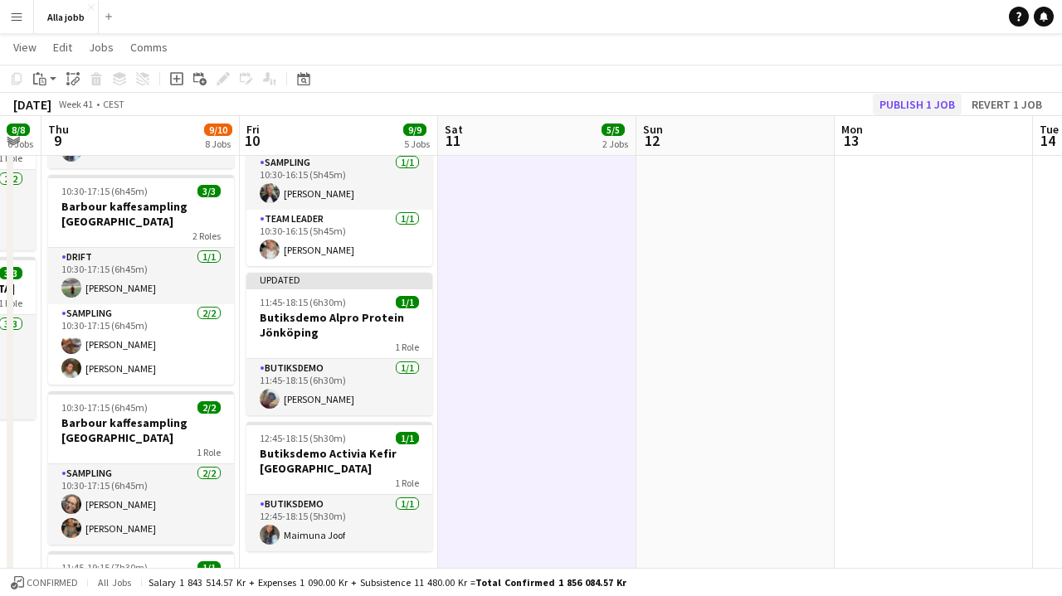
click at [898, 100] on button "Publish 1 job" at bounding box center [917, 105] width 89 height 22
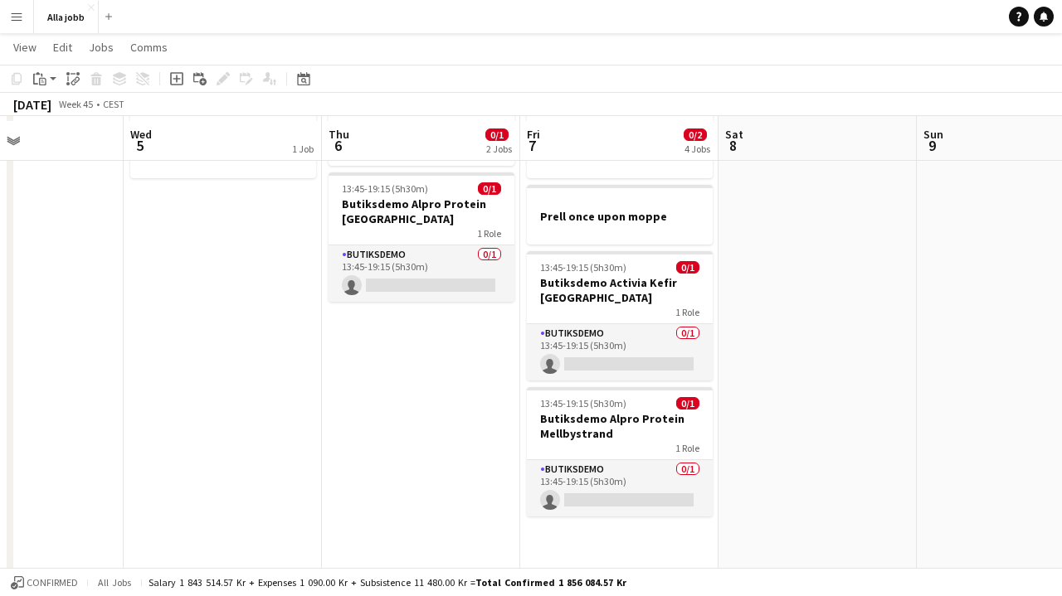
scroll to position [93, 0]
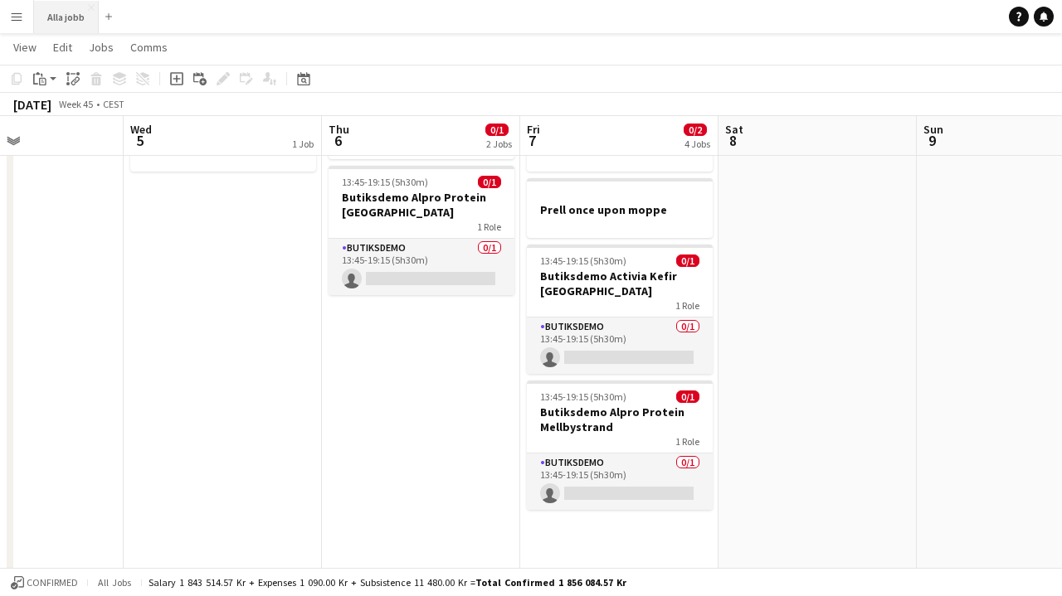
click at [80, 18] on button "Alla jobb Close" at bounding box center [66, 17] width 65 height 32
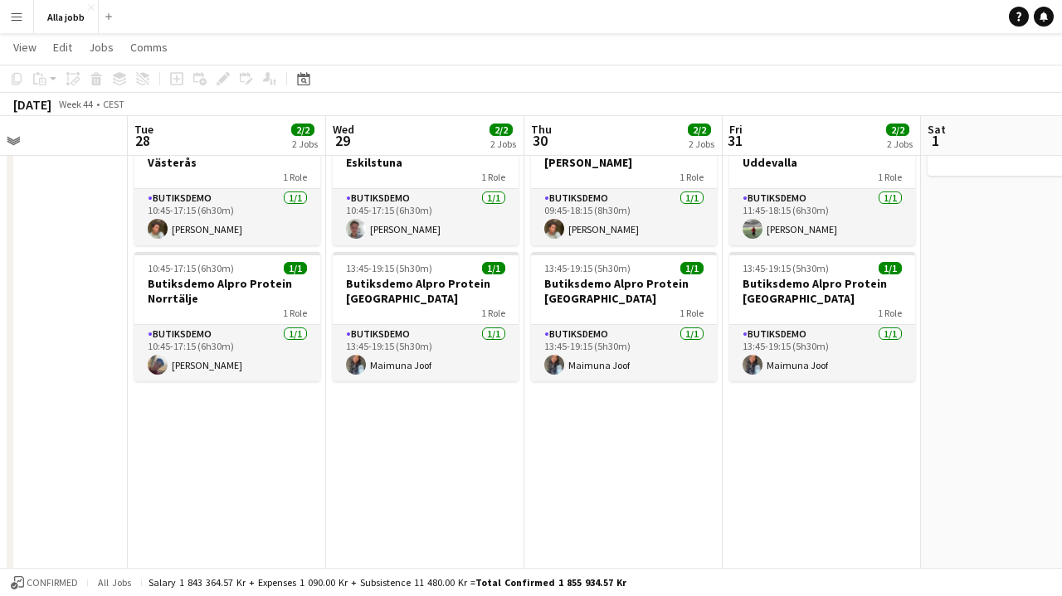
scroll to position [0, 701]
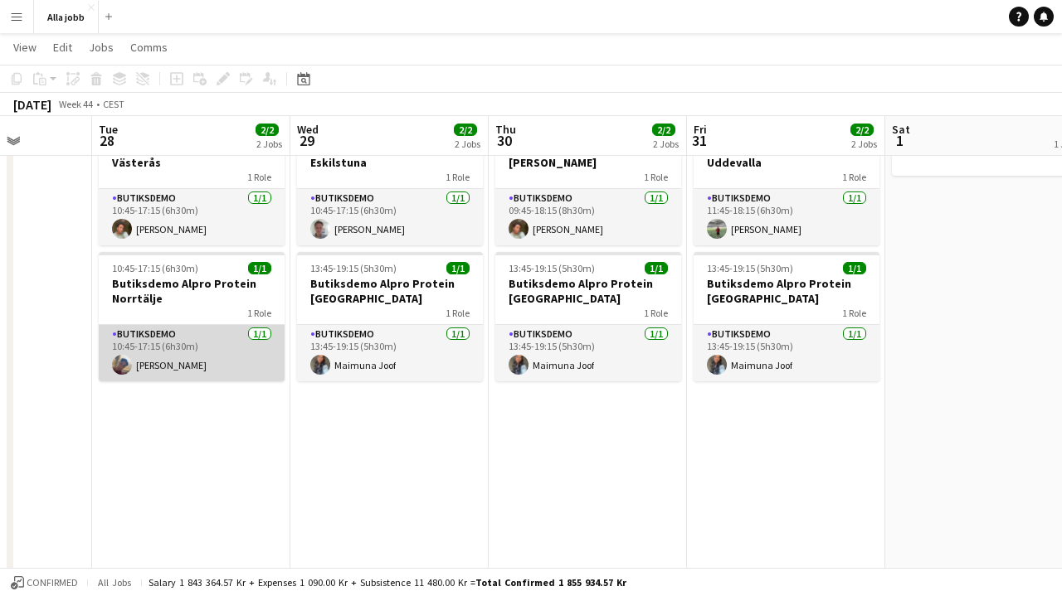
click at [241, 332] on app-card-role "Butiksdemo [DATE] 10:45-17:15 (6h30m) [PERSON_NAME]" at bounding box center [192, 353] width 186 height 56
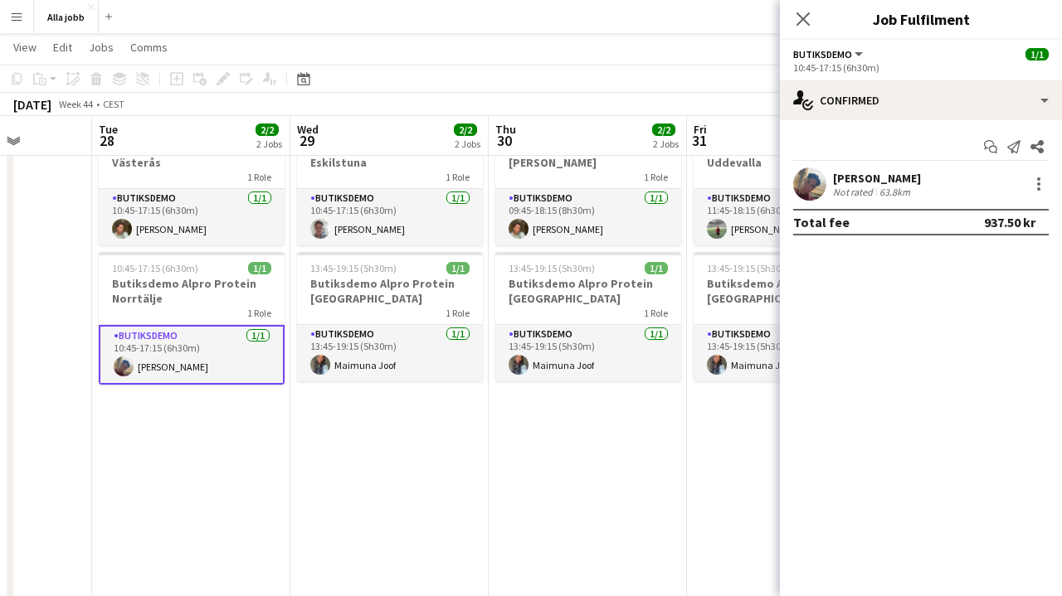
click at [812, 192] on app-user-avatar at bounding box center [809, 184] width 33 height 33
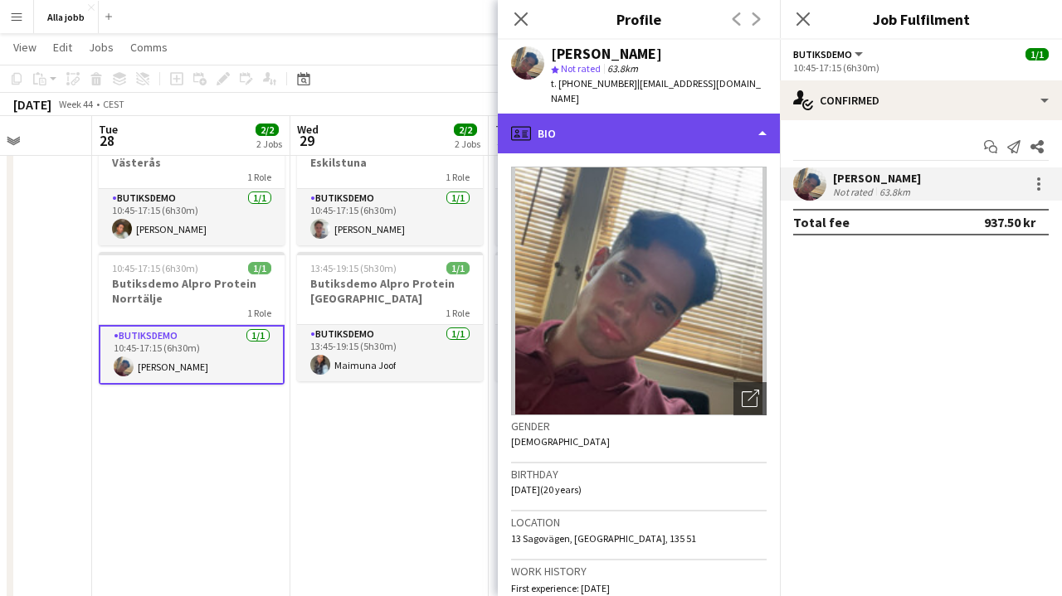
click at [733, 120] on div "profile Bio" at bounding box center [639, 134] width 282 height 40
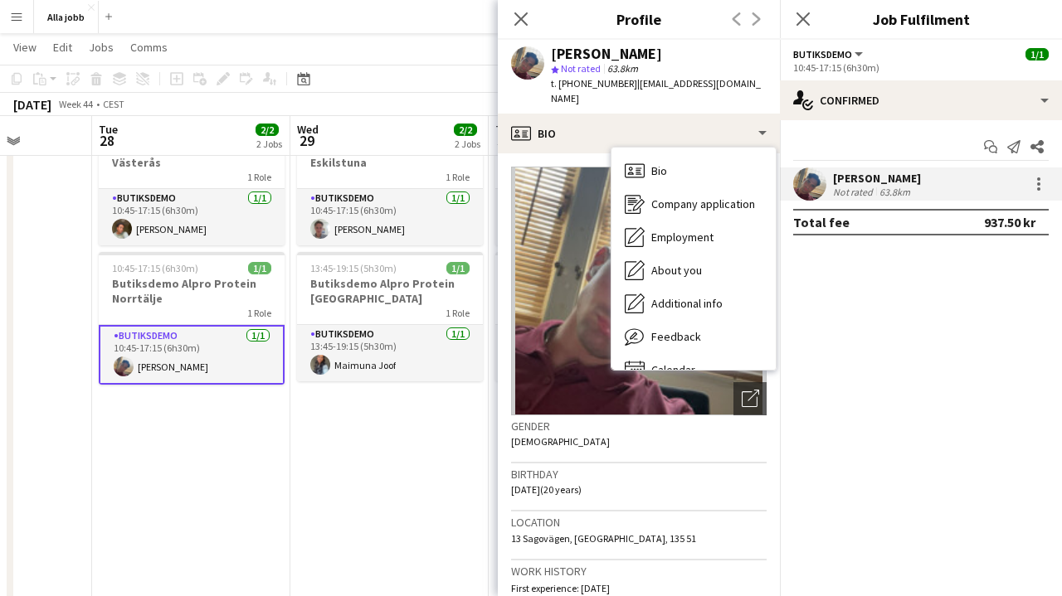
click at [701, 354] on div "Bio Bio Company application Company application Employment Employment About you…" at bounding box center [693, 259] width 166 height 224
click at [700, 353] on div "Calendar Calendar" at bounding box center [693, 369] width 164 height 33
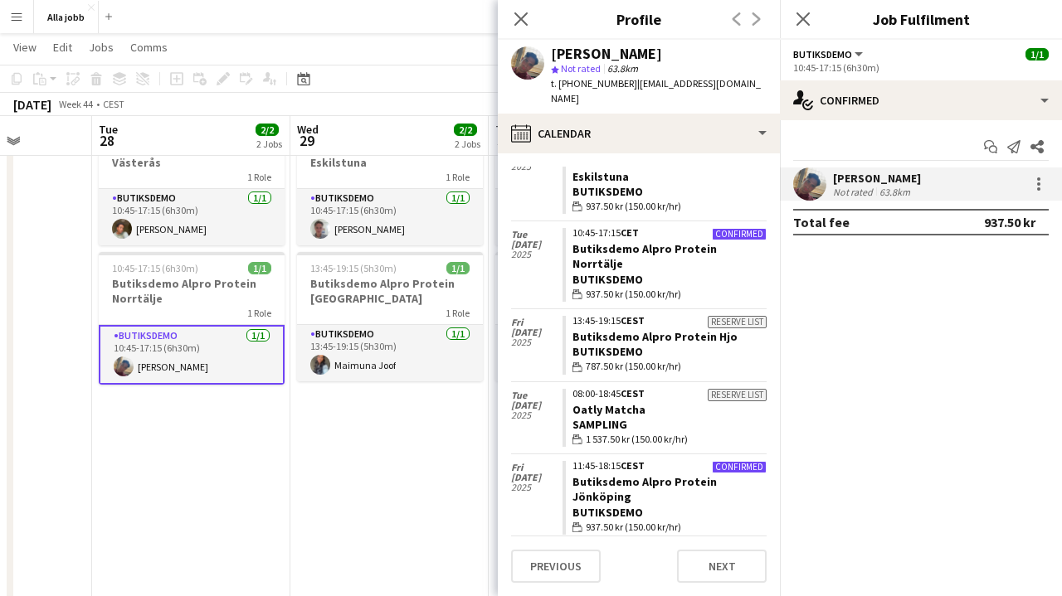
scroll to position [165, 0]
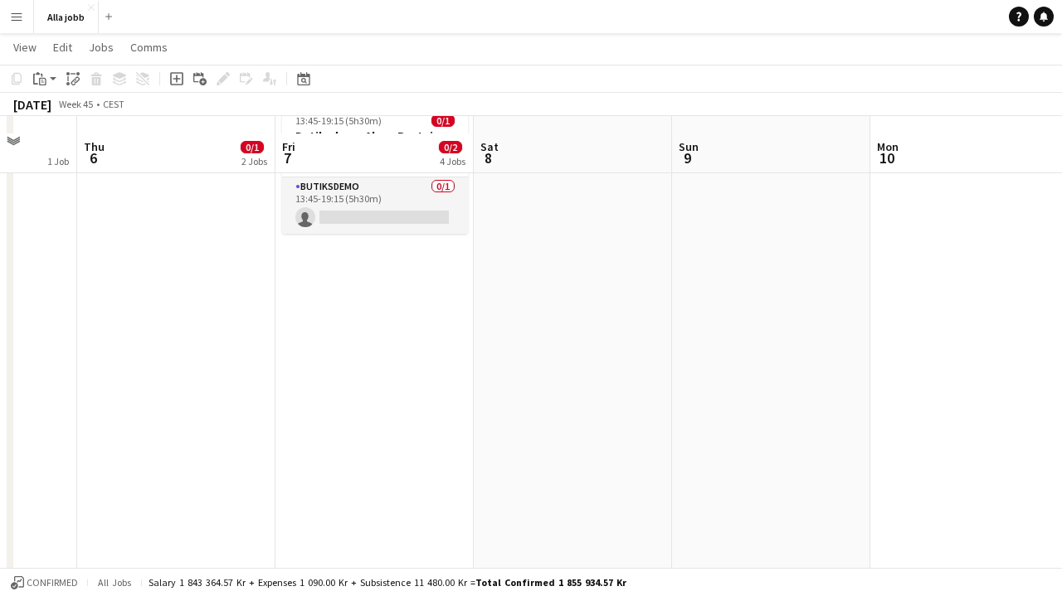
scroll to position [459, 0]
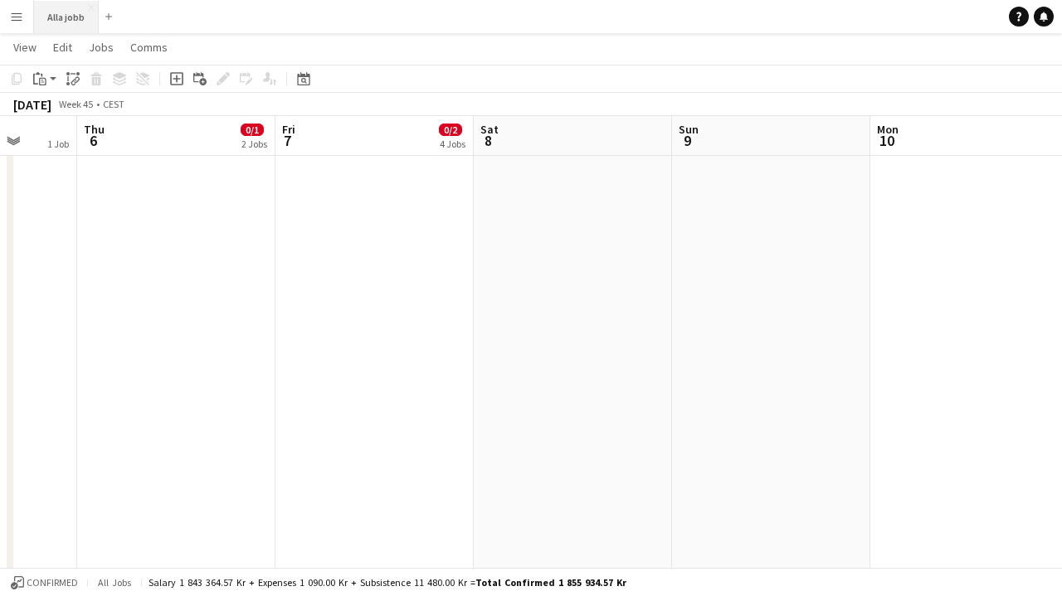
click at [85, 18] on button "Alla jobb Close" at bounding box center [66, 17] width 65 height 32
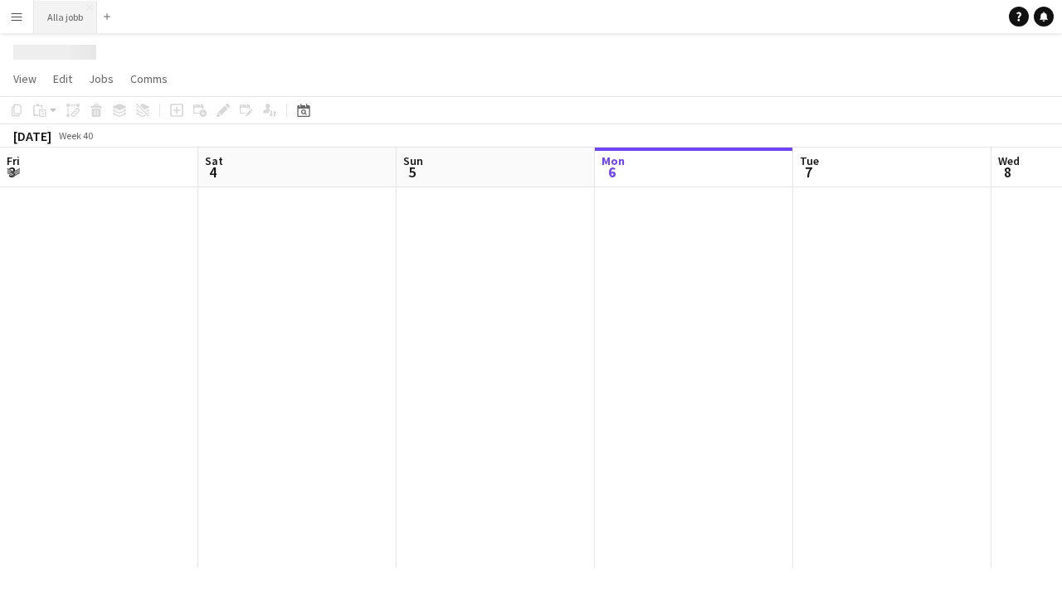
scroll to position [0, 396]
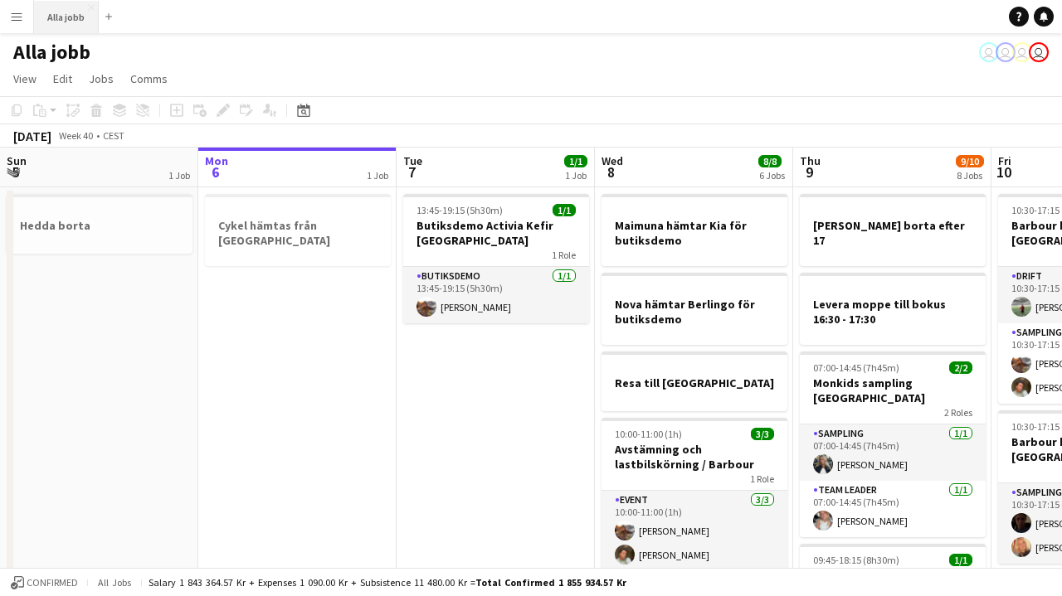
click at [77, 26] on button "Alla jobb Close" at bounding box center [66, 17] width 65 height 32
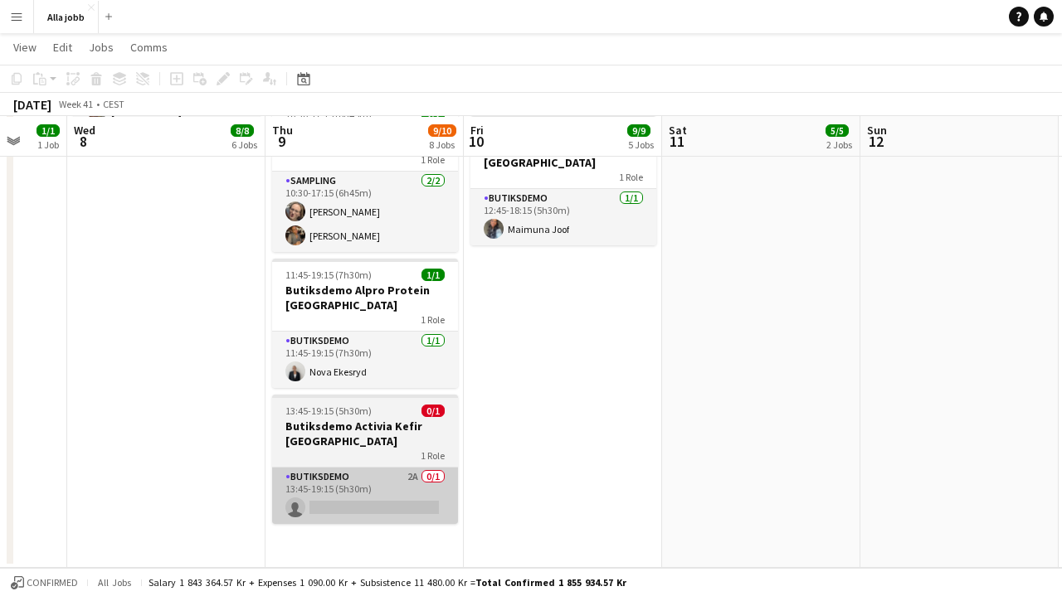
scroll to position [781, 0]
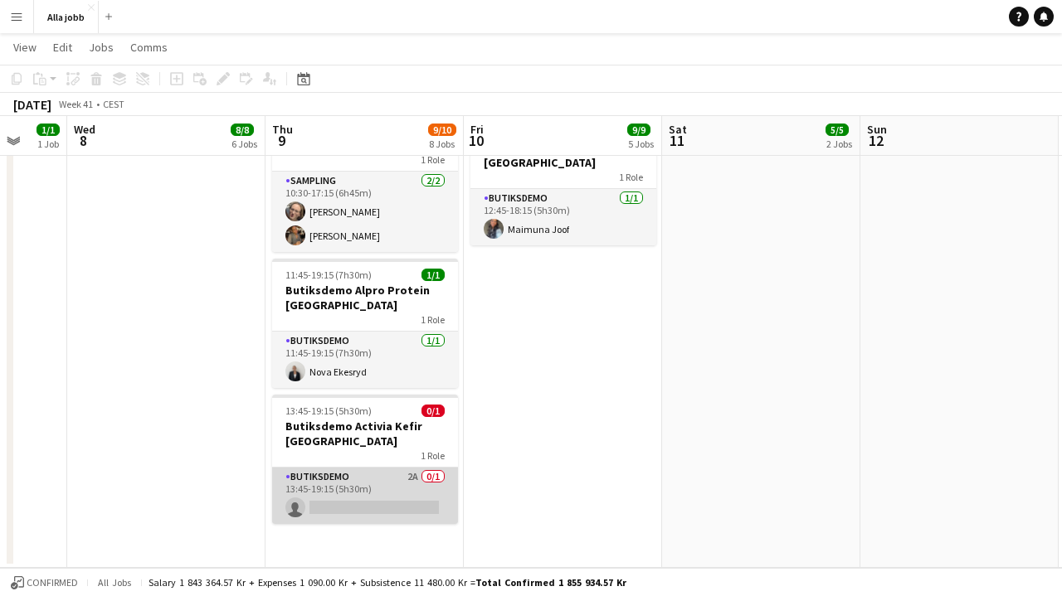
click at [397, 468] on app-card-role "Butiksdemo 2A 0/1 13:45-19:15 (5h30m) single-neutral-actions" at bounding box center [365, 496] width 186 height 56
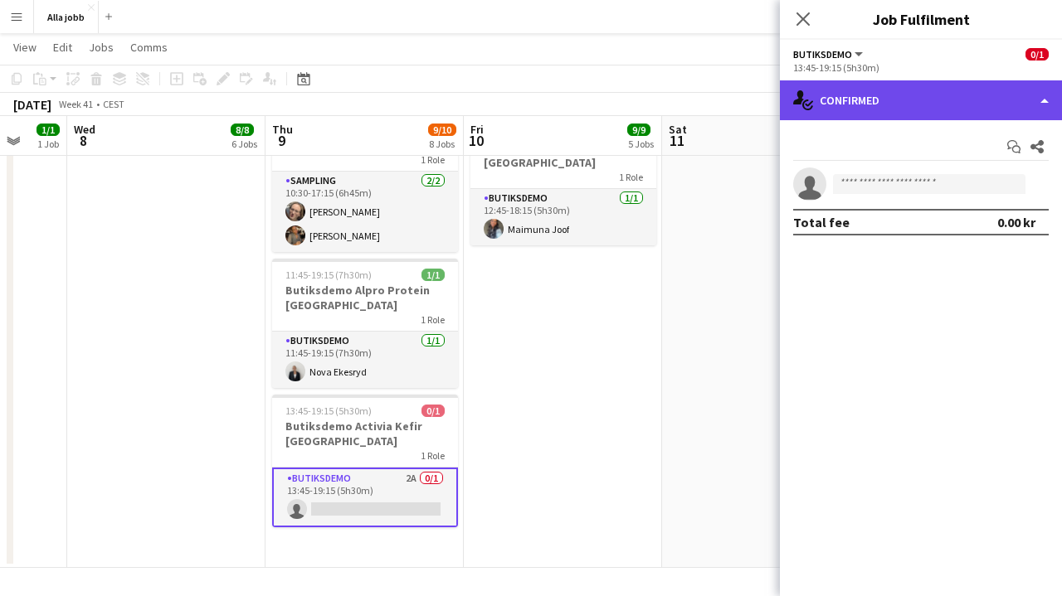
click at [926, 107] on div "single-neutral-actions-check-2 Confirmed" at bounding box center [921, 100] width 282 height 40
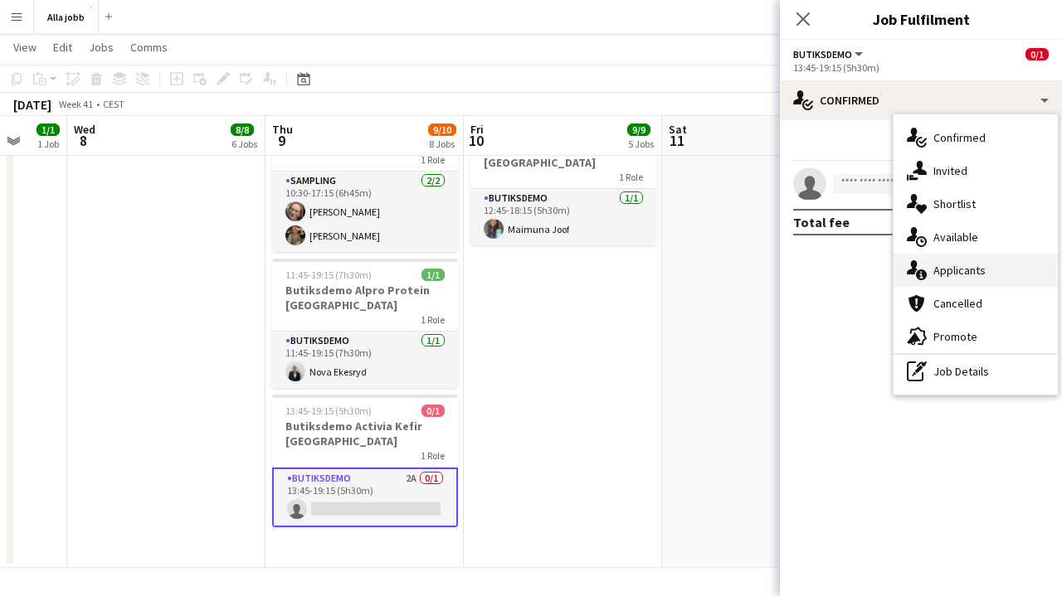
click at [953, 272] on span "Applicants" at bounding box center [959, 270] width 52 height 15
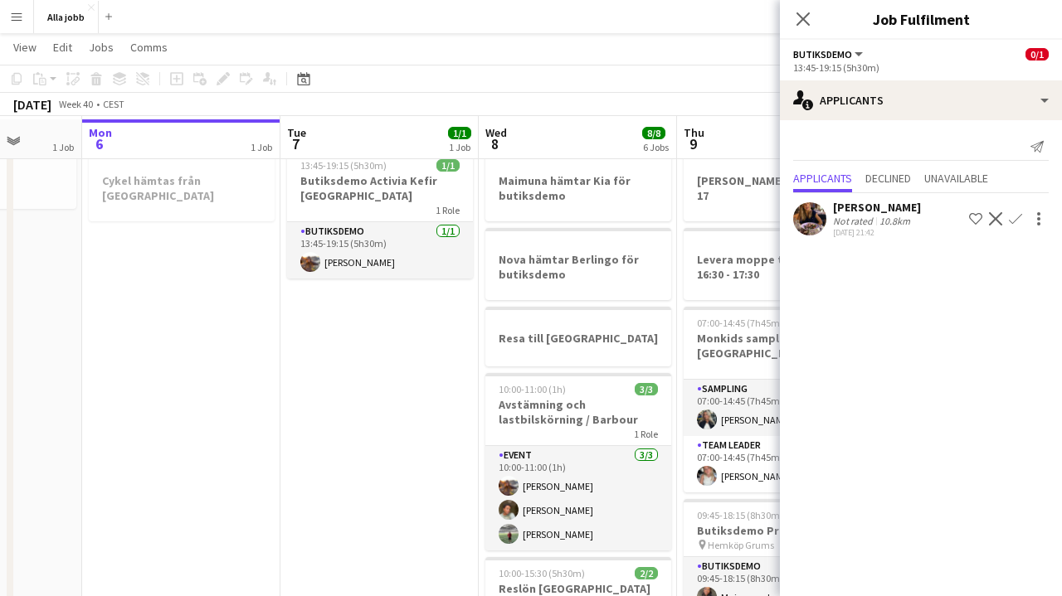
scroll to position [0, 0]
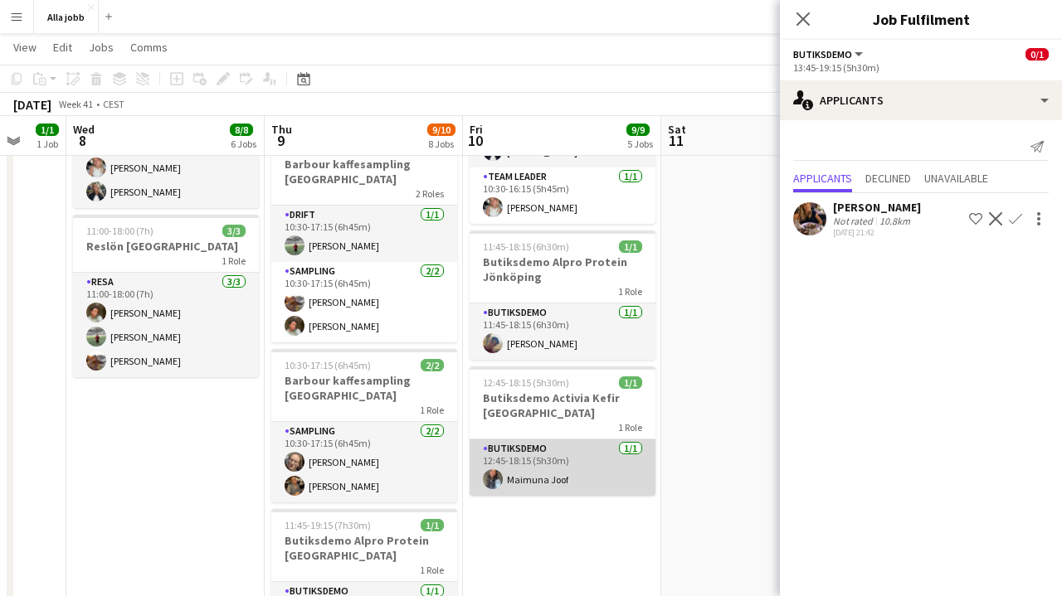
click at [625, 455] on app-card-role "Butiksdemo [DATE] 12:45-18:15 (5h30m) [PERSON_NAME]" at bounding box center [562, 468] width 186 height 56
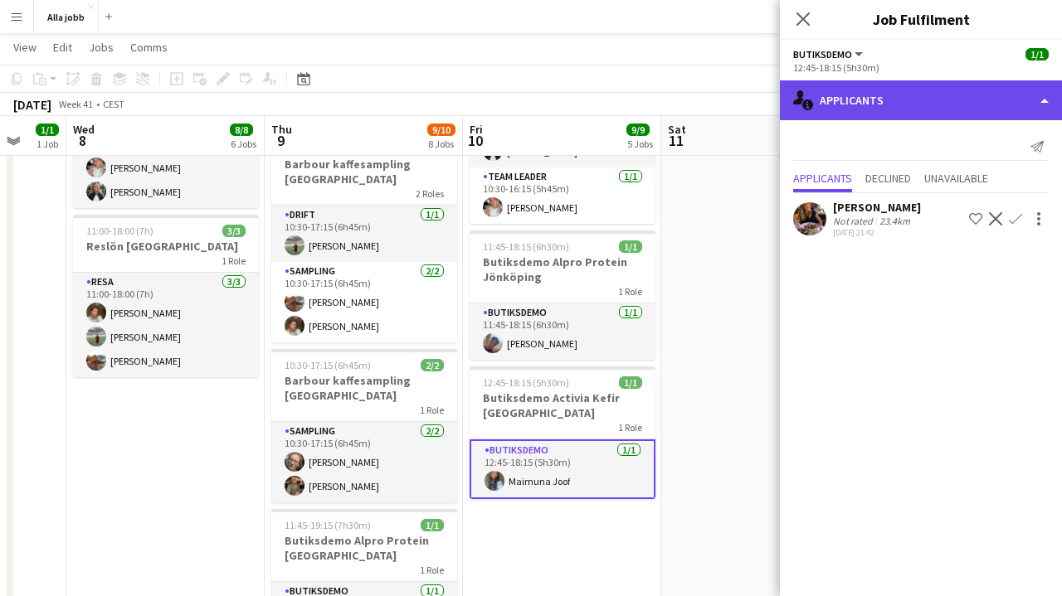
click at [870, 100] on div "single-neutral-actions-information Applicants" at bounding box center [921, 100] width 282 height 40
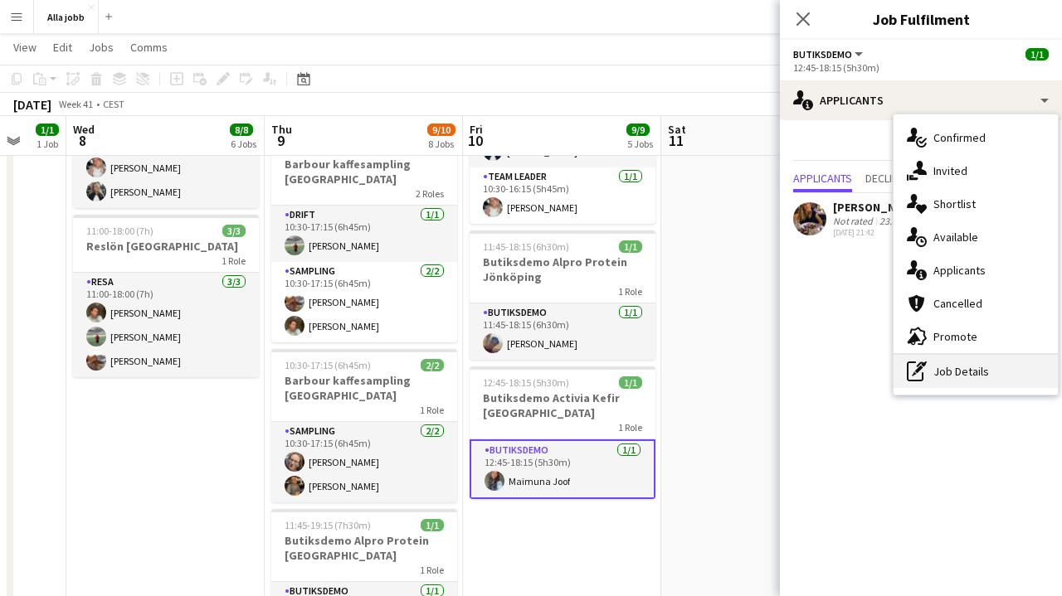
click at [926, 367] on icon "pen-write" at bounding box center [917, 372] width 20 height 20
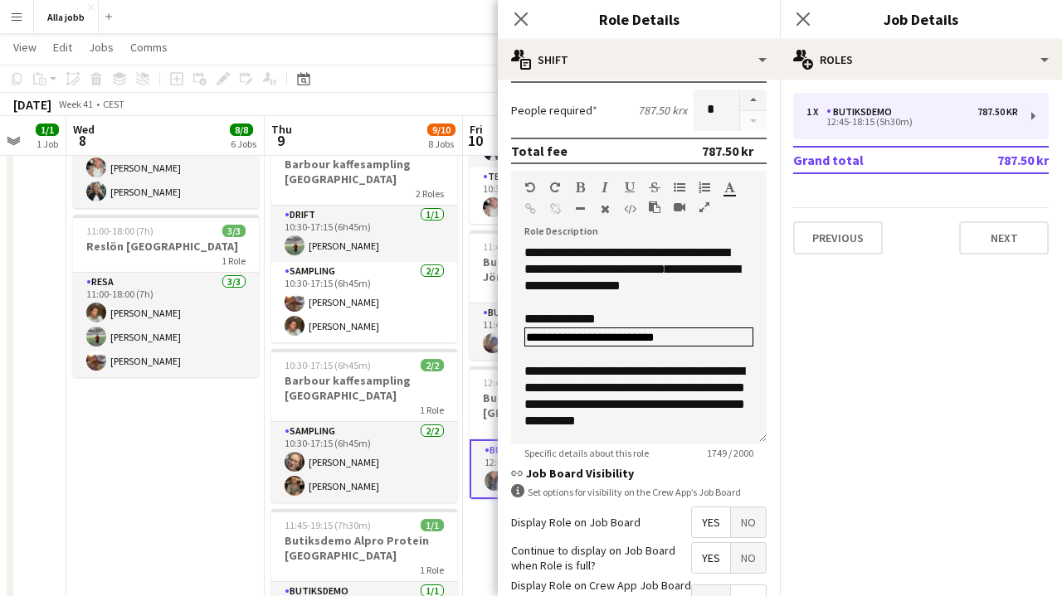
click at [182, 496] on app-date-cell "Maimuna hämtar Kia för butiksdemo Nova hämtar [GEOGRAPHIC_DATA] för butiksdemo …" at bounding box center [165, 237] width 198 height 1164
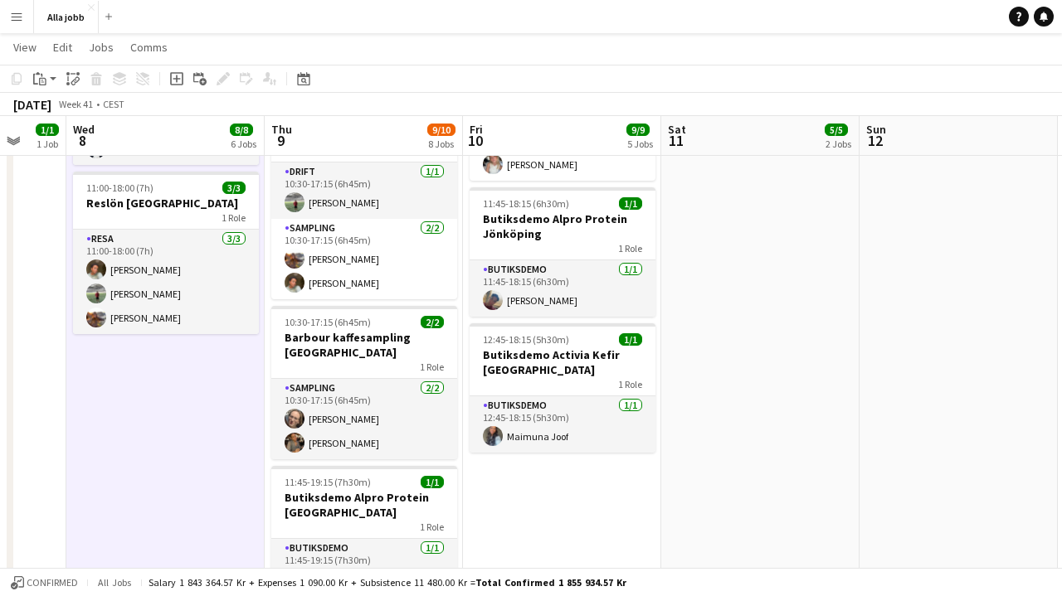
click at [823, 387] on app-date-cell "10:30-17:15 (6h45m) 3/3 Barbour kaffesampling Köpenhamn 2 Roles Drift [DATE] 10…" at bounding box center [760, 194] width 198 height 1164
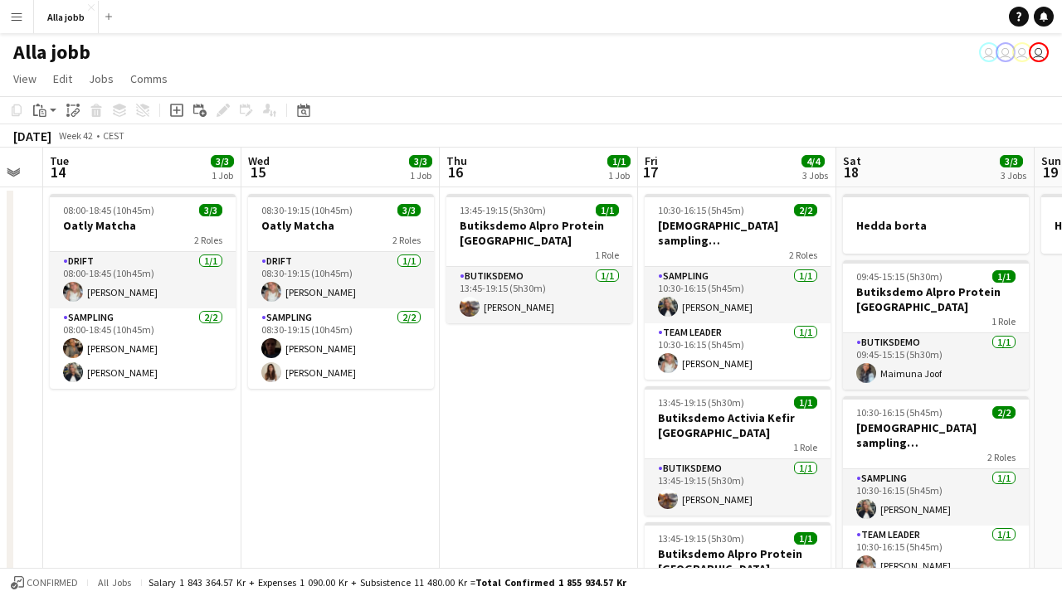
scroll to position [0, 491]
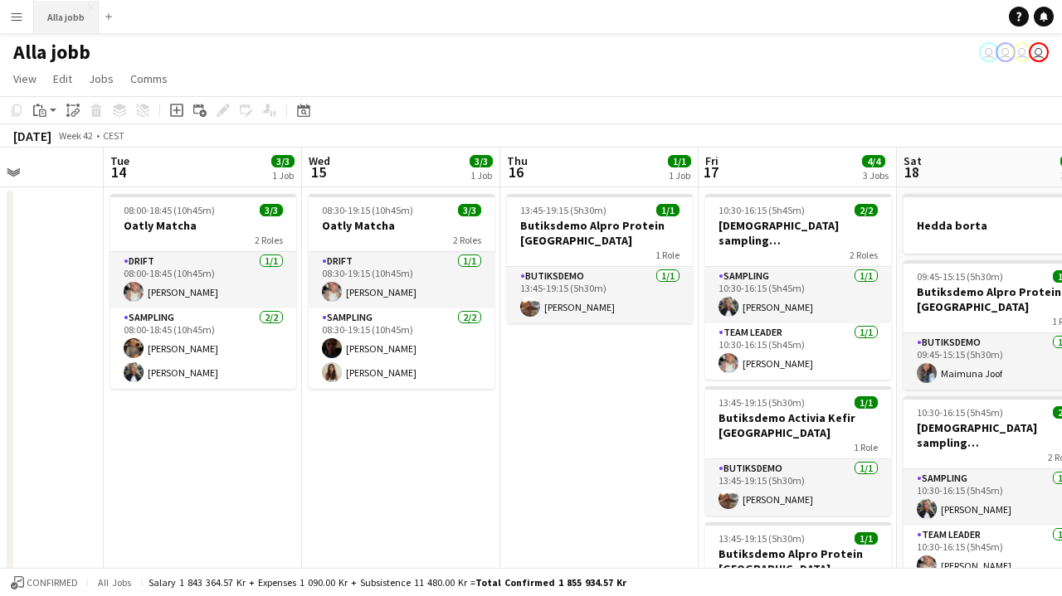
click at [61, 17] on button "Alla jobb Close" at bounding box center [66, 17] width 65 height 32
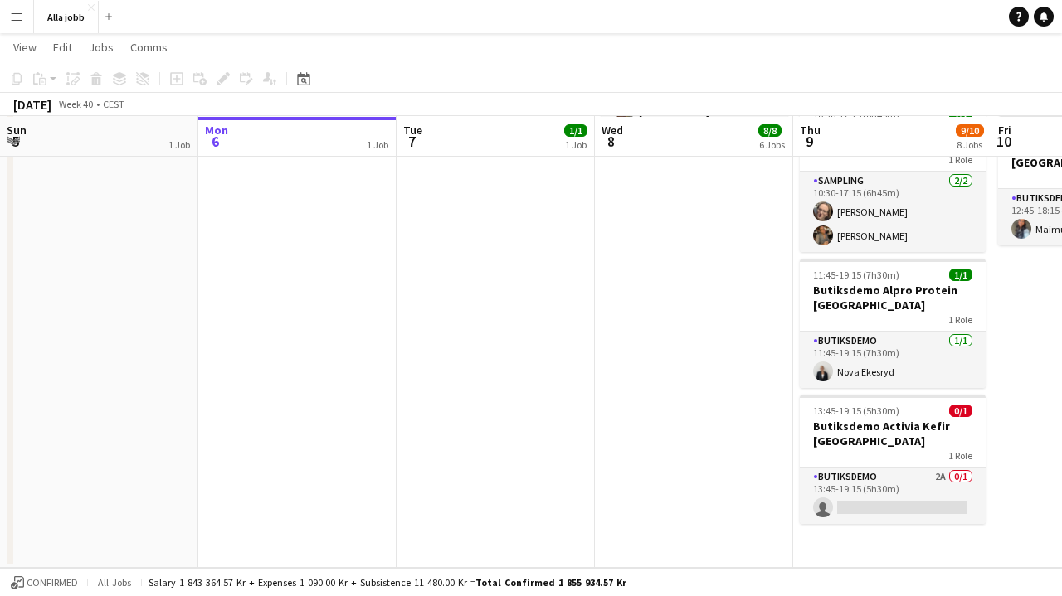
scroll to position [781, 0]
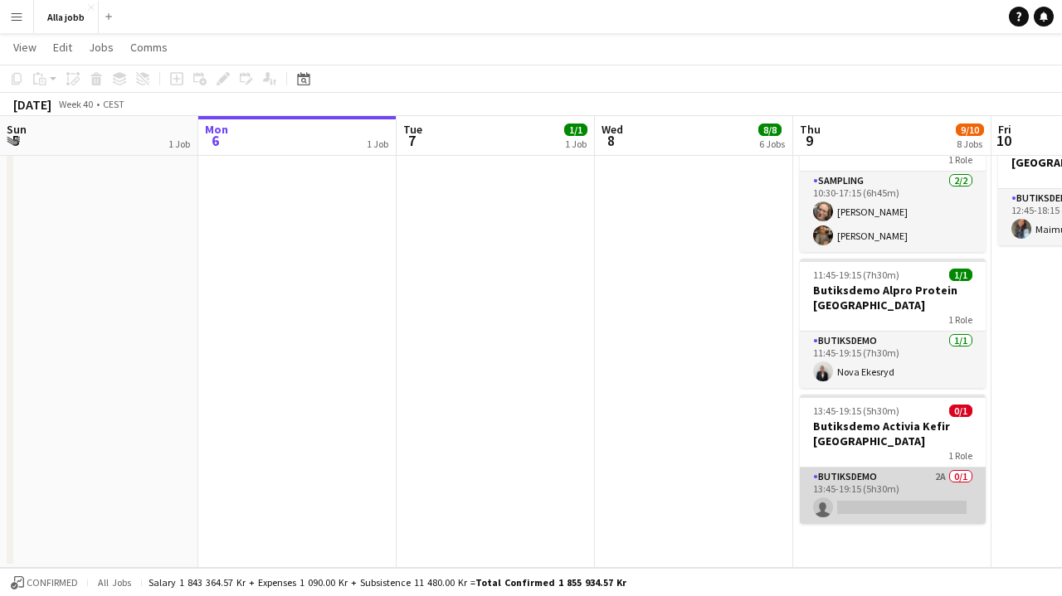
click at [881, 472] on app-card-role "Butiksdemo 2A 0/1 13:45-19:15 (5h30m) single-neutral-actions" at bounding box center [893, 496] width 186 height 56
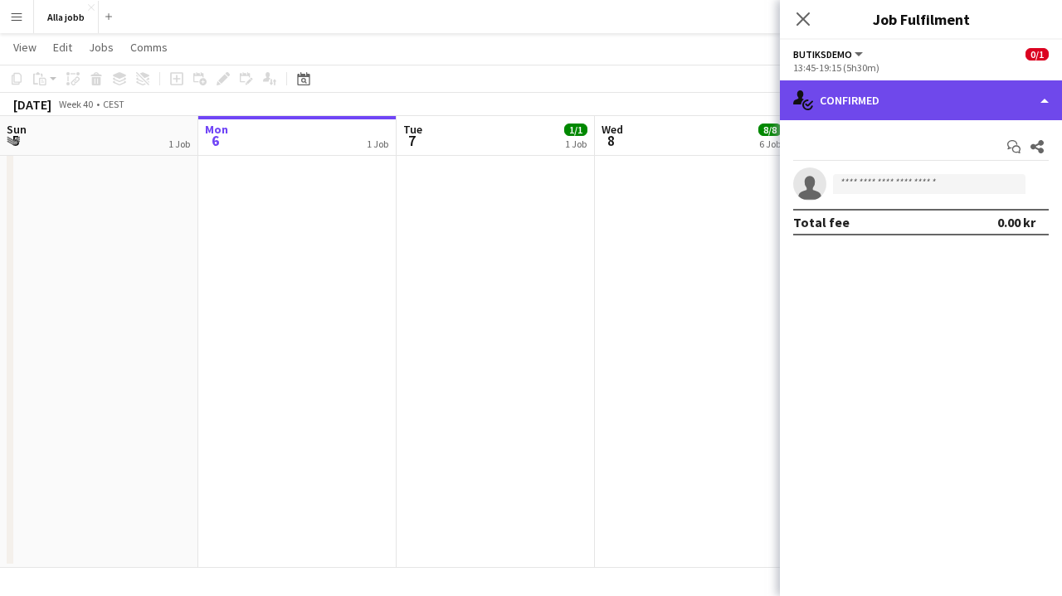
click at [954, 92] on div "single-neutral-actions-check-2 Confirmed" at bounding box center [921, 100] width 282 height 40
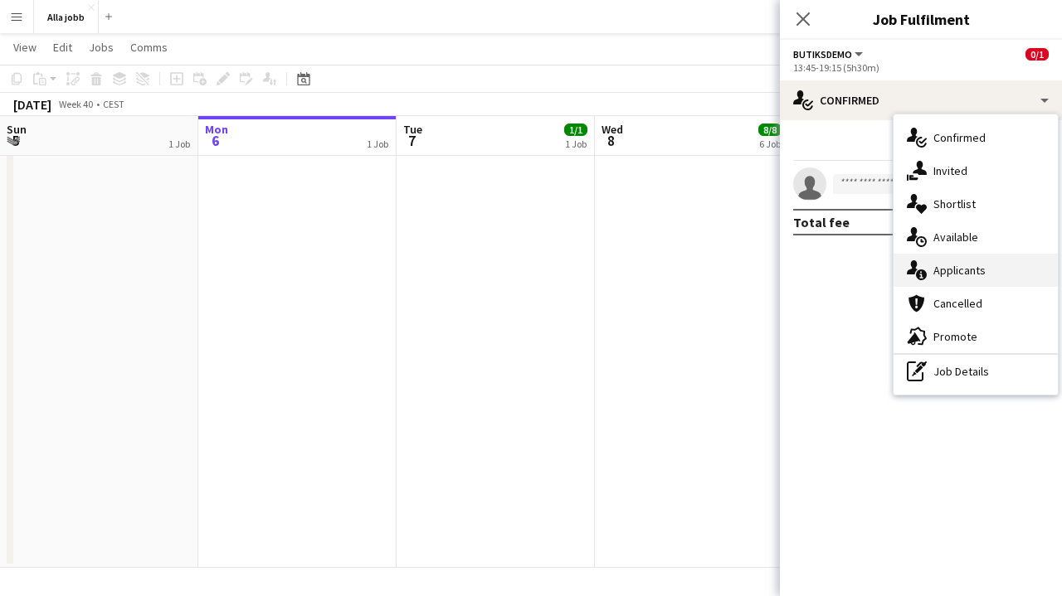
click at [963, 266] on span "Applicants" at bounding box center [959, 270] width 52 height 15
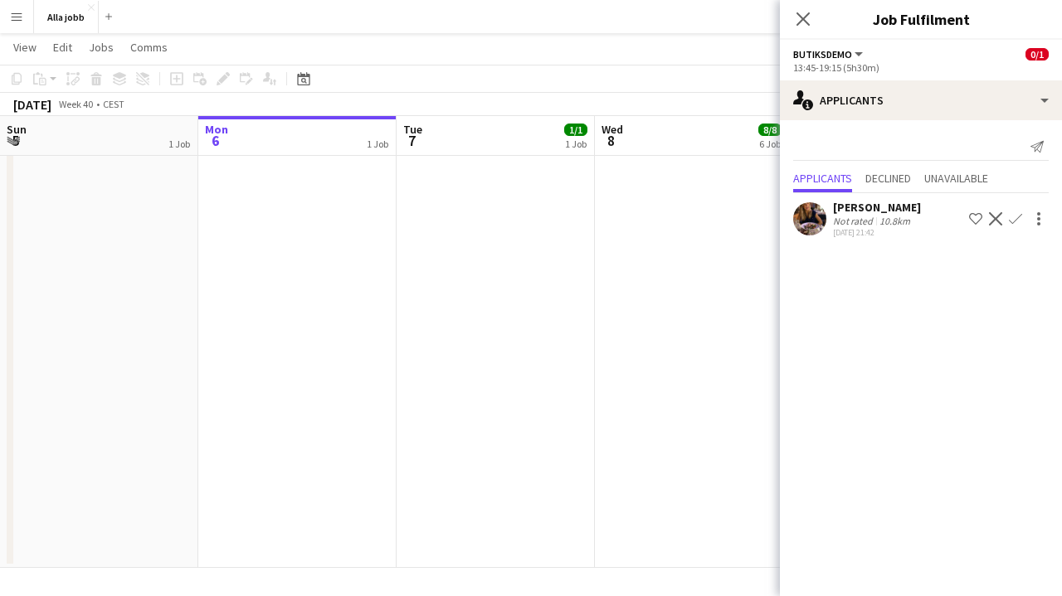
click at [948, 80] on app-options-switcher "Butiksdemo All roles [PERSON_NAME] 0/1 13:45-19:15 (5h30m)" at bounding box center [921, 60] width 282 height 41
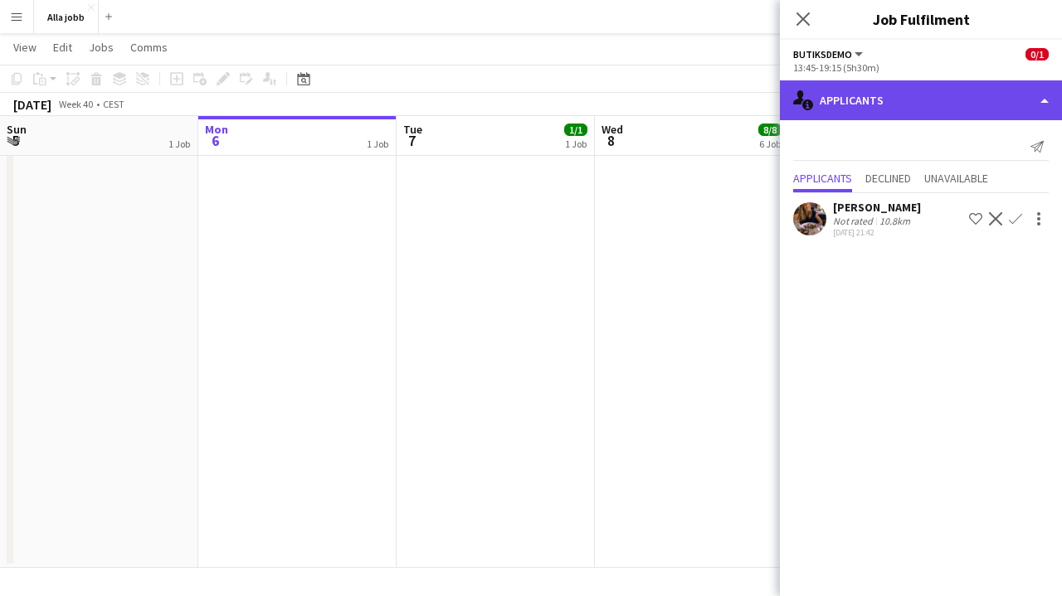
click at [948, 109] on div "single-neutral-actions-information Applicants" at bounding box center [921, 100] width 282 height 40
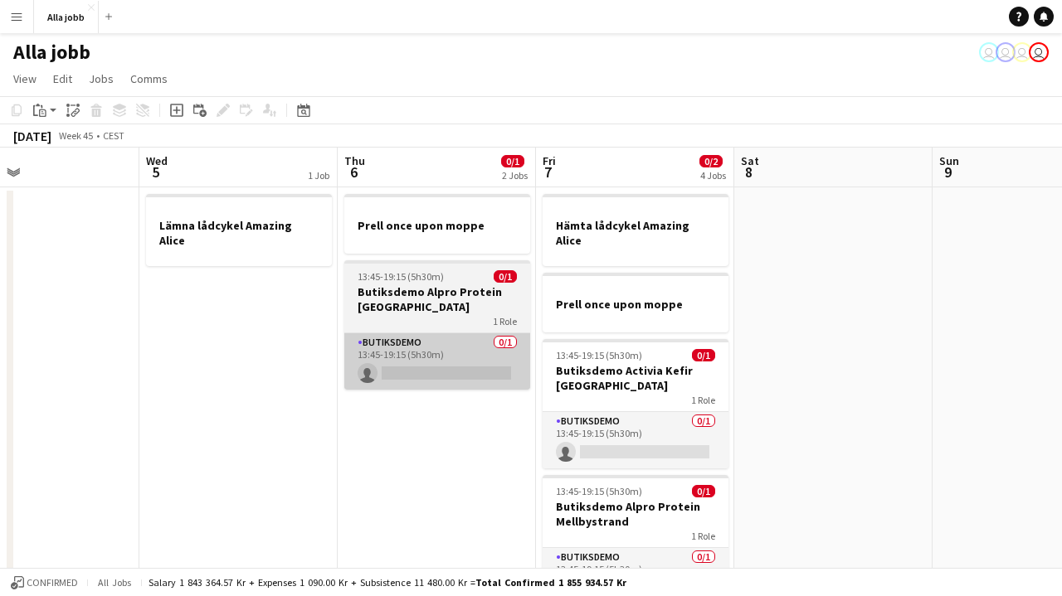
scroll to position [0, 0]
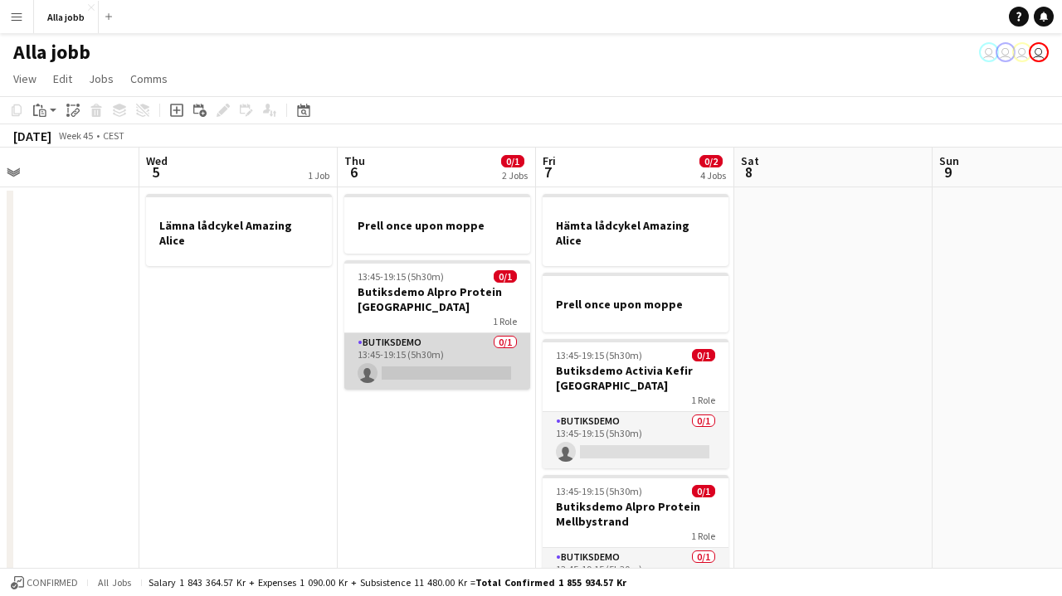
click at [474, 351] on app-card-role "Butiksdemo 0/1 13:45-19:15 (5h30m) single-neutral-actions" at bounding box center [437, 361] width 186 height 56
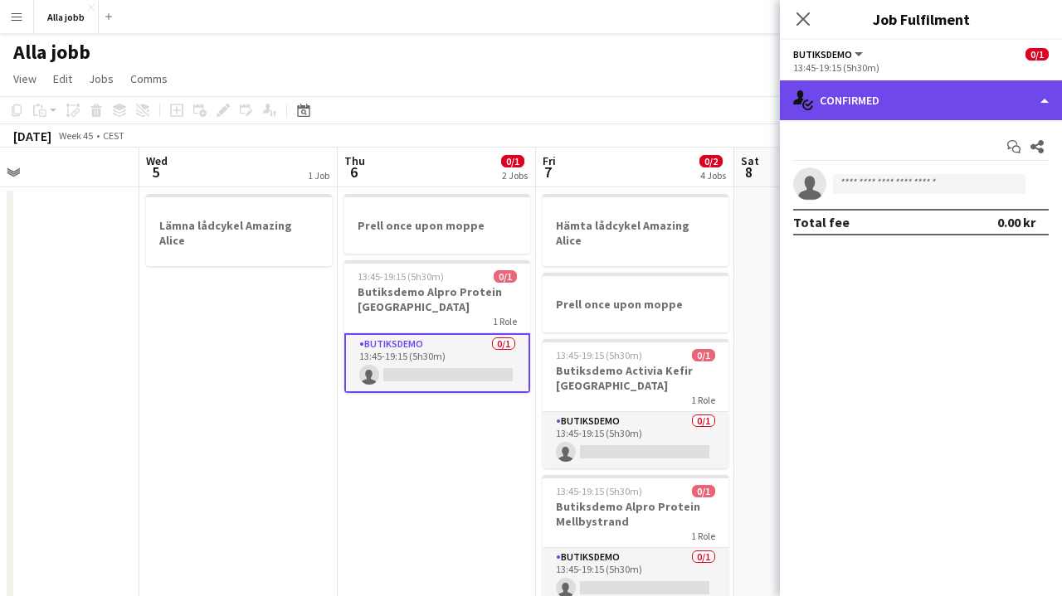
click at [943, 118] on div "single-neutral-actions-check-2 Confirmed" at bounding box center [921, 100] width 282 height 40
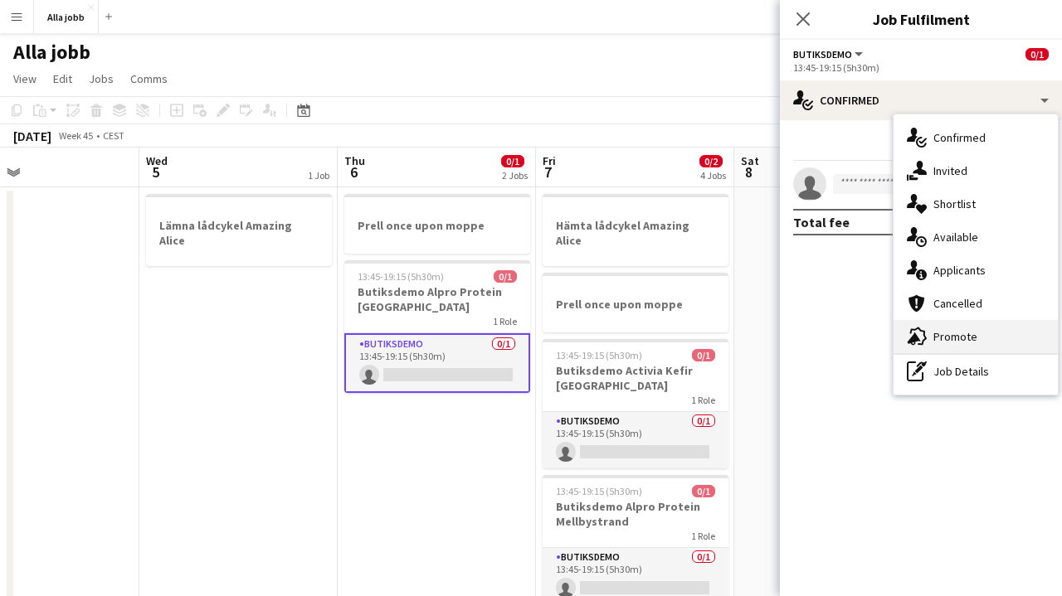
click at [963, 328] on div "advertising-megaphone Promote" at bounding box center [975, 336] width 164 height 33
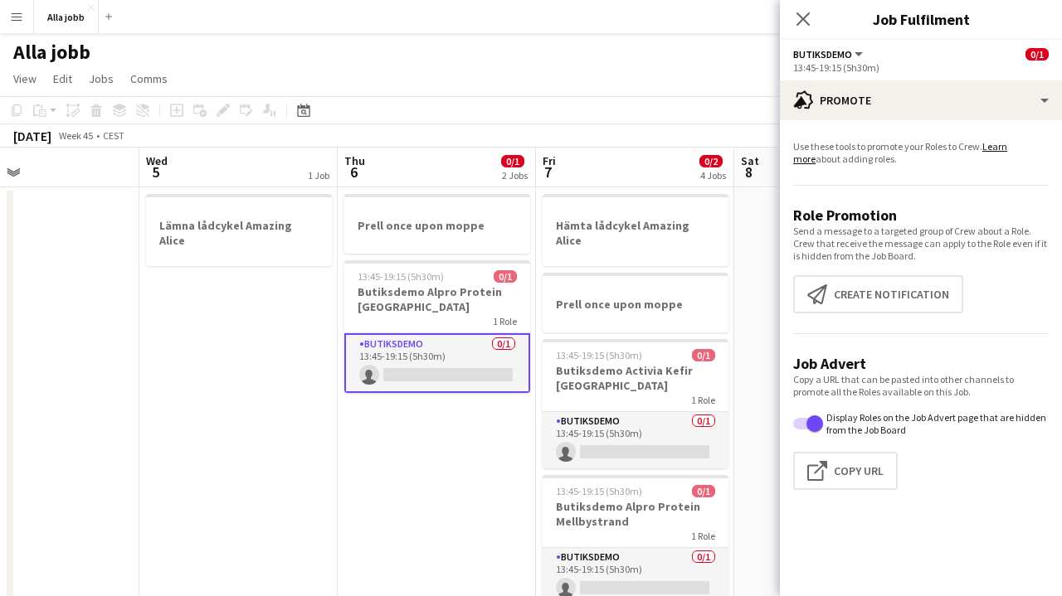
click at [915, 268] on app-promote-tab "Use these tools to promote your Roles to Crew. Learn more about adding roles. R…" at bounding box center [921, 319] width 282 height 370
click at [915, 285] on button "Create notification Create notification" at bounding box center [878, 294] width 170 height 38
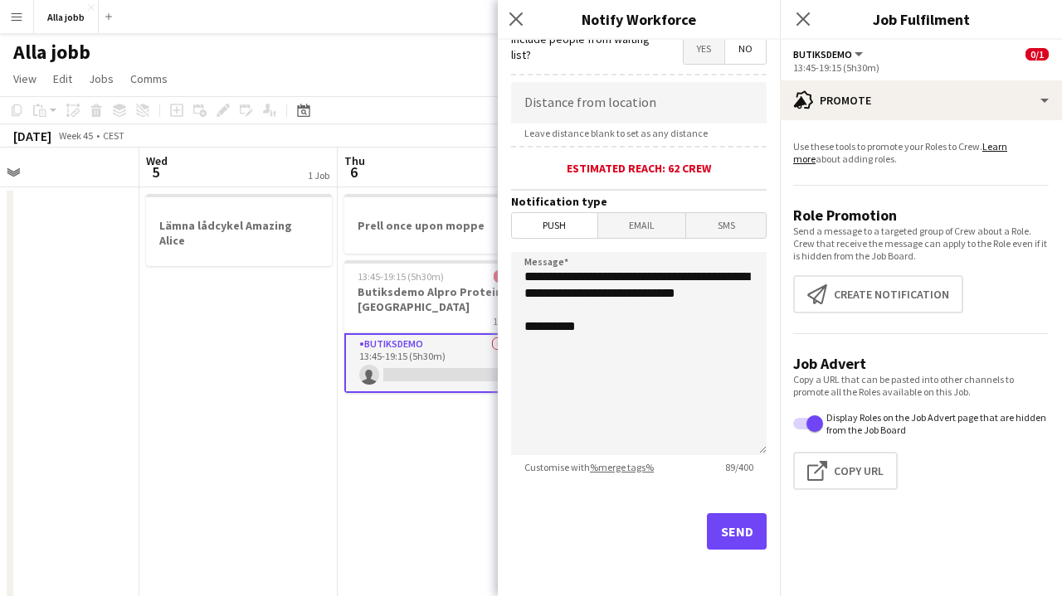
click at [734, 504] on div "Send" at bounding box center [638, 538] width 255 height 116
click at [733, 523] on button "Send" at bounding box center [737, 531] width 60 height 36
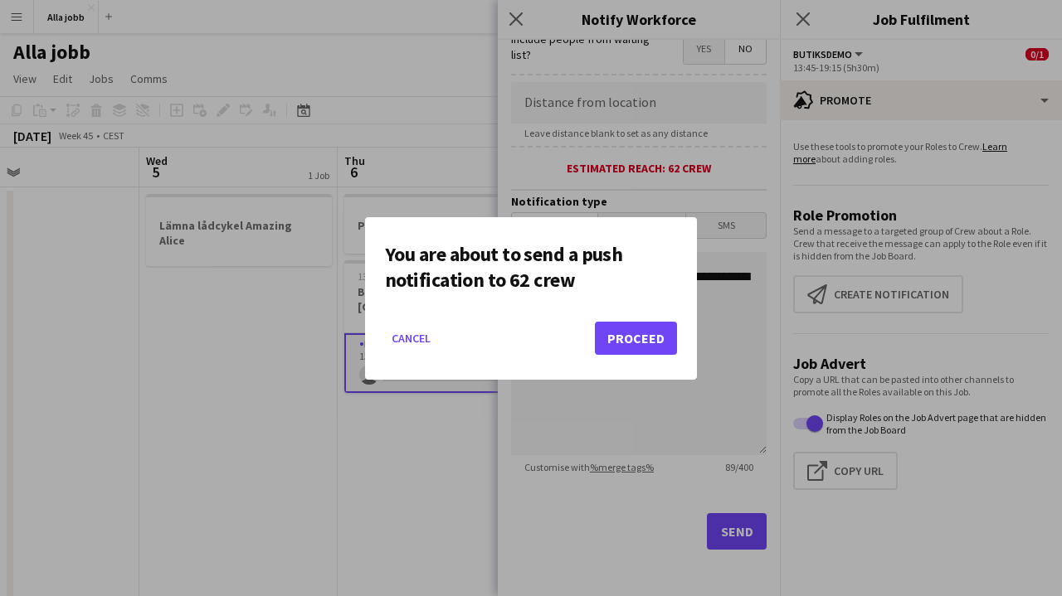
click at [620, 341] on button "Proceed" at bounding box center [636, 338] width 82 height 33
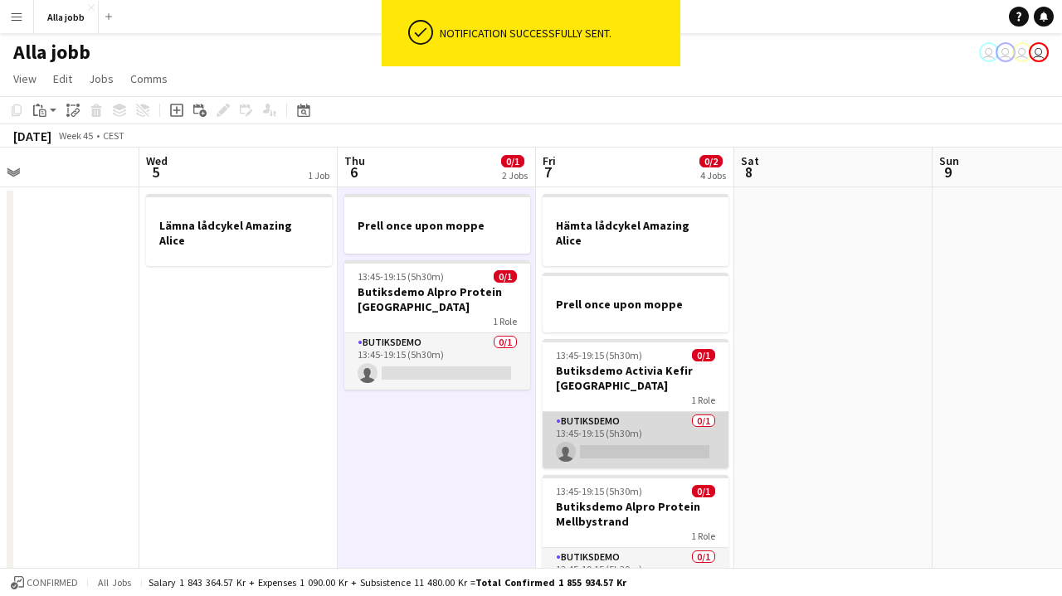
click at [614, 453] on app-card-role "Butiksdemo 0/1 13:45-19:15 (5h30m) single-neutral-actions" at bounding box center [635, 440] width 186 height 56
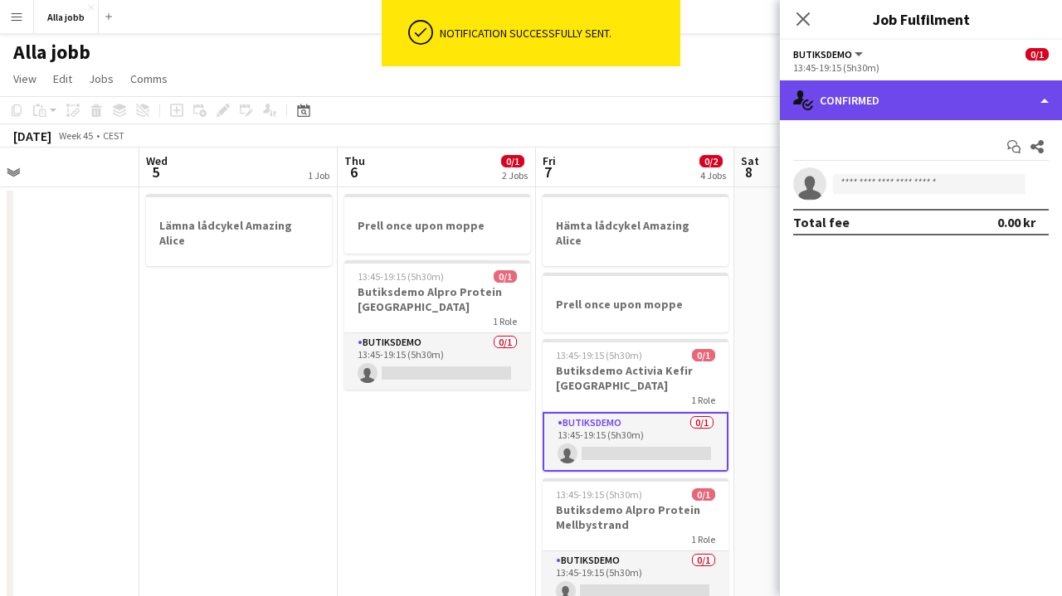
click at [911, 105] on div "single-neutral-actions-check-2 Confirmed" at bounding box center [921, 100] width 282 height 40
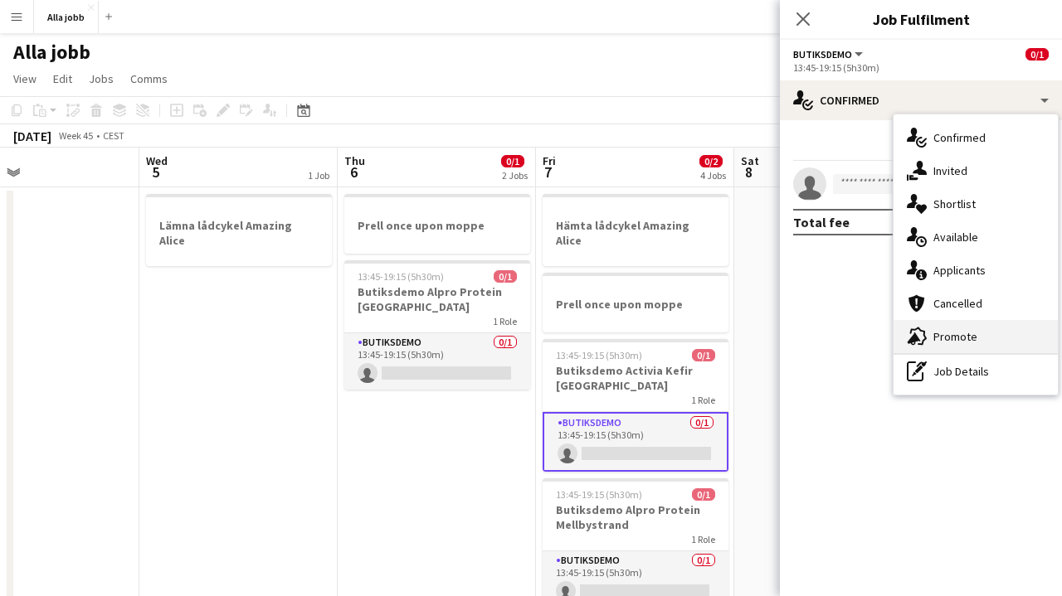
click at [950, 335] on span "Promote" at bounding box center [955, 336] width 44 height 15
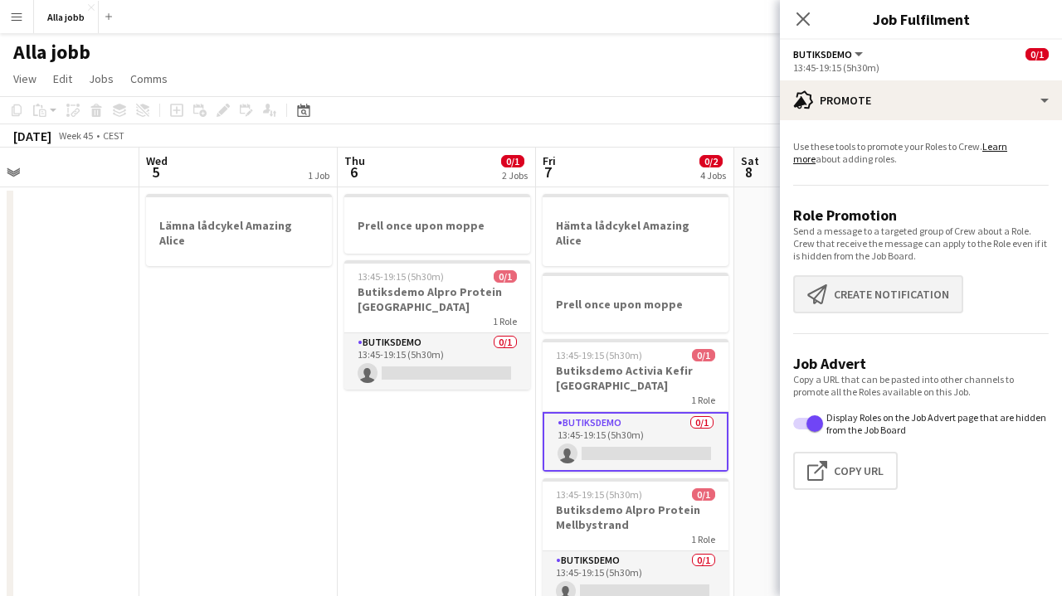
click at [859, 284] on button "Create notification Create notification" at bounding box center [878, 294] width 170 height 38
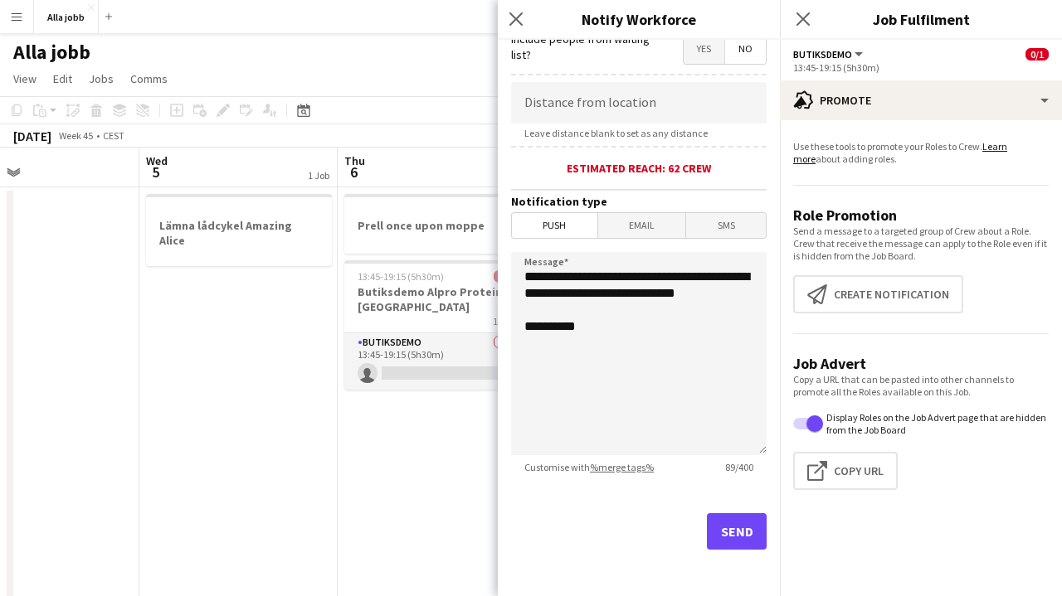
click at [732, 528] on button "Send" at bounding box center [737, 531] width 60 height 36
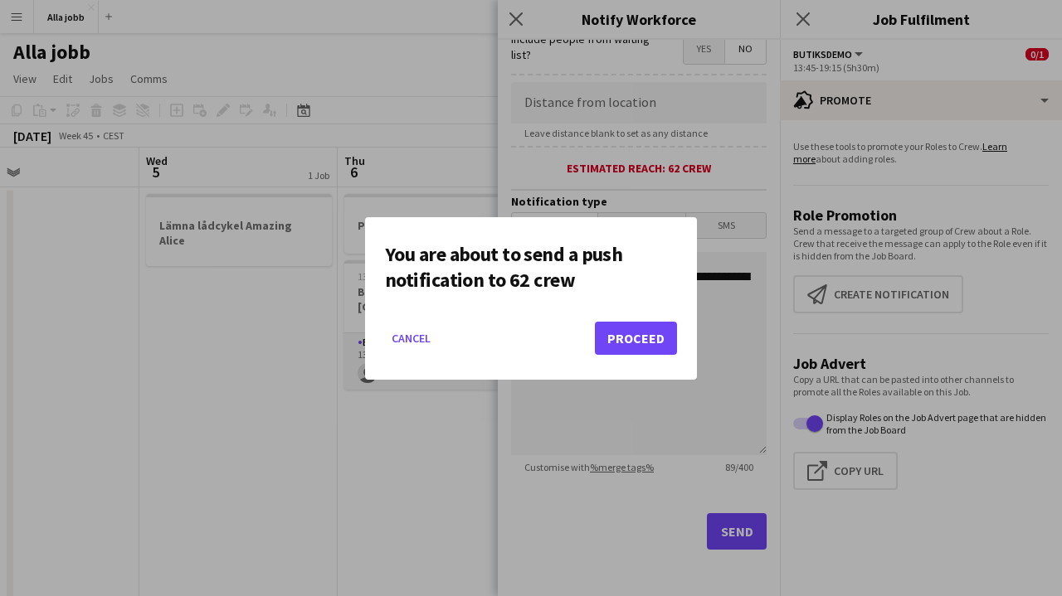
click at [641, 356] on mat-dialog-actions "Cancel Proceed" at bounding box center [531, 344] width 292 height 70
click at [641, 340] on button "Proceed" at bounding box center [636, 338] width 82 height 33
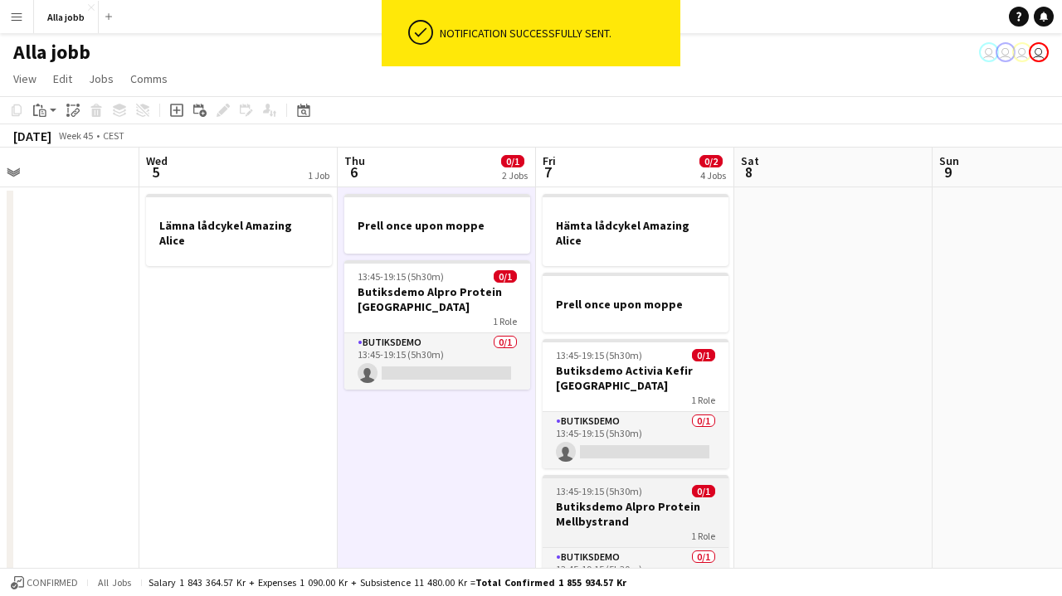
click at [611, 532] on app-job-card "13:45-19:15 (5h30m) 0/1 Butiksdemo Alpro Protein Mellbystrand 1 Role Butiksdemo…" at bounding box center [635, 539] width 186 height 129
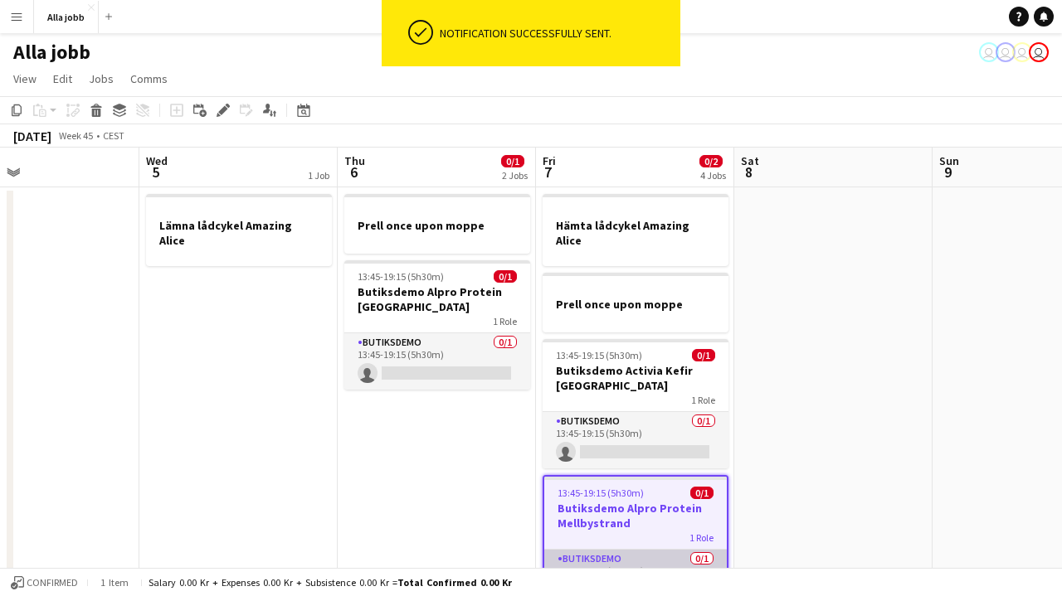
click at [607, 552] on app-card-role "Butiksdemo 0/1 13:45-19:15 (5h30m) single-neutral-actions" at bounding box center [635, 578] width 182 height 56
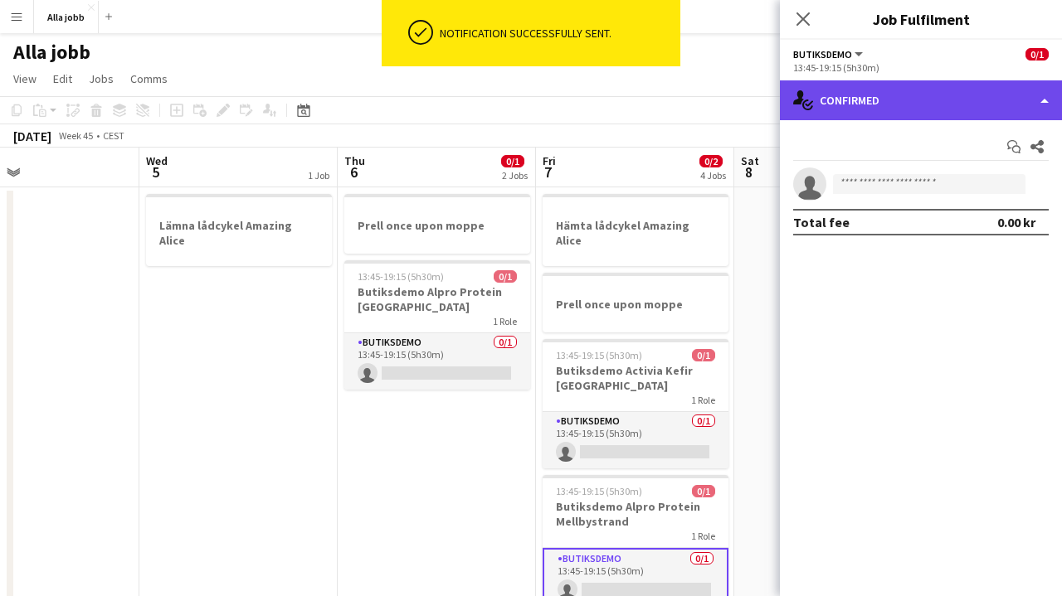
click at [930, 114] on div "single-neutral-actions-check-2 Confirmed" at bounding box center [921, 100] width 282 height 40
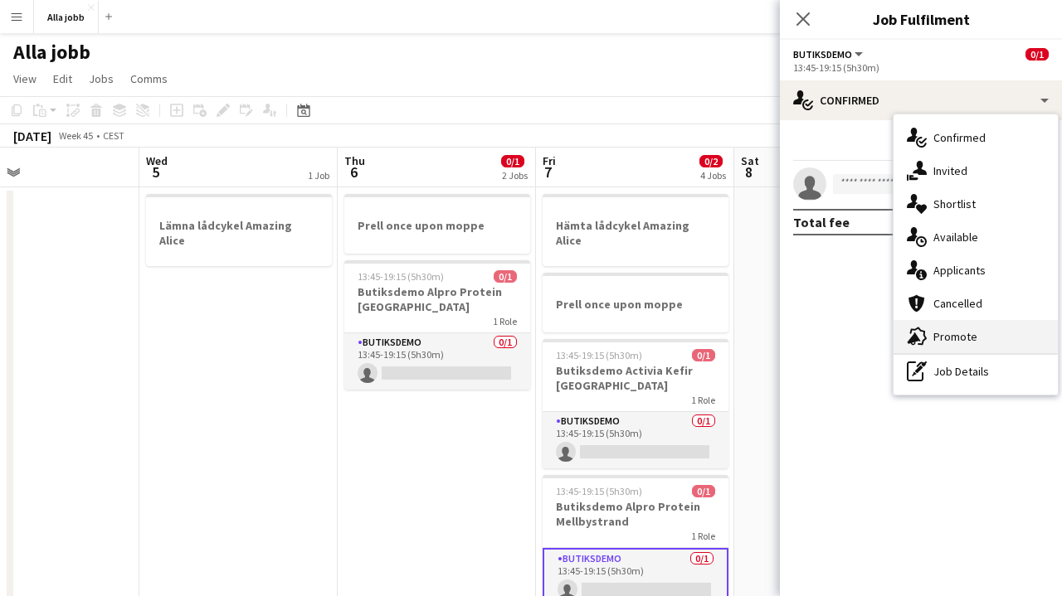
click at [934, 331] on span "Promote" at bounding box center [955, 336] width 44 height 15
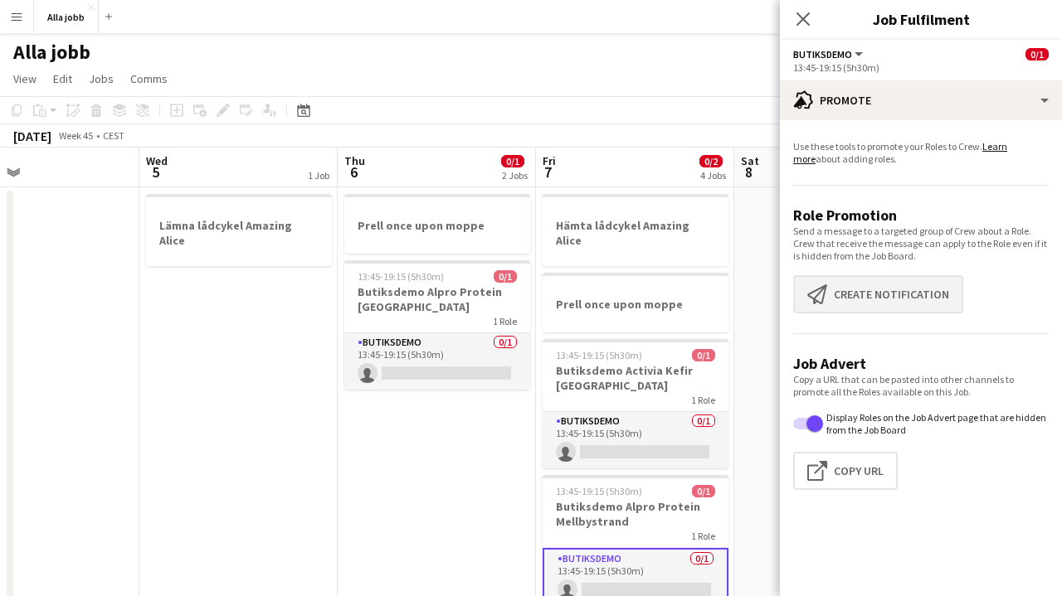
click at [846, 299] on button "Create notification Create notification" at bounding box center [878, 294] width 170 height 38
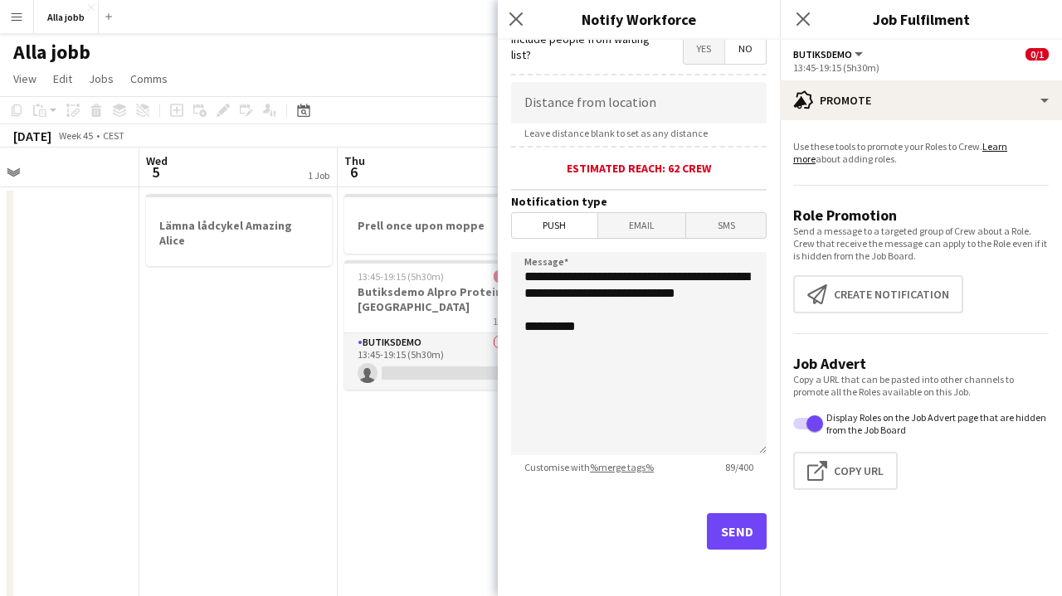
click at [739, 541] on button "Send" at bounding box center [737, 531] width 60 height 36
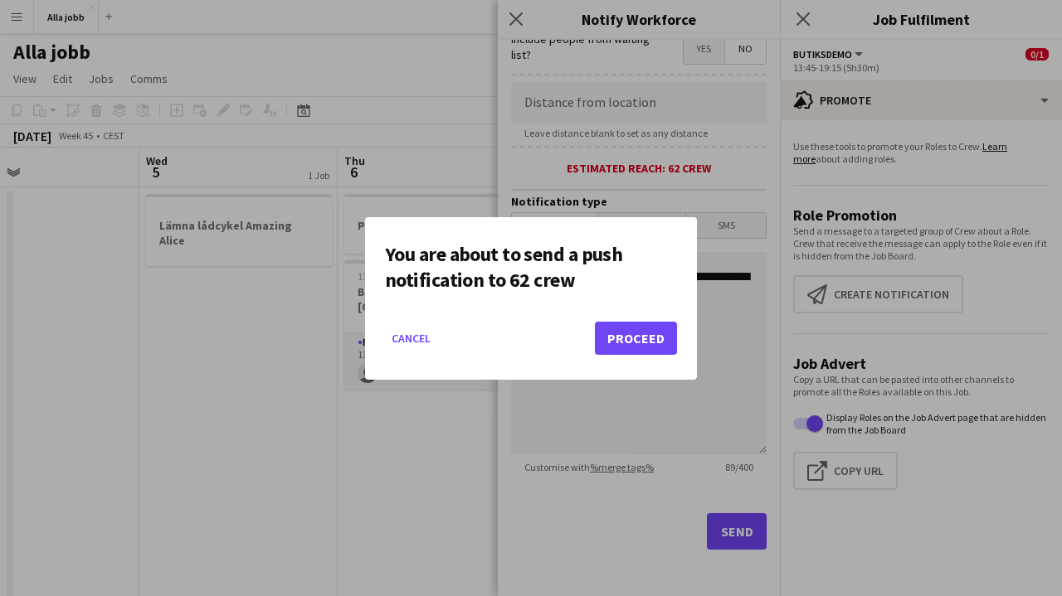
click at [654, 333] on button "Proceed" at bounding box center [636, 338] width 82 height 33
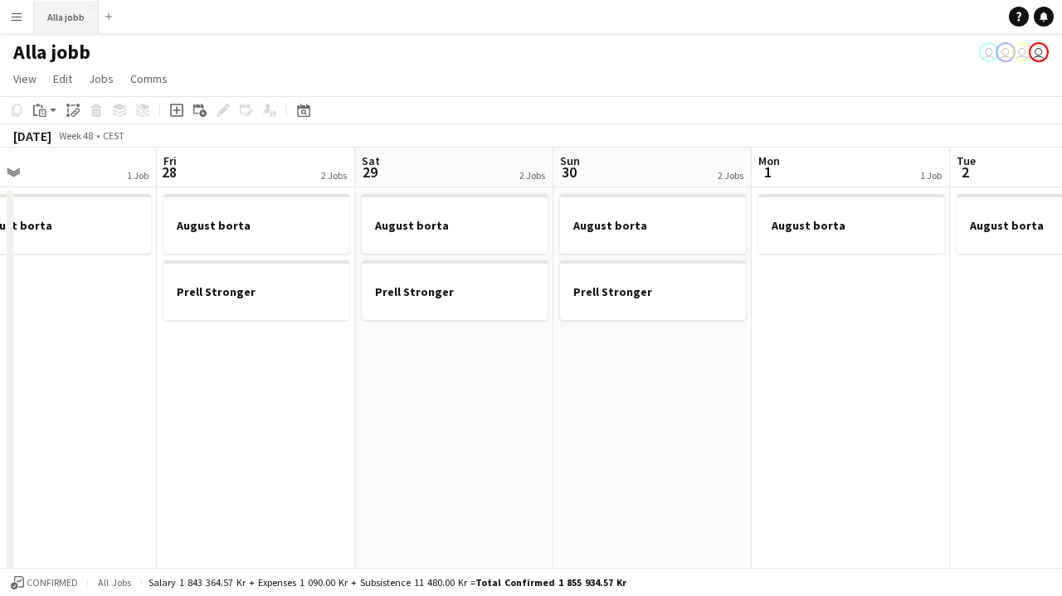
click at [94, 23] on button "Alla jobb Close" at bounding box center [66, 17] width 65 height 32
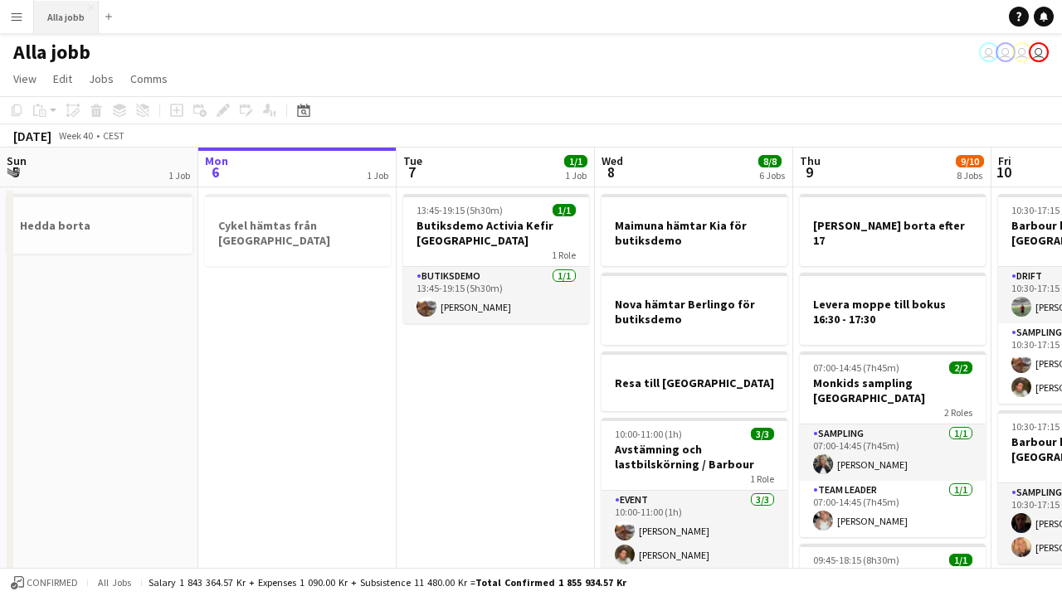
click at [70, 24] on button "Alla jobb Close" at bounding box center [66, 17] width 65 height 32
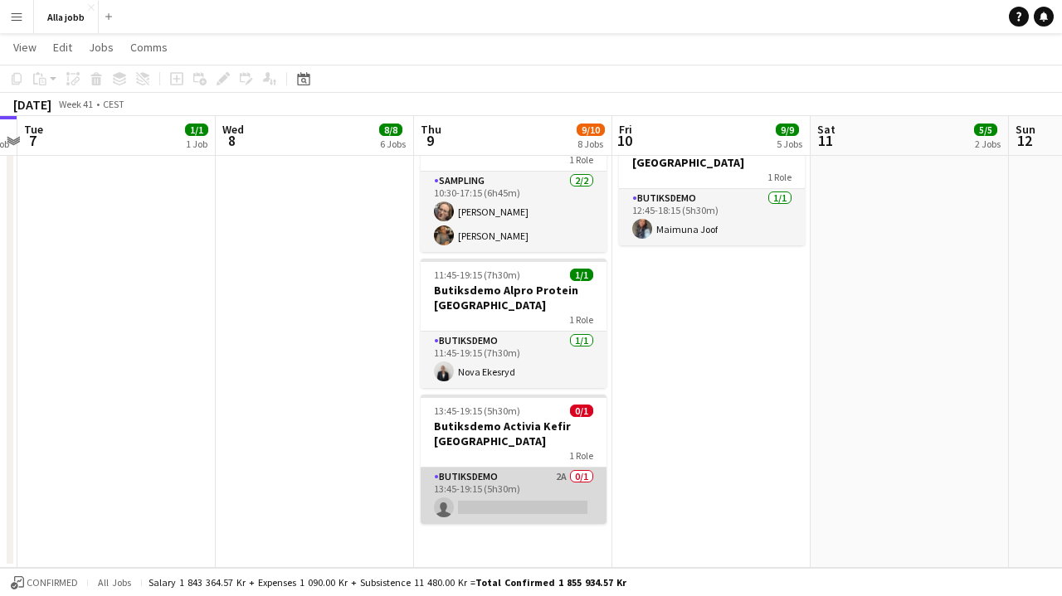
click at [537, 468] on app-card-role "Butiksdemo 2A 0/1 13:45-19:15 (5h30m) single-neutral-actions" at bounding box center [514, 496] width 186 height 56
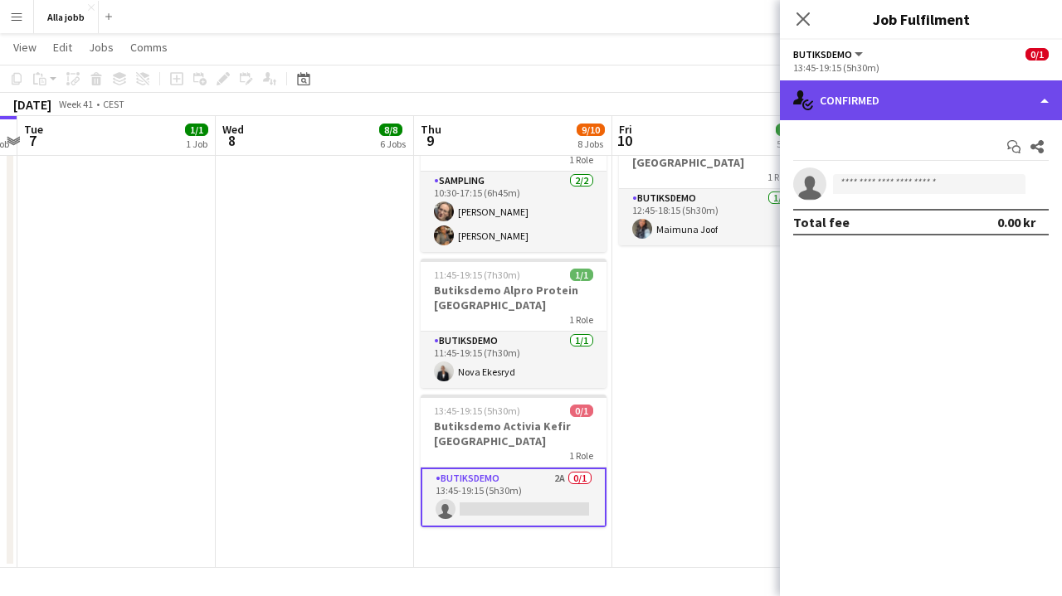
click at [944, 109] on div "single-neutral-actions-check-2 Confirmed" at bounding box center [921, 100] width 282 height 40
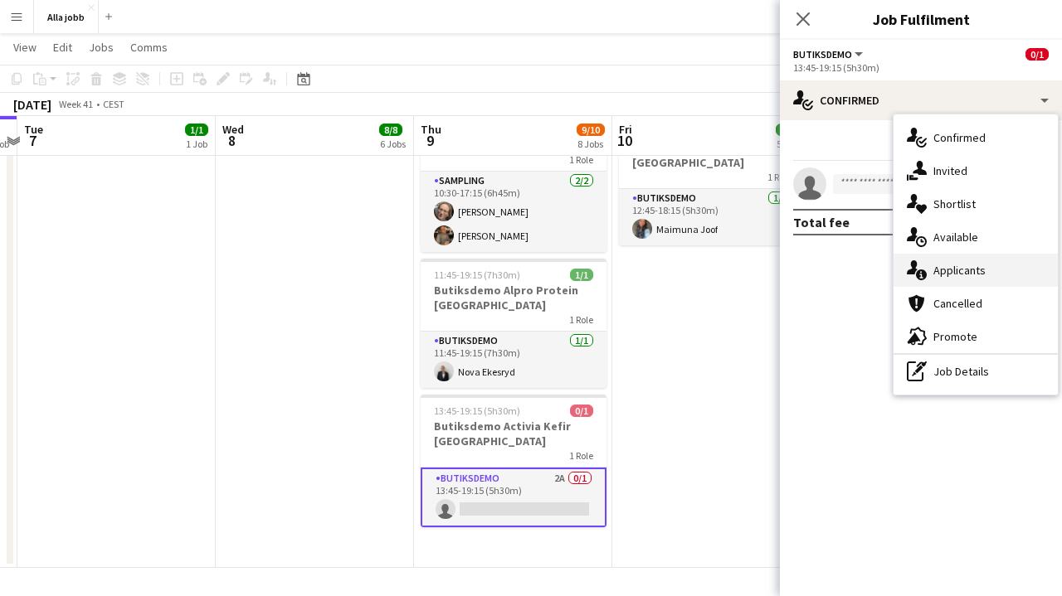
click at [964, 280] on div "single-neutral-actions-information Applicants" at bounding box center [975, 270] width 164 height 33
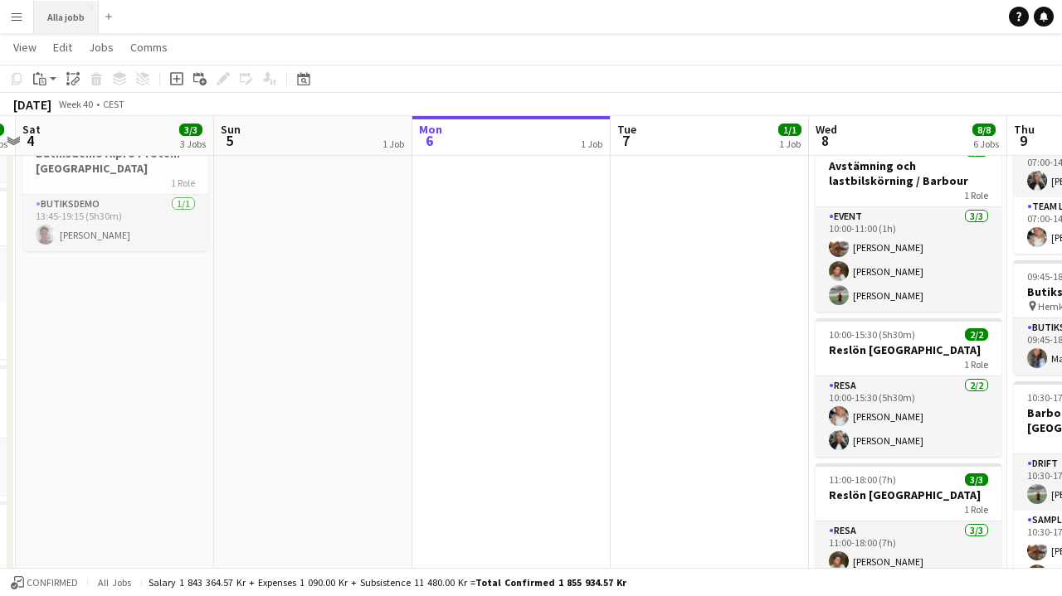
click at [71, 9] on button "Alla jobb Close" at bounding box center [66, 17] width 65 height 32
